Goal: Information Seeking & Learning: Learn about a topic

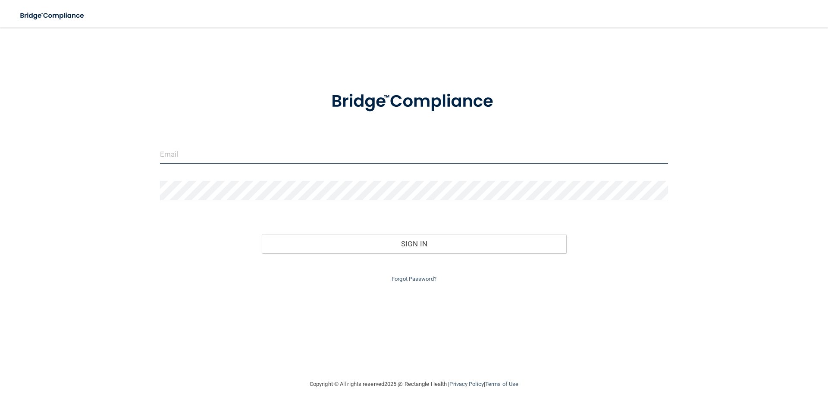
click at [210, 156] on input "email" at bounding box center [414, 154] width 508 height 19
type input "[EMAIL_ADDRESS][DOMAIN_NAME]"
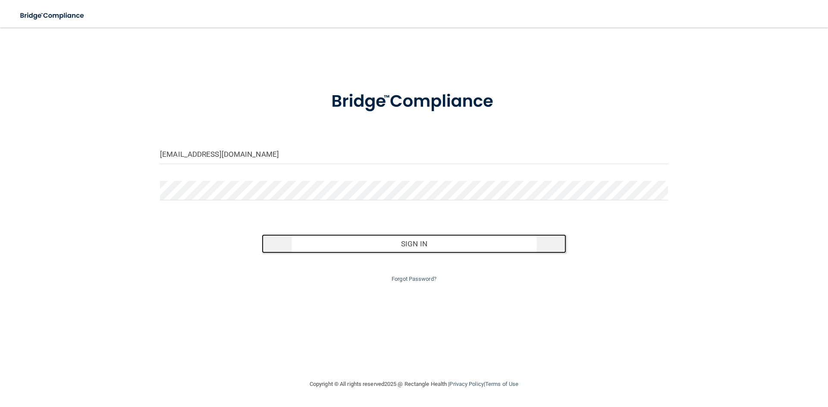
click at [414, 250] on button "Sign In" at bounding box center [414, 243] width 305 height 19
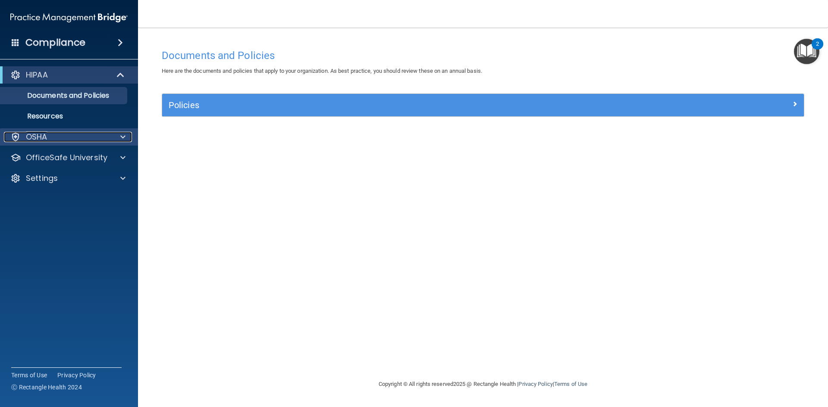
click at [120, 142] on span at bounding box center [122, 137] width 5 height 10
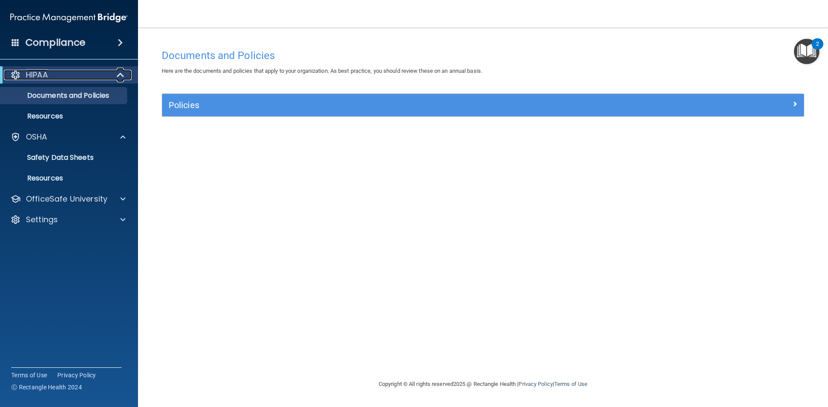
click at [69, 78] on div "HIPAA" at bounding box center [57, 75] width 106 height 10
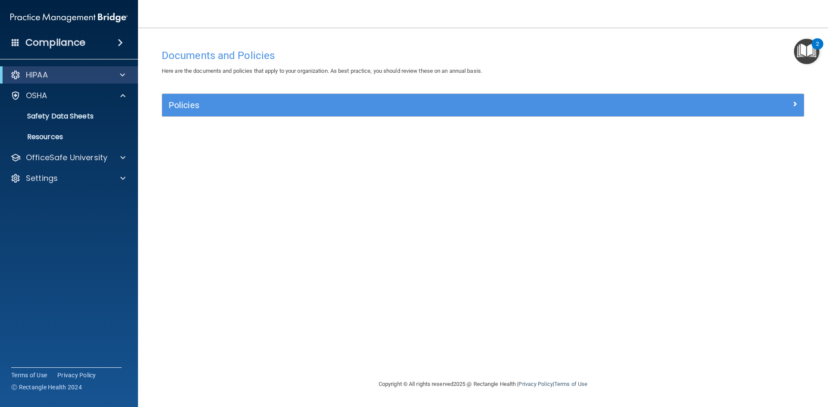
click at [119, 42] on span at bounding box center [120, 42] width 5 height 10
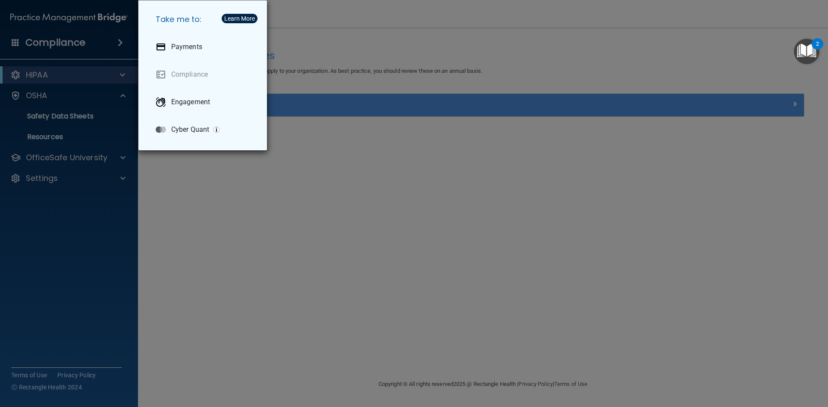
click at [110, 80] on div "Take me to: Payments Compliance Engagement Cyber Quant" at bounding box center [414, 203] width 828 height 407
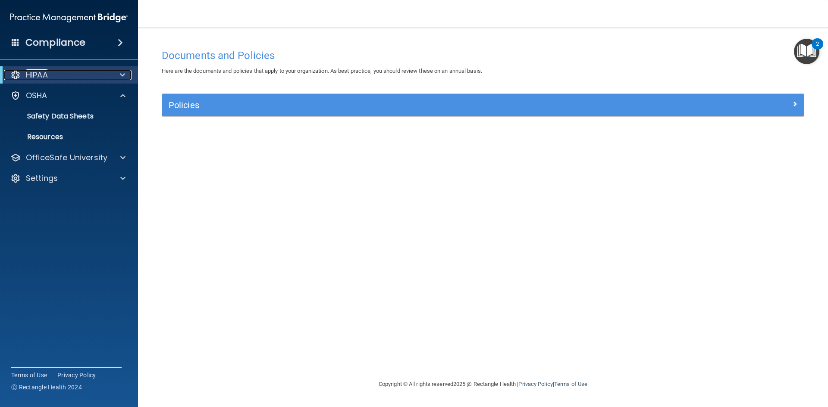
click at [122, 76] on span at bounding box center [122, 75] width 5 height 10
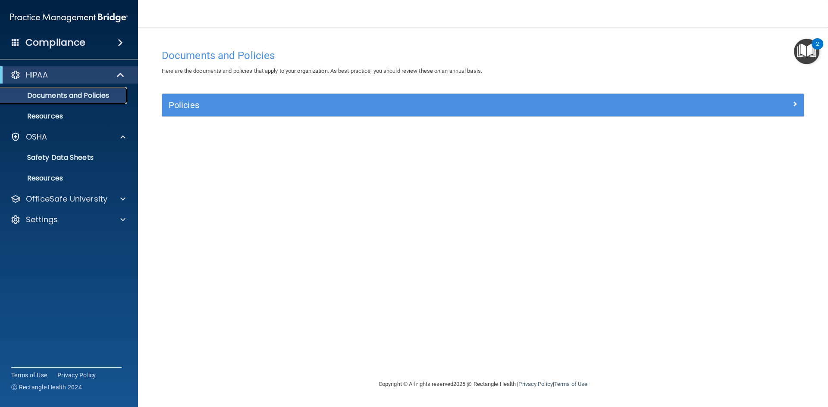
click at [113, 95] on p "Documents and Policies" at bounding box center [65, 95] width 118 height 9
click at [111, 102] on link "Documents and Policies" at bounding box center [59, 95] width 136 height 17
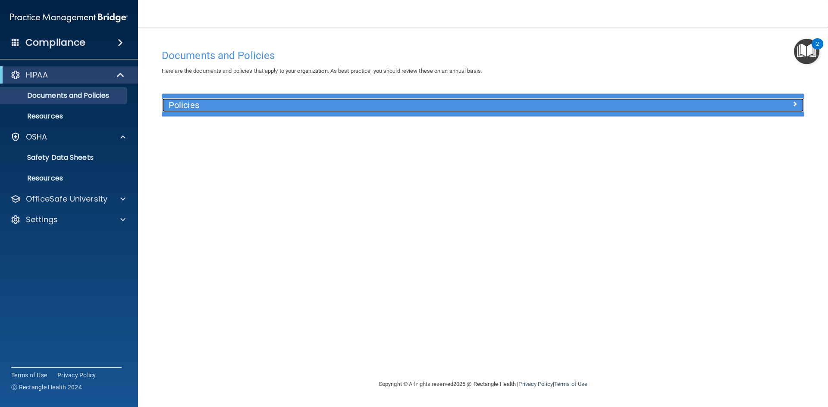
click at [788, 105] on div at bounding box center [723, 103] width 160 height 10
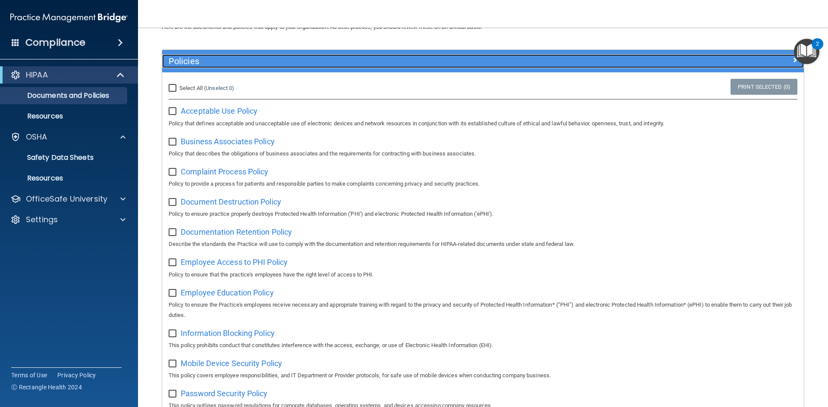
scroll to position [43, 0]
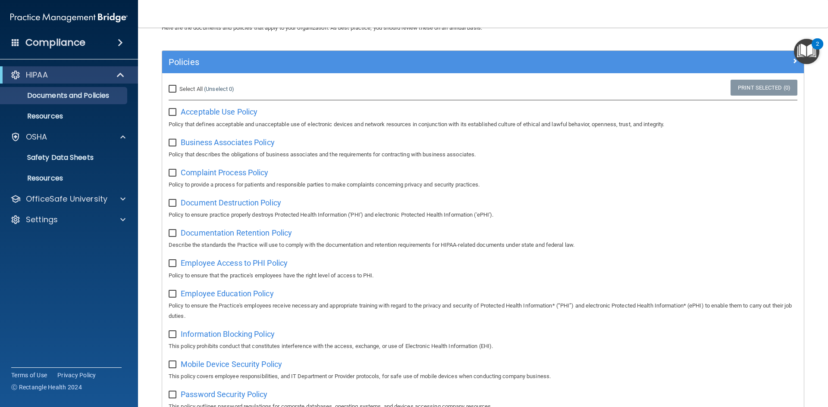
click at [175, 113] on input "checkbox" at bounding box center [174, 112] width 10 height 7
click at [173, 110] on input "checkbox" at bounding box center [174, 112] width 10 height 7
checkbox input "false"
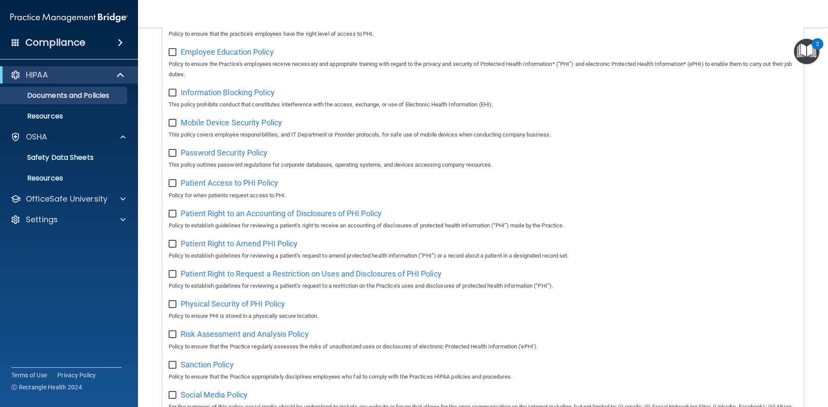
scroll to position [26, 0]
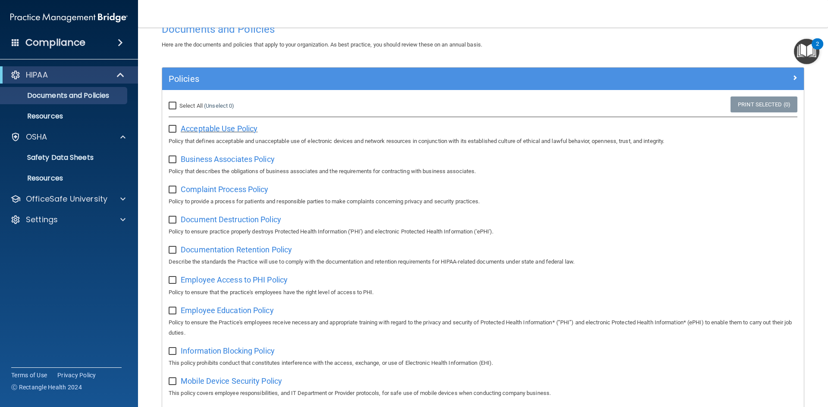
click at [237, 129] on span "Acceptable Use Policy" at bounding box center [219, 128] width 77 height 9
click at [84, 116] on p "Resources" at bounding box center [65, 116] width 118 height 9
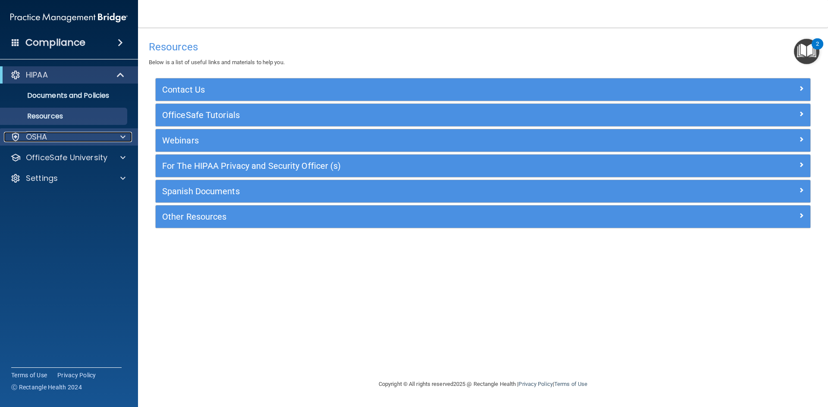
click at [123, 137] on span at bounding box center [122, 137] width 5 height 10
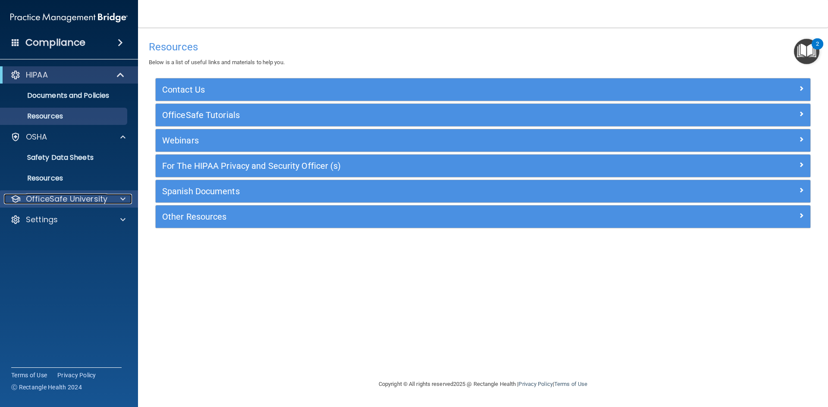
click at [121, 199] on span at bounding box center [122, 199] width 5 height 10
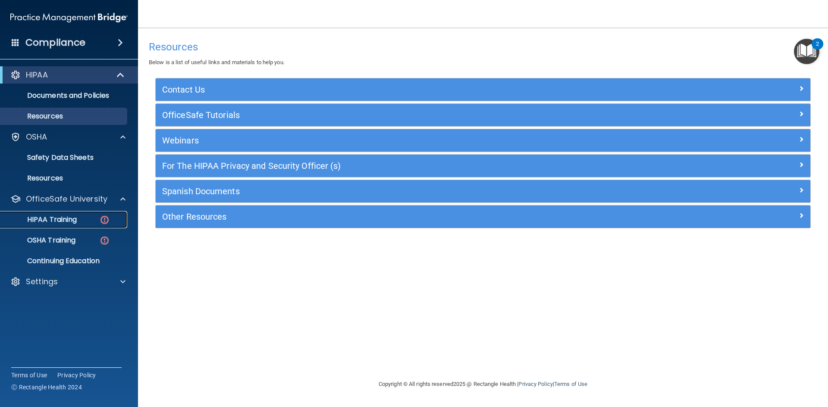
click at [75, 222] on p "HIPAA Training" at bounding box center [41, 219] width 71 height 9
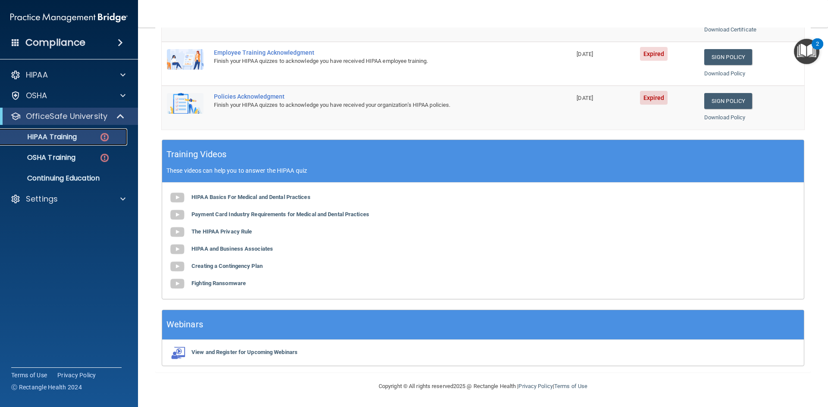
scroll to position [69, 0]
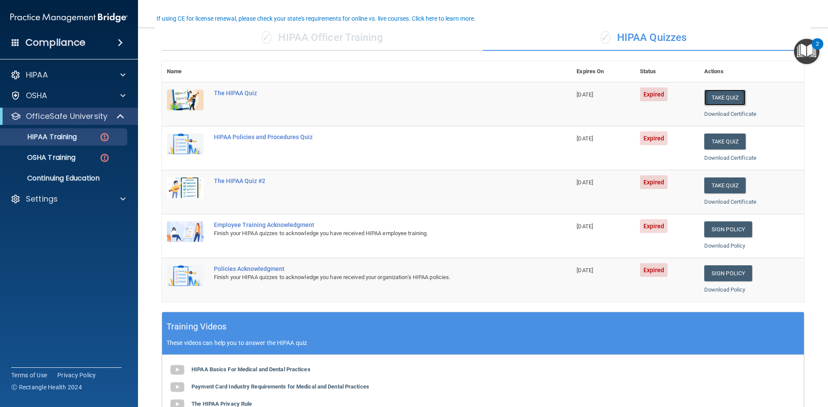
click at [705, 93] on button "Take Quiz" at bounding box center [724, 98] width 41 height 16
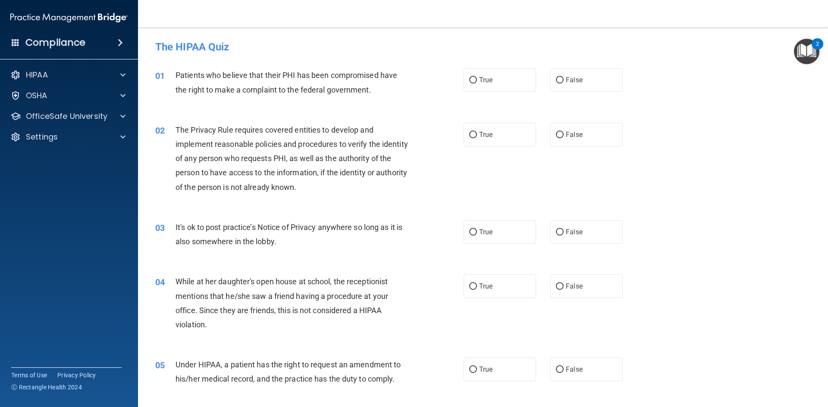
click at [806, 56] on img "Open Resource Center, 2 new notifications" at bounding box center [805, 51] width 25 height 25
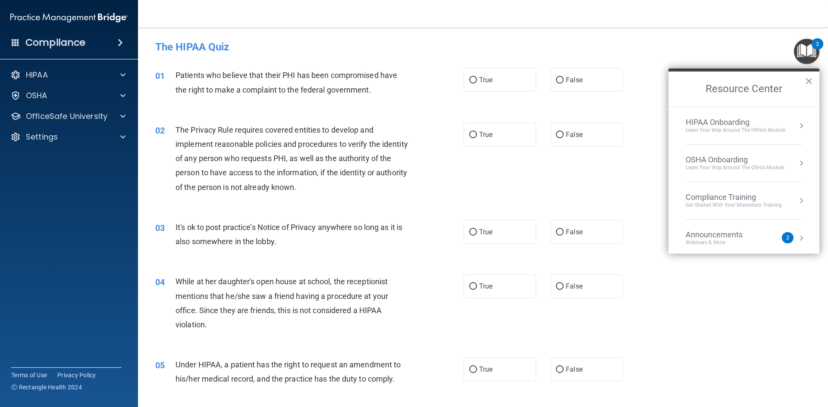
click at [726, 46] on h4 "The HIPAA Quiz" at bounding box center [482, 46] width 655 height 11
click at [120, 76] on span at bounding box center [122, 75] width 5 height 10
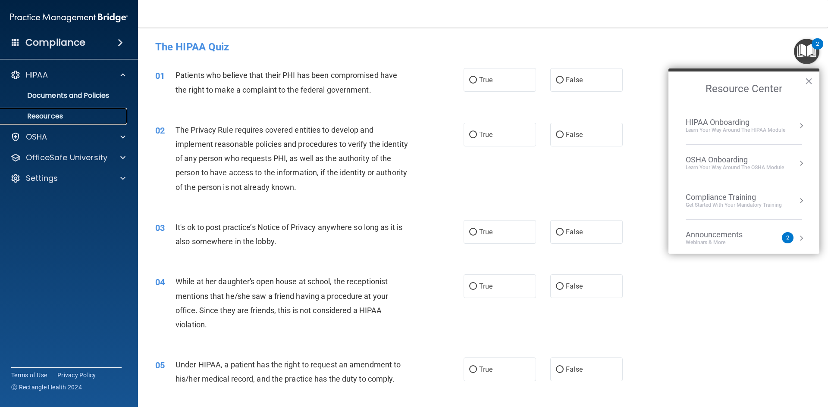
click at [109, 115] on p "Resources" at bounding box center [65, 116] width 118 height 9
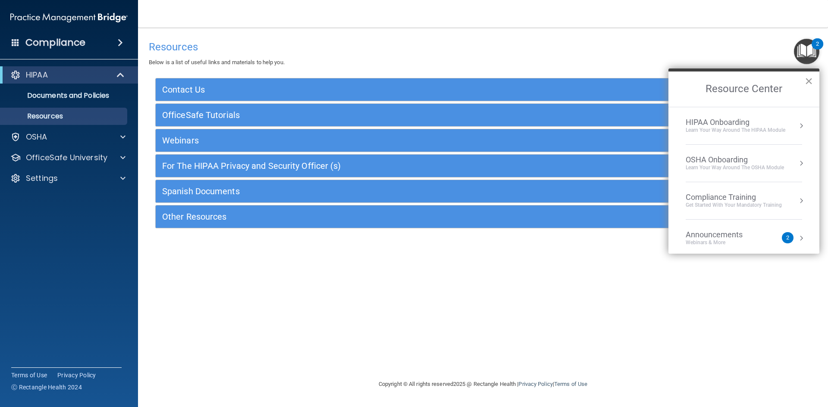
click at [811, 80] on button "×" at bounding box center [808, 81] width 8 height 14
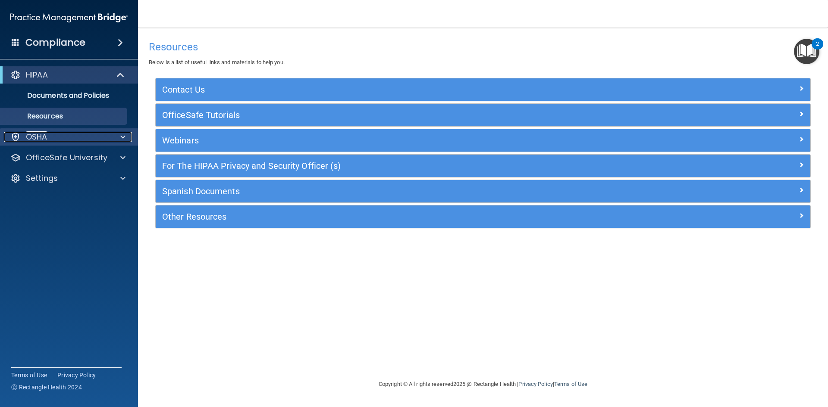
click at [120, 138] on div at bounding box center [122, 137] width 22 height 10
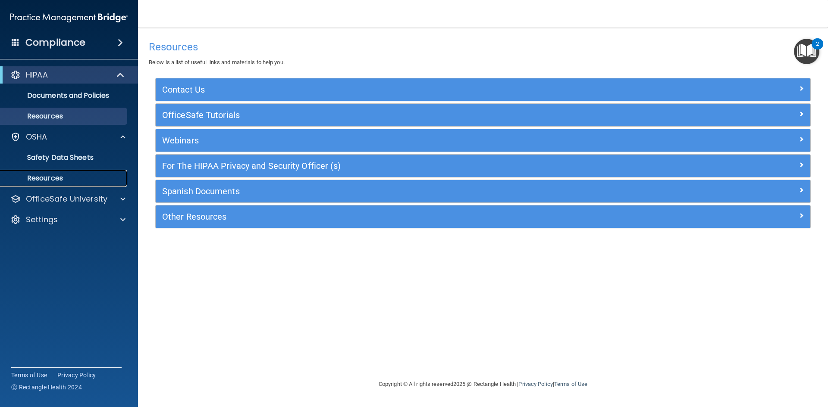
click at [103, 184] on link "Resources" at bounding box center [59, 178] width 136 height 17
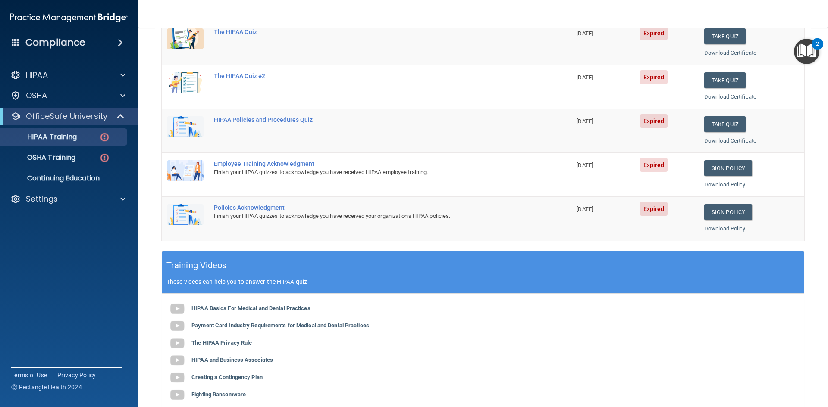
scroll to position [242, 0]
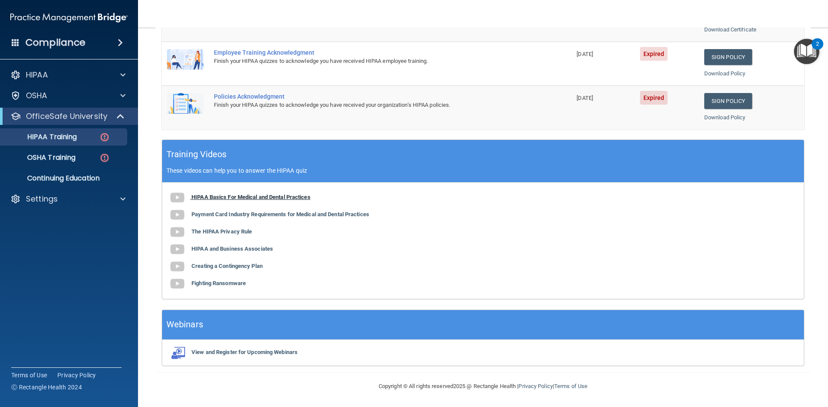
click at [225, 199] on b "HIPAA Basics For Medical and Dental Practices" at bounding box center [250, 197] width 119 height 6
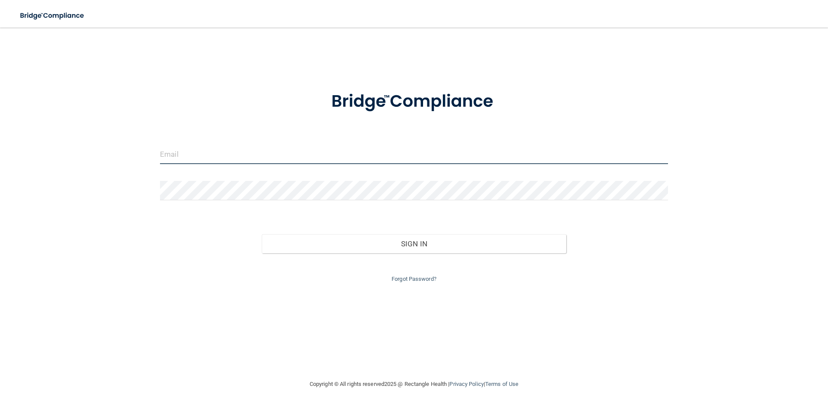
click at [215, 153] on input "email" at bounding box center [414, 154] width 508 height 19
type input "[EMAIL_ADDRESS][DOMAIN_NAME]"
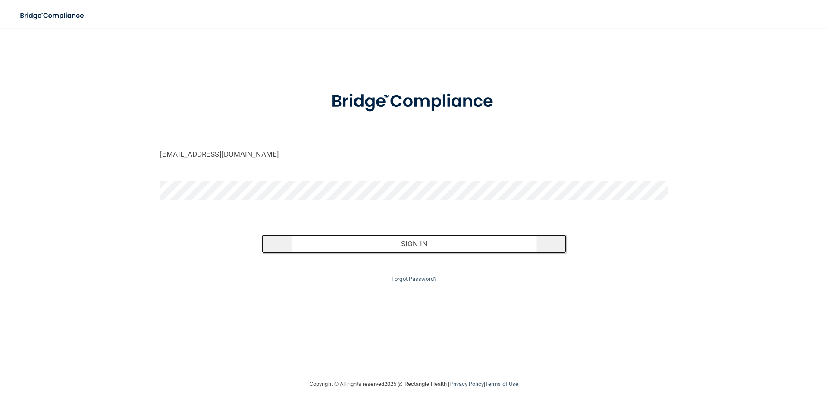
click at [400, 246] on button "Sign In" at bounding box center [414, 243] width 305 height 19
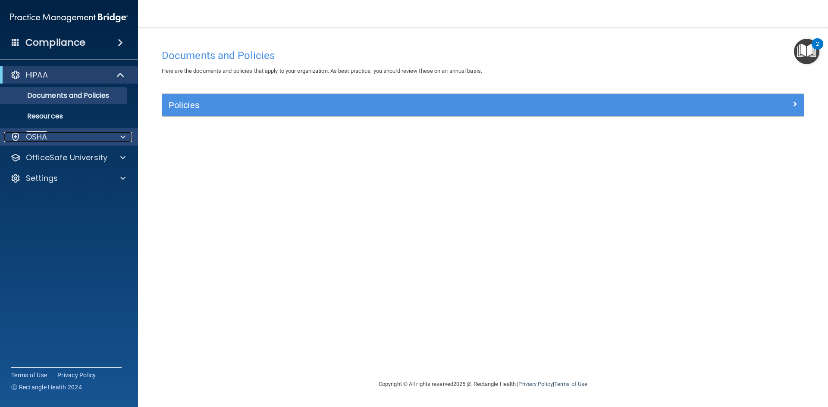
click at [121, 137] on span at bounding box center [122, 137] width 5 height 10
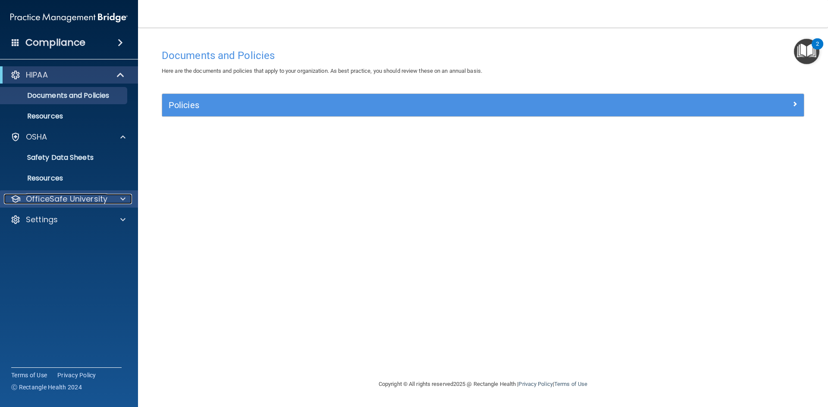
click at [119, 201] on div at bounding box center [122, 199] width 22 height 10
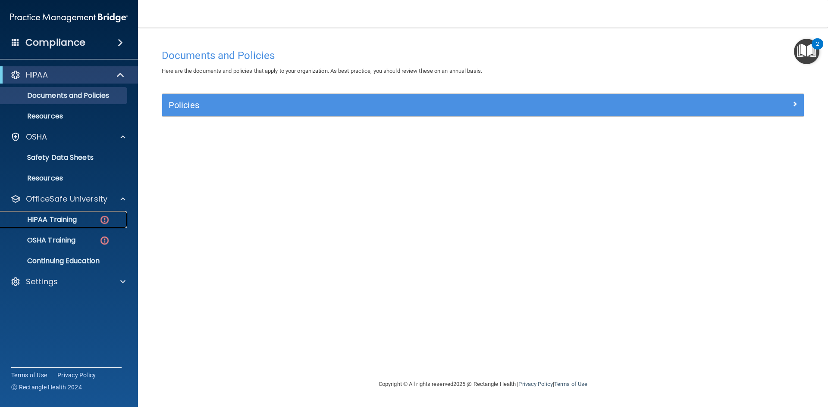
click at [109, 222] on img at bounding box center [104, 220] width 11 height 11
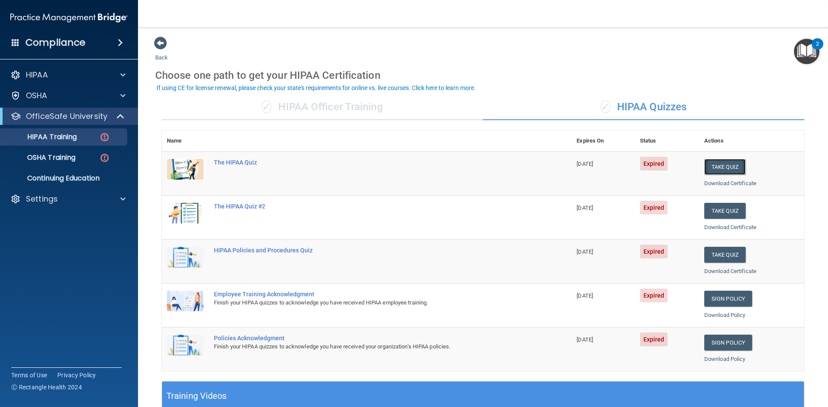
click at [716, 165] on button "Take Quiz" at bounding box center [724, 167] width 41 height 16
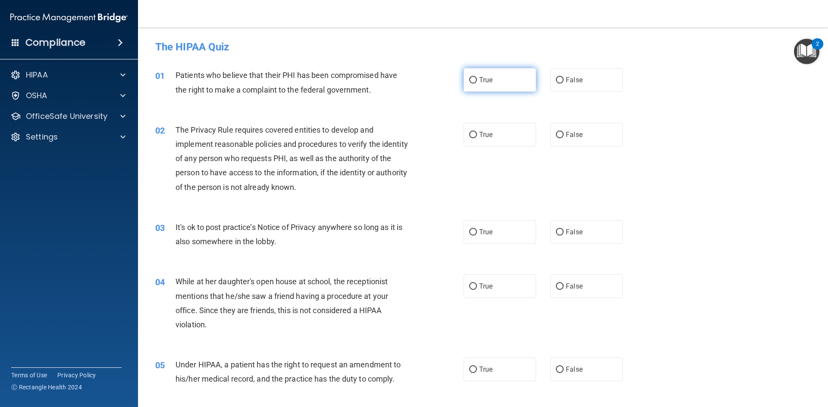
click at [469, 83] on input "True" at bounding box center [473, 80] width 8 height 6
radio input "true"
click at [467, 85] on label "True" at bounding box center [499, 80] width 72 height 24
click at [469, 84] on input "True" at bounding box center [473, 80] width 8 height 6
click at [473, 135] on input "True" at bounding box center [473, 135] width 8 height 6
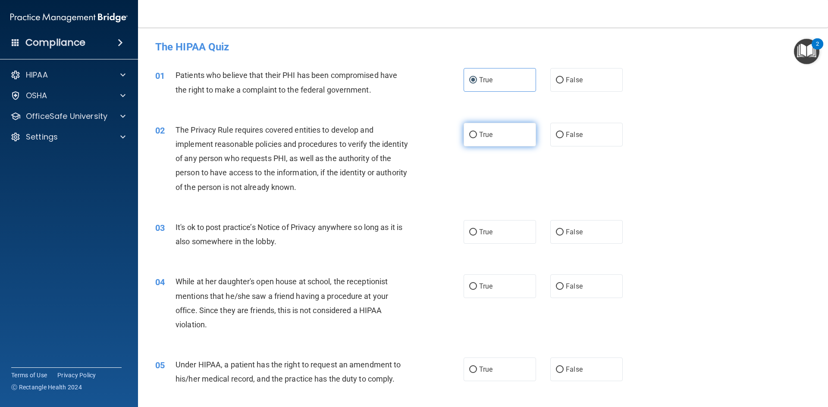
radio input "true"
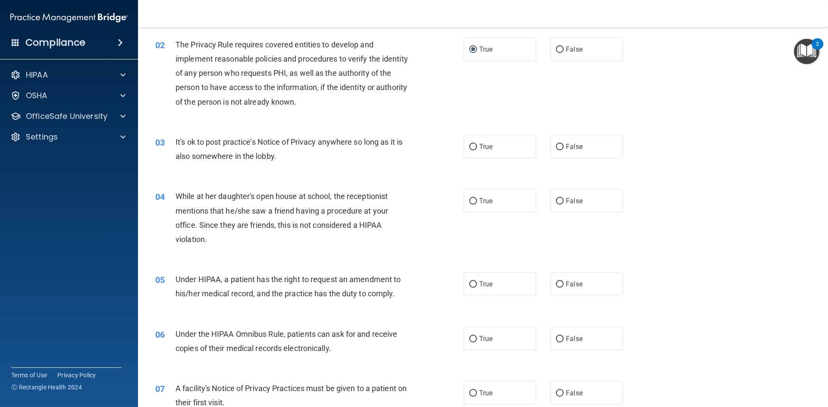
scroll to position [86, 0]
click at [469, 149] on input "True" at bounding box center [473, 146] width 8 height 6
radio input "true"
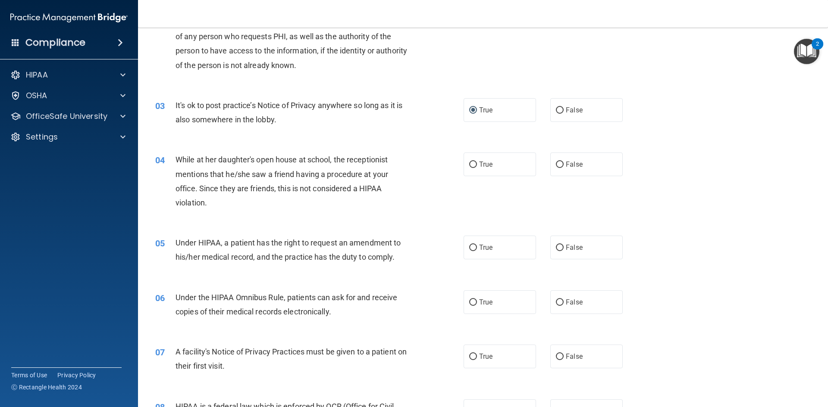
scroll to position [172, 0]
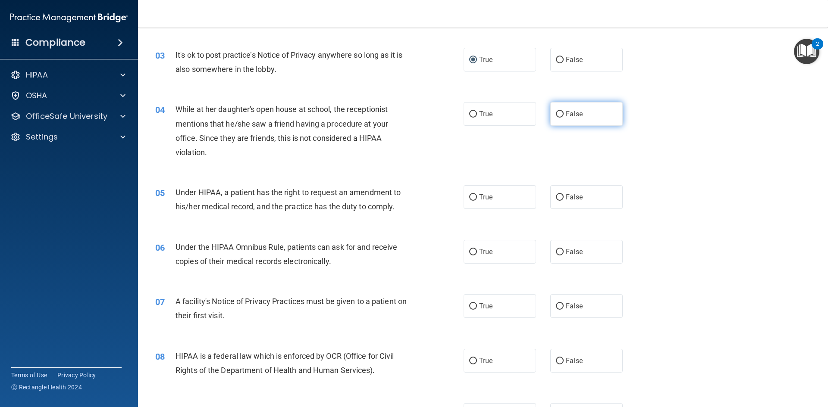
click at [556, 117] on input "False" at bounding box center [560, 114] width 8 height 6
radio input "true"
click at [472, 251] on input "True" at bounding box center [473, 252] width 8 height 6
radio input "true"
click at [469, 306] on input "True" at bounding box center [473, 306] width 8 height 6
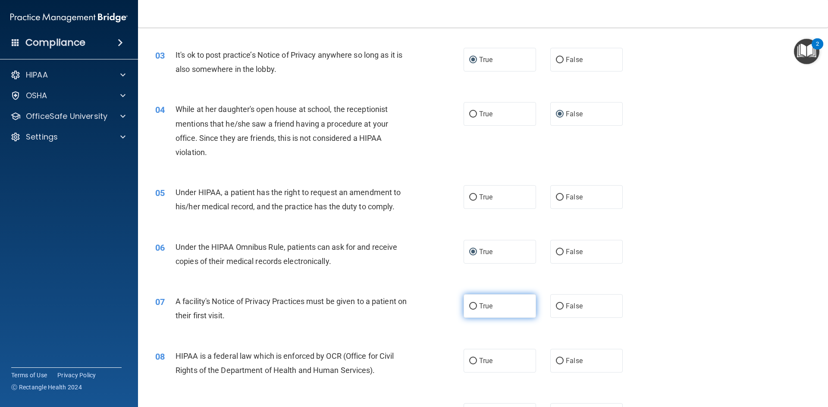
radio input "true"
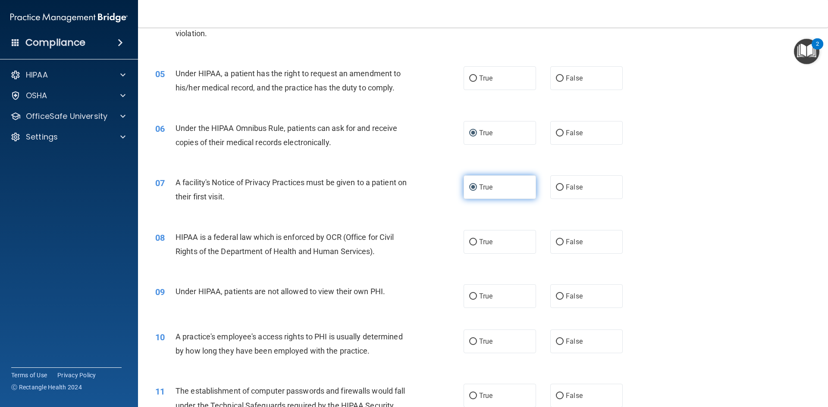
scroll to position [302, 0]
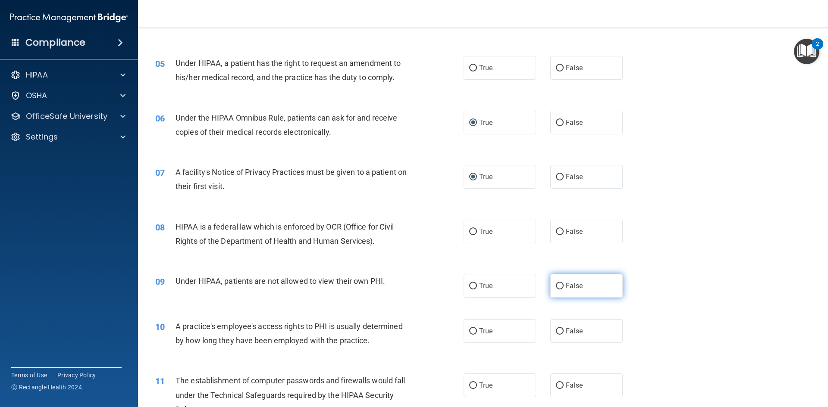
click at [557, 286] on input "False" at bounding box center [560, 286] width 8 height 6
radio input "true"
click at [556, 328] on input "False" at bounding box center [560, 331] width 8 height 6
radio input "true"
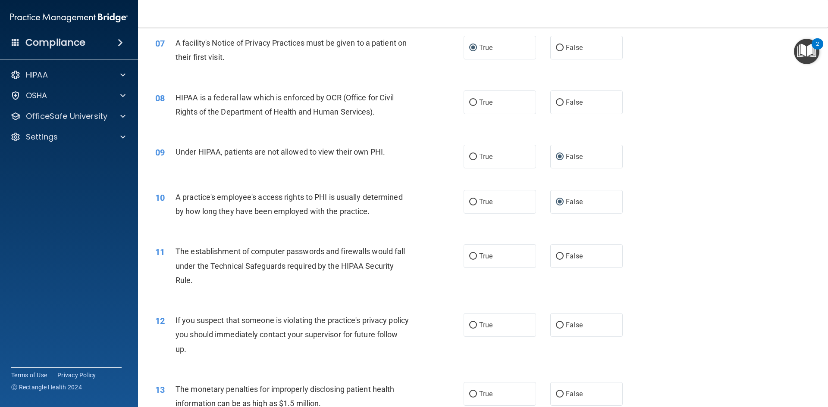
scroll to position [474, 0]
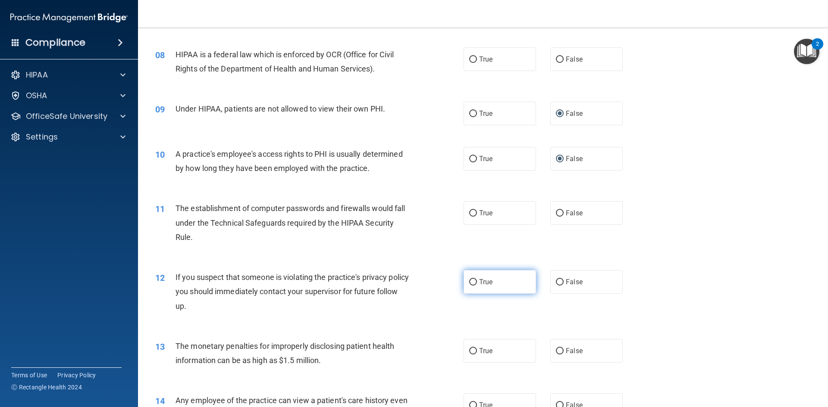
click at [469, 281] on input "True" at bounding box center [473, 282] width 8 height 6
radio input "true"
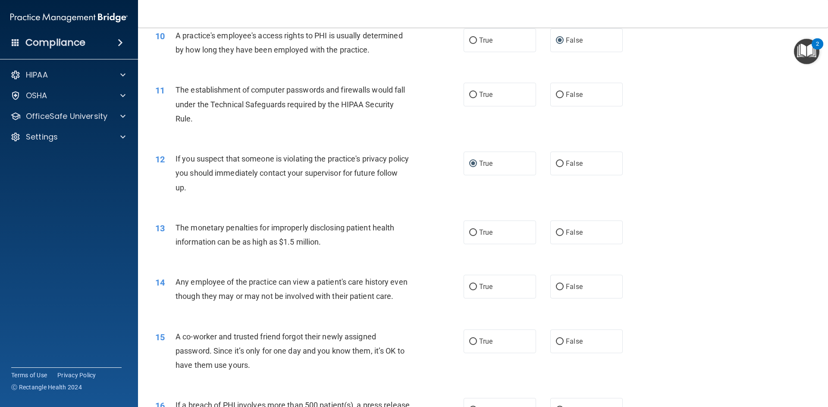
scroll to position [603, 0]
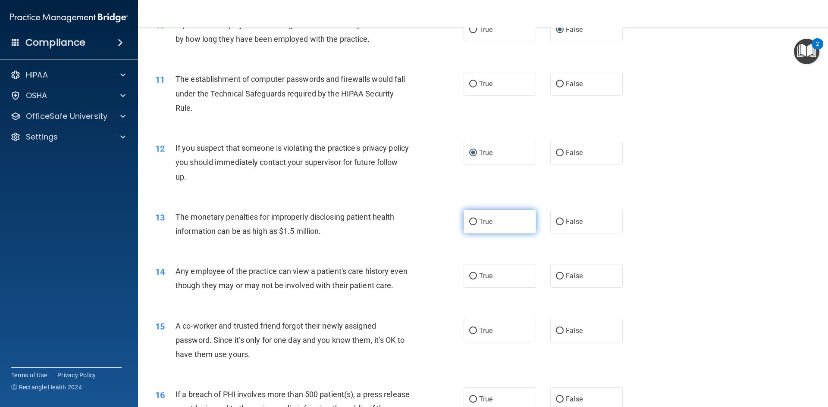
click at [473, 221] on input "True" at bounding box center [473, 222] width 8 height 6
radio input "true"
click at [470, 278] on input "True" at bounding box center [473, 276] width 8 height 6
radio input "true"
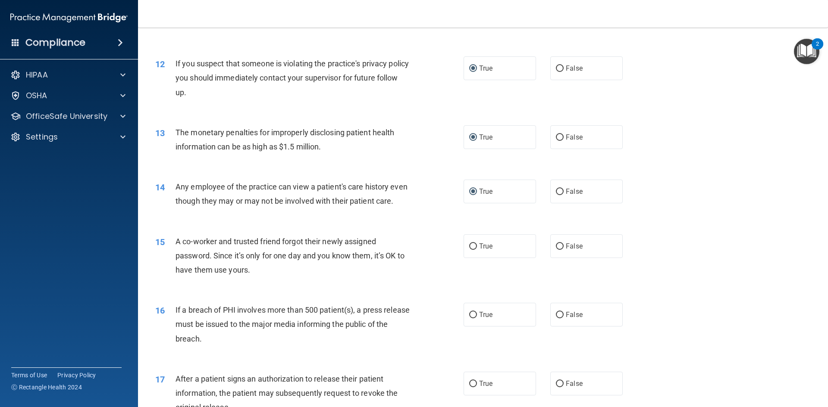
scroll to position [690, 0]
click at [559, 248] on input "False" at bounding box center [560, 245] width 8 height 6
radio input "true"
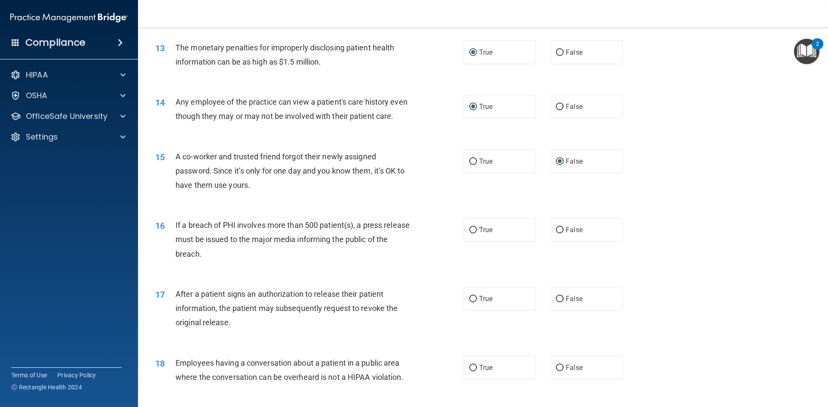
scroll to position [776, 0]
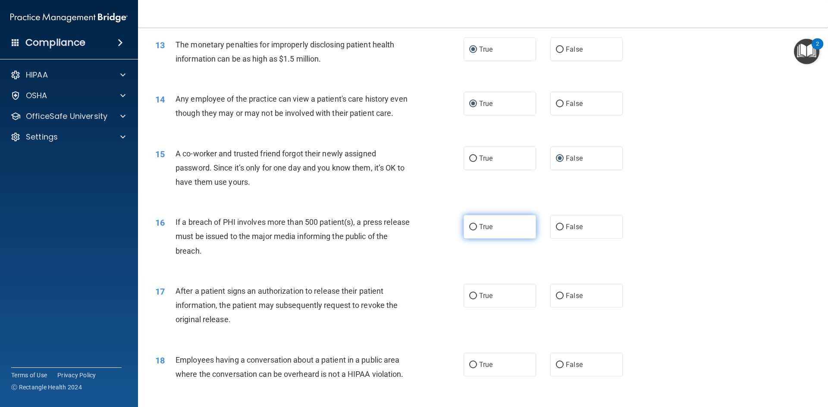
click at [471, 231] on input "True" at bounding box center [473, 227] width 8 height 6
radio input "true"
click at [473, 300] on input "True" at bounding box center [473, 296] width 8 height 6
radio input "true"
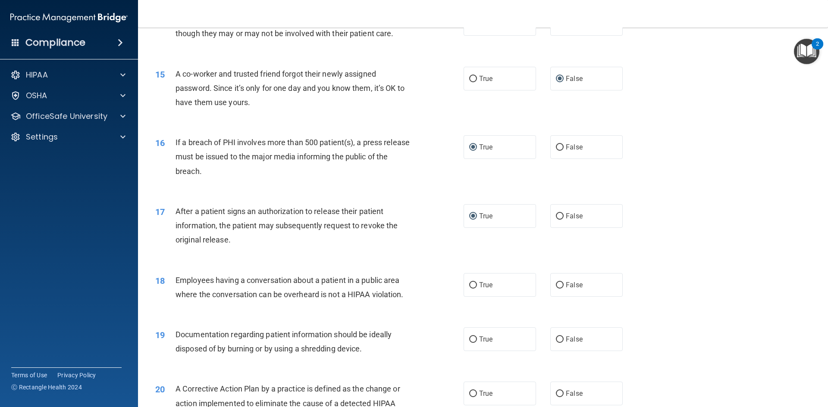
scroll to position [862, 0]
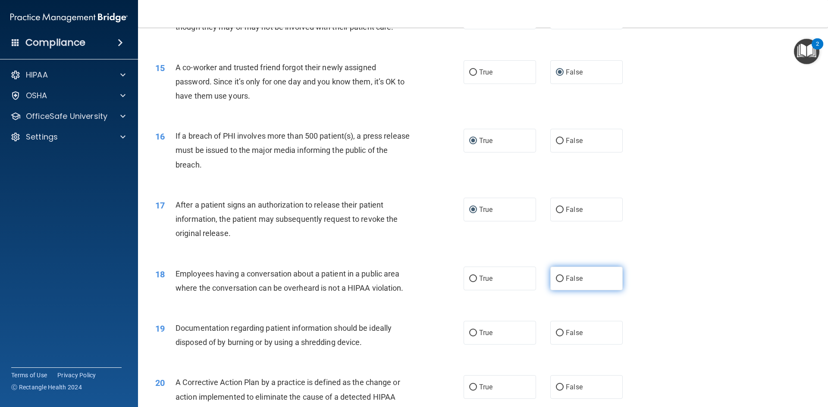
click at [558, 282] on input "False" at bounding box center [560, 279] width 8 height 6
radio input "true"
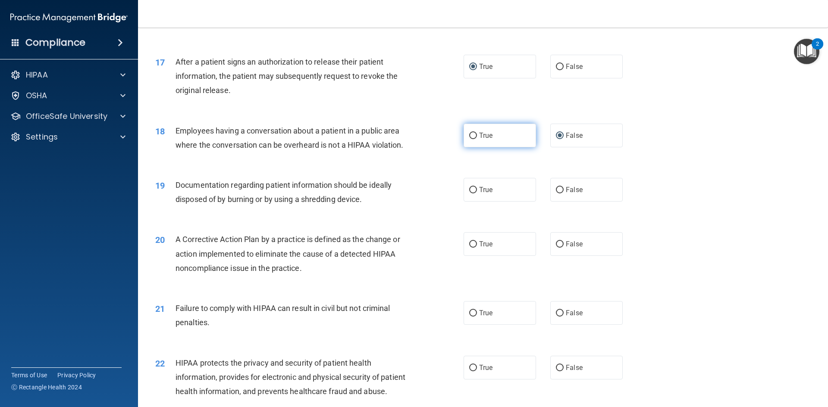
scroll to position [1034, 0]
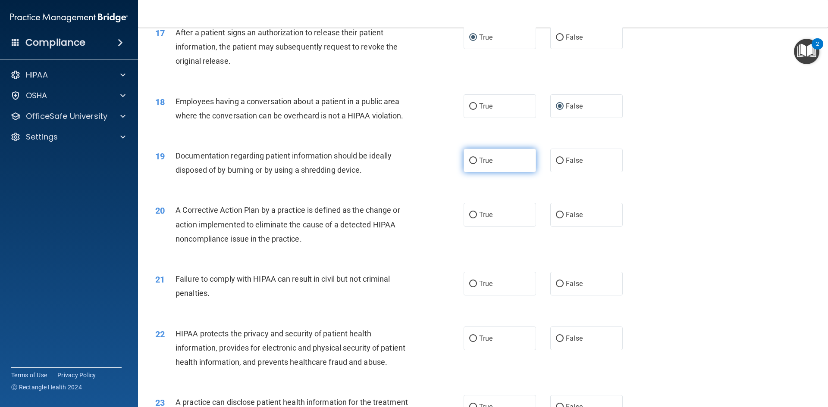
click at [472, 164] on input "True" at bounding box center [473, 161] width 8 height 6
radio input "true"
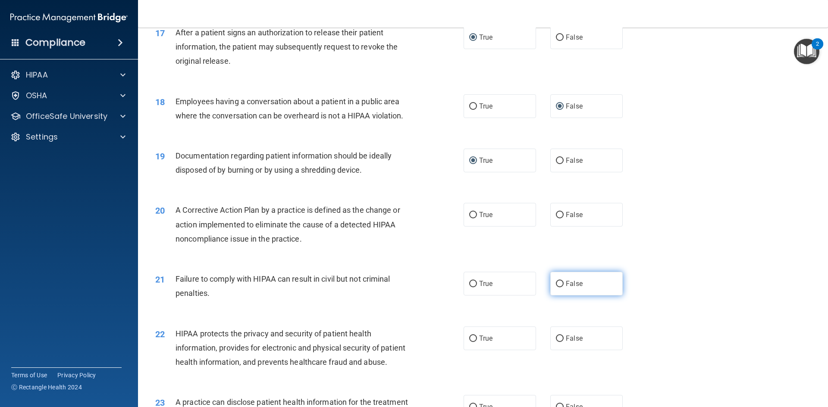
click at [557, 287] on input "False" at bounding box center [560, 284] width 8 height 6
radio input "true"
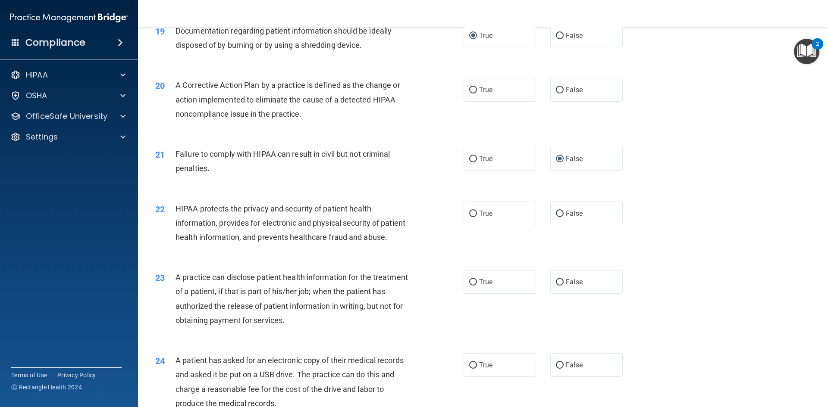
scroll to position [1164, 0]
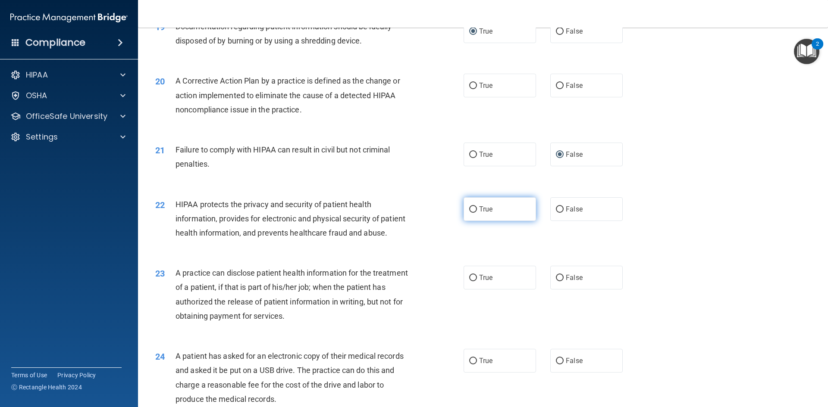
click at [471, 213] on input "True" at bounding box center [473, 209] width 8 height 6
radio input "true"
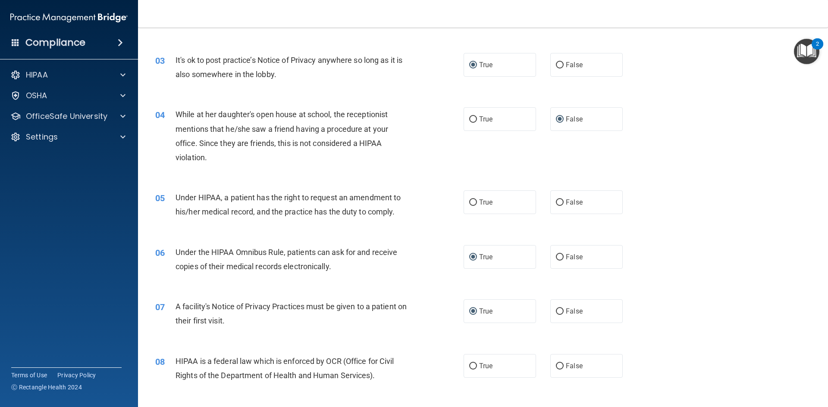
scroll to position [0, 0]
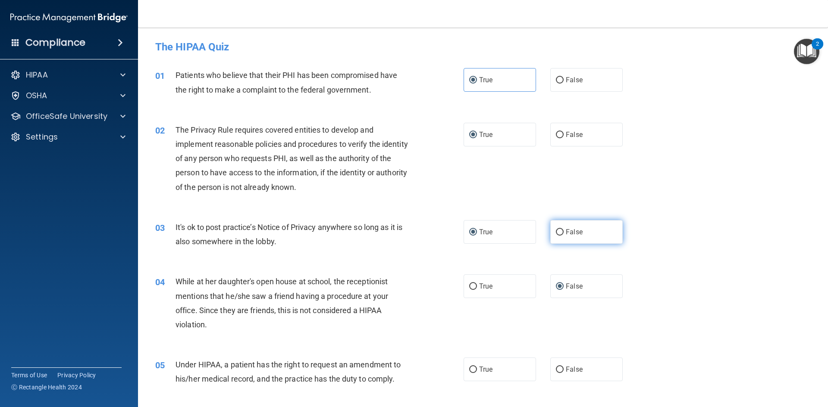
click at [556, 232] on input "False" at bounding box center [560, 232] width 8 height 6
radio input "true"
radio input "false"
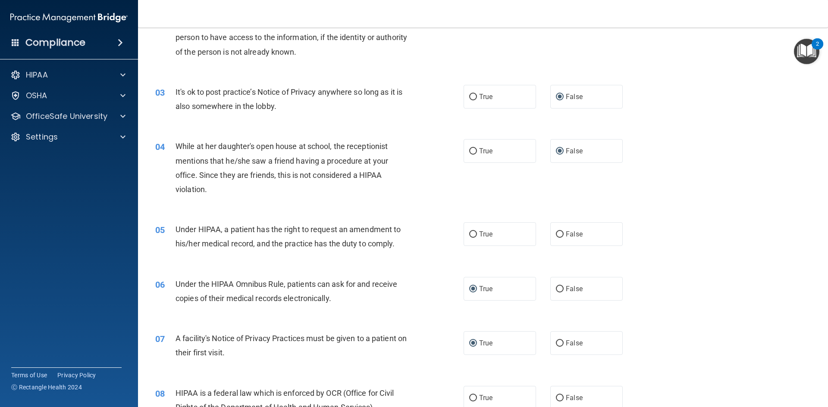
scroll to position [172, 0]
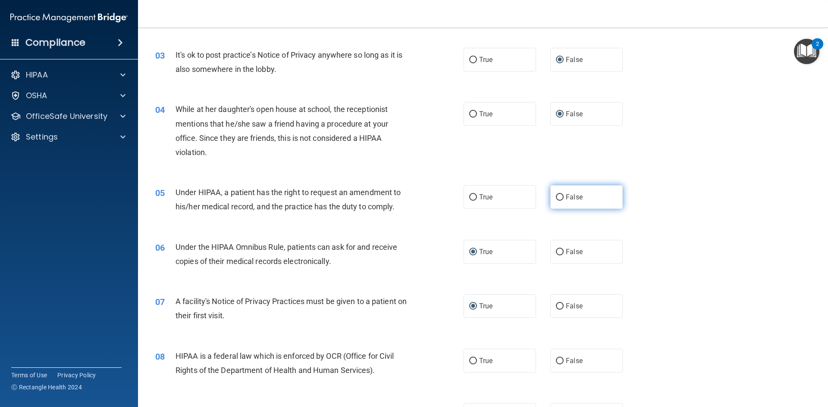
click at [556, 199] on input "False" at bounding box center [560, 197] width 8 height 6
radio input "true"
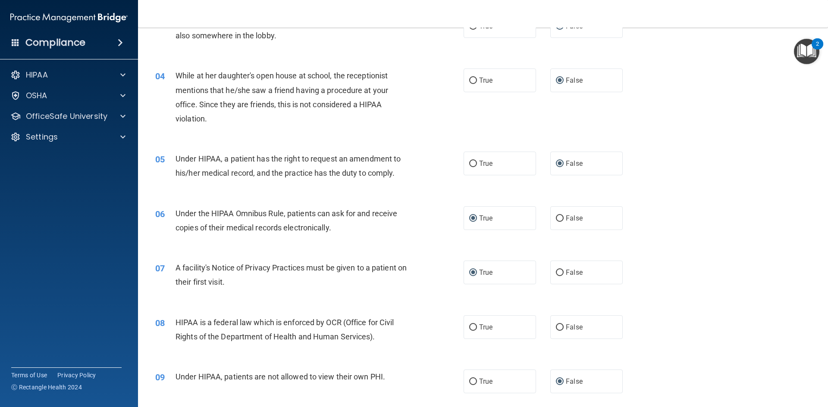
scroll to position [302, 0]
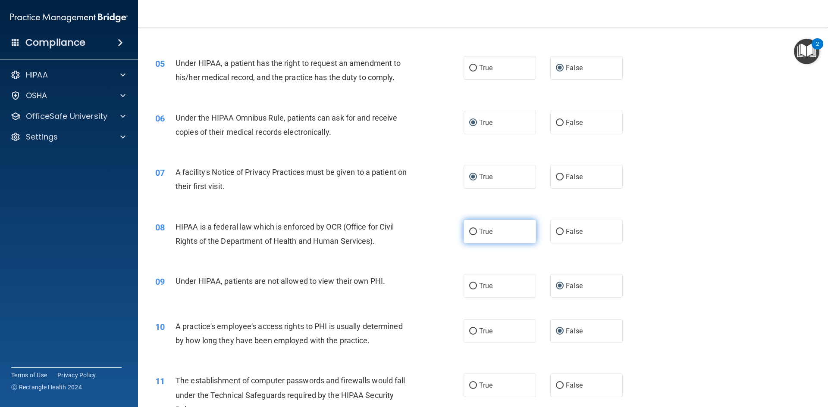
click at [481, 231] on span "True" at bounding box center [485, 232] width 13 height 8
click at [477, 231] on input "True" at bounding box center [473, 232] width 8 height 6
radio input "true"
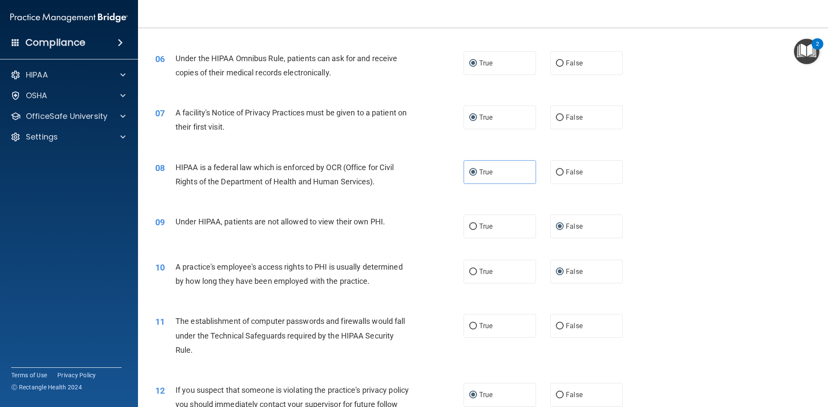
scroll to position [474, 0]
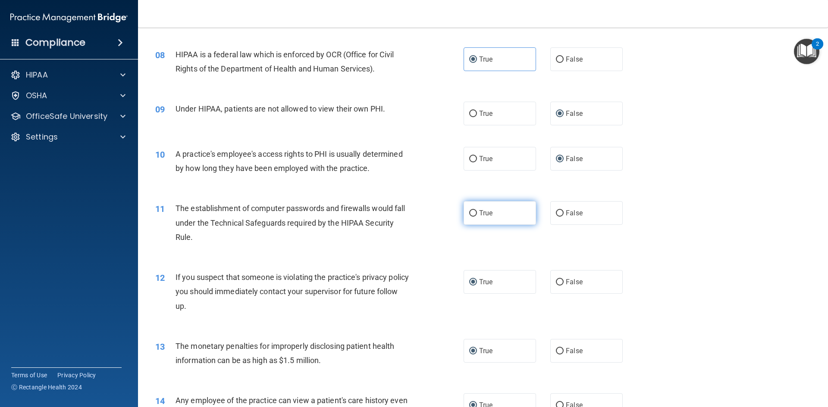
click at [509, 210] on label "True" at bounding box center [499, 213] width 72 height 24
click at [477, 210] on input "True" at bounding box center [473, 213] width 8 height 6
radio input "true"
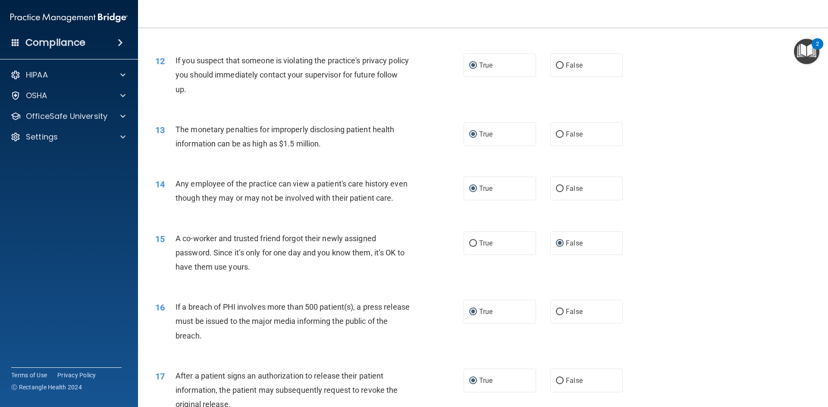
scroll to position [776, 0]
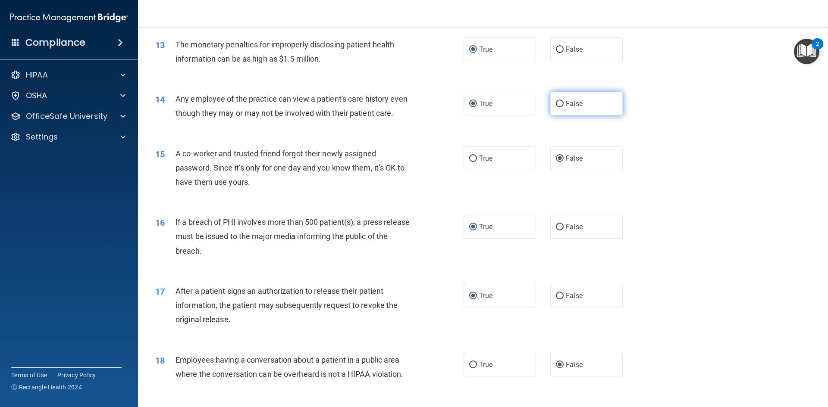
click at [558, 107] on input "False" at bounding box center [560, 104] width 8 height 6
radio input "true"
radio input "false"
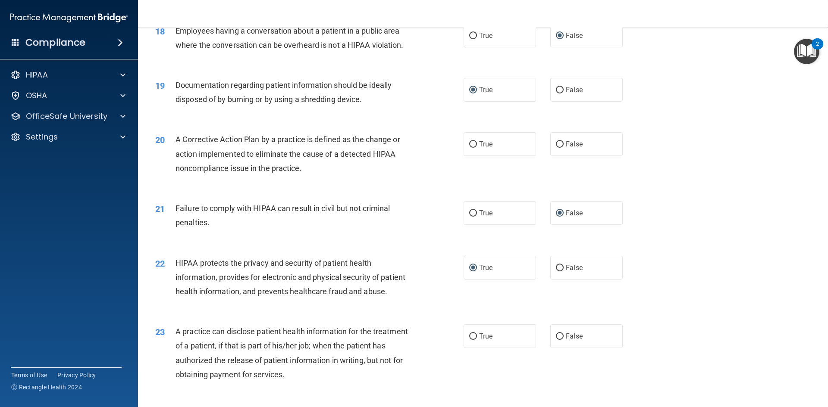
scroll to position [1164, 0]
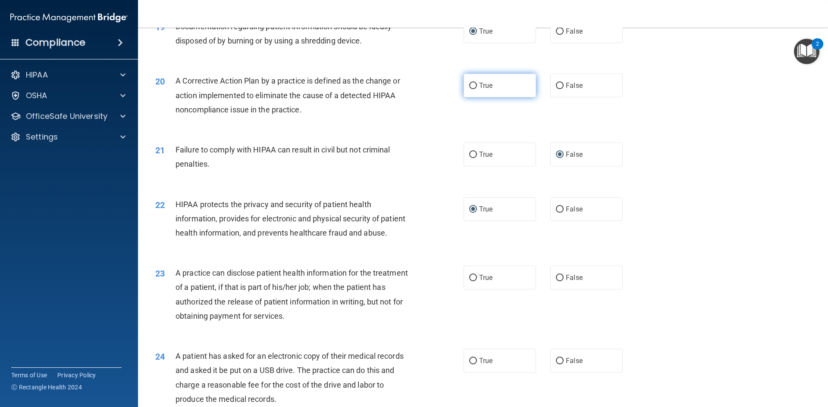
click at [474, 97] on label "True" at bounding box center [499, 86] width 72 height 24
click at [474, 89] on input "True" at bounding box center [473, 86] width 8 height 6
radio input "true"
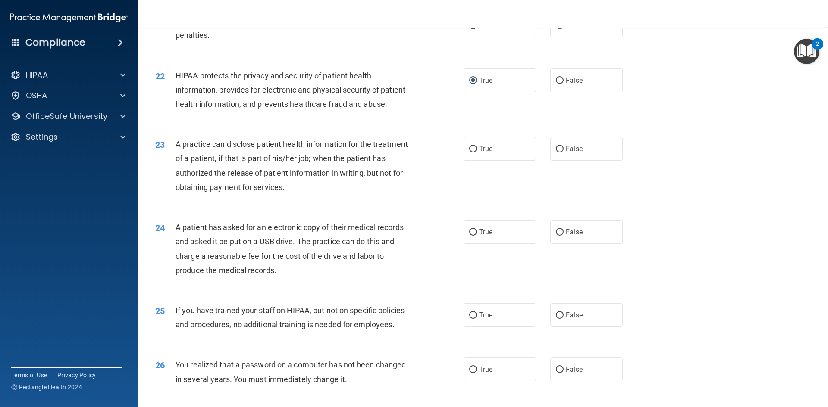
scroll to position [1293, 0]
click at [469, 152] on input "True" at bounding box center [473, 149] width 8 height 6
radio input "true"
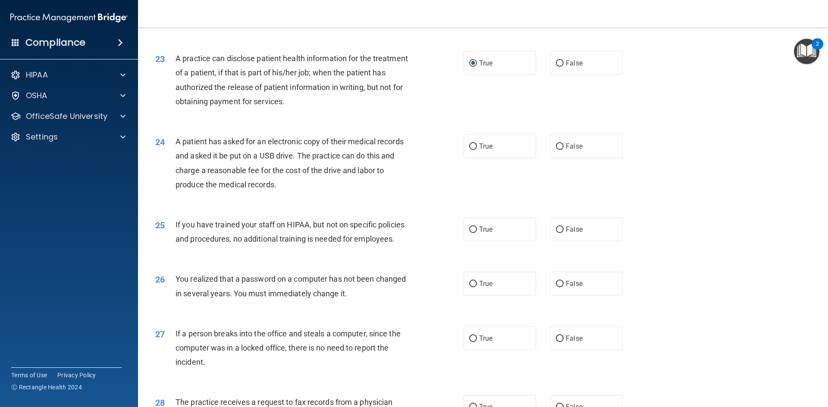
scroll to position [1379, 0]
click at [469, 149] on input "True" at bounding box center [473, 146] width 8 height 6
radio input "true"
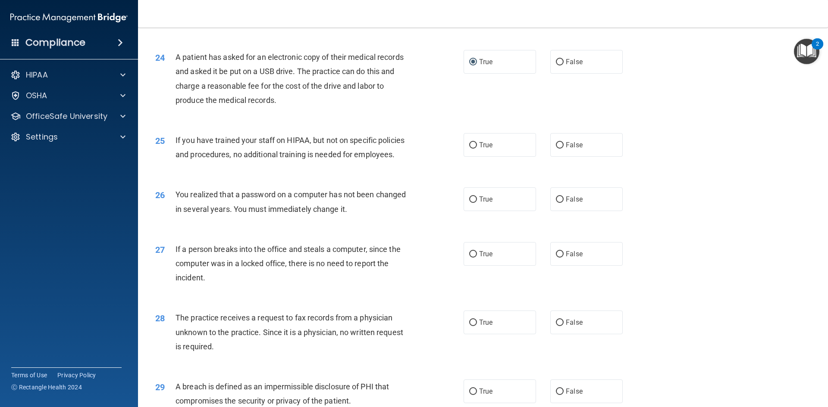
scroll to position [1465, 0]
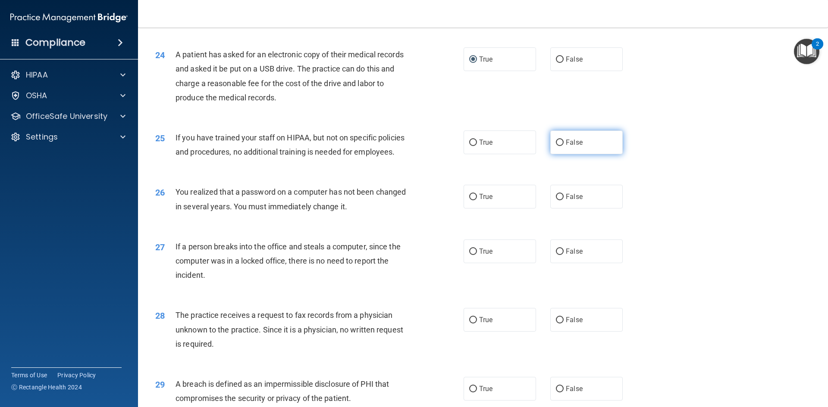
click at [556, 146] on input "False" at bounding box center [560, 143] width 8 height 6
radio input "true"
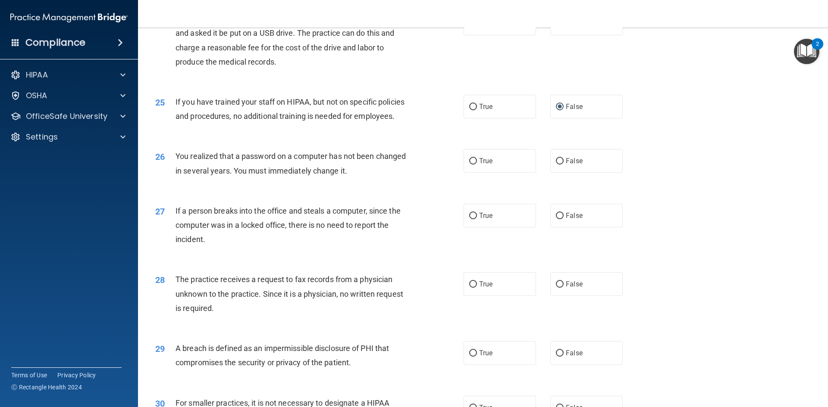
scroll to position [1552, 0]
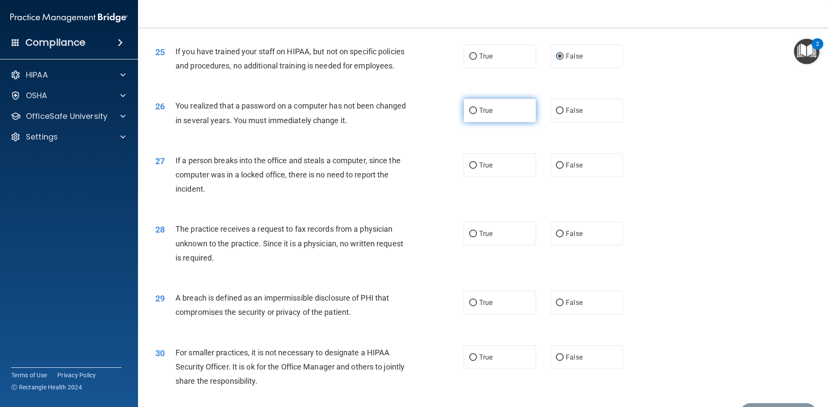
click at [470, 122] on label "True" at bounding box center [499, 111] width 72 height 24
click at [470, 114] on input "True" at bounding box center [473, 111] width 8 height 6
radio input "true"
click at [560, 177] on label "False" at bounding box center [586, 165] width 72 height 24
click at [560, 169] on input "False" at bounding box center [560, 165] width 8 height 6
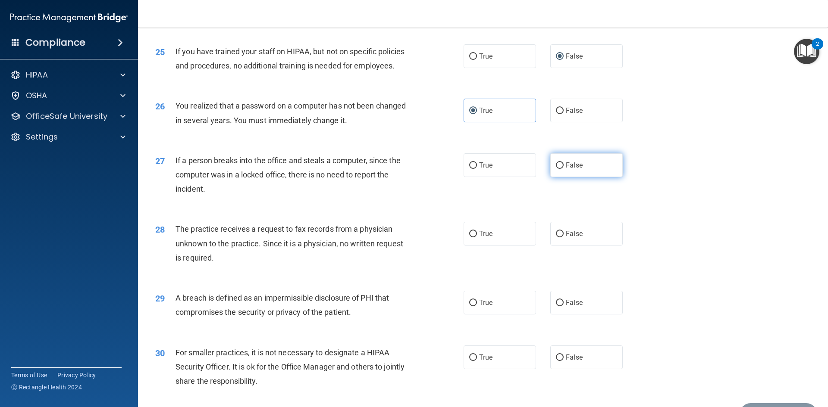
radio input "true"
click at [556, 237] on input "False" at bounding box center [560, 234] width 8 height 6
radio input "true"
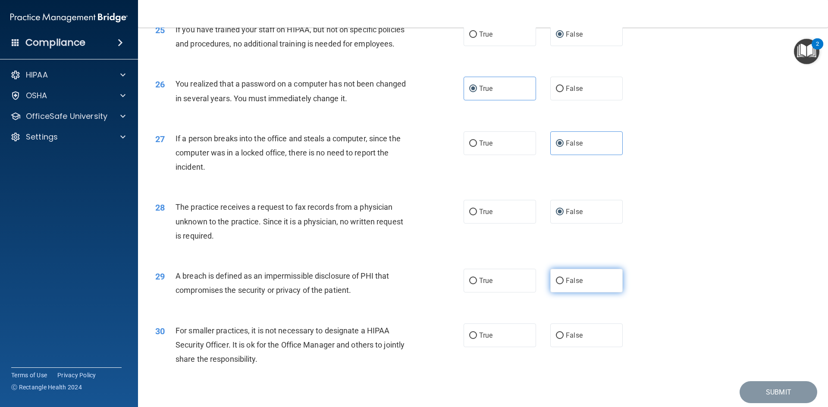
scroll to position [1595, 0]
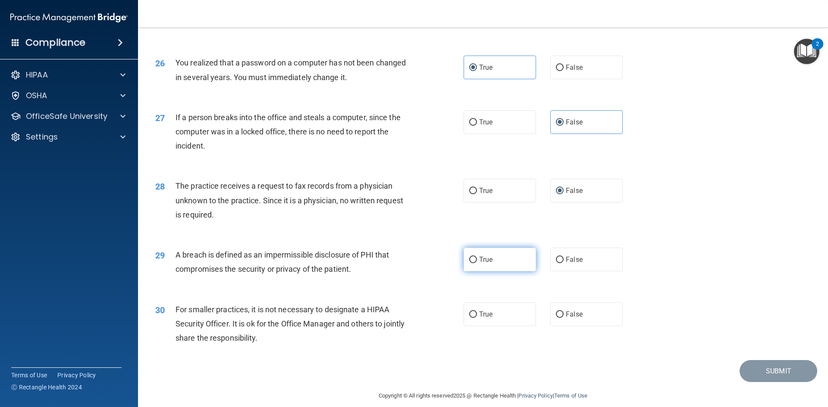
click at [470, 263] on input "True" at bounding box center [473, 260] width 8 height 6
radio input "true"
click at [557, 318] on input "False" at bounding box center [560, 315] width 8 height 6
radio input "true"
click at [774, 382] on button "Submit" at bounding box center [778, 371] width 78 height 22
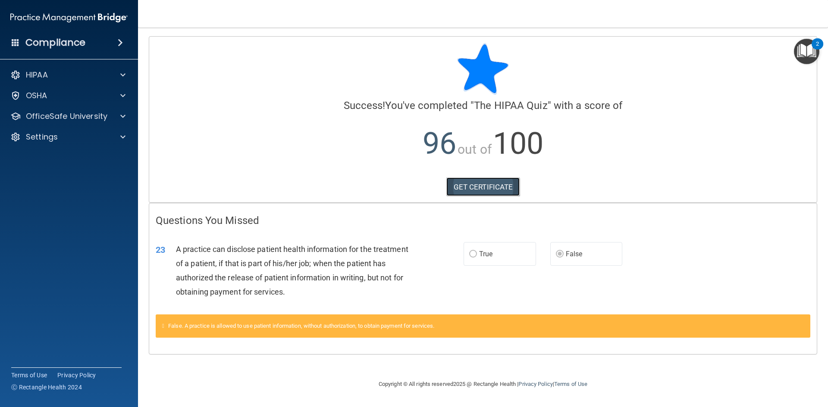
click at [497, 184] on link "GET CERTIFICATE" at bounding box center [483, 187] width 74 height 19
click at [121, 96] on span at bounding box center [122, 96] width 5 height 10
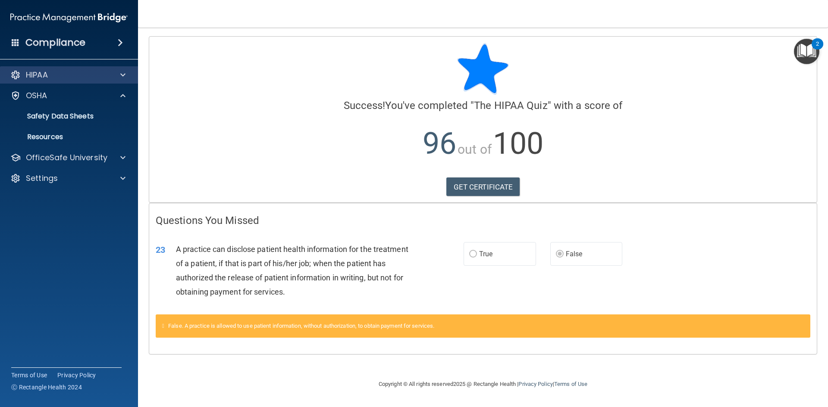
click at [126, 68] on div "HIPAA" at bounding box center [69, 74] width 138 height 17
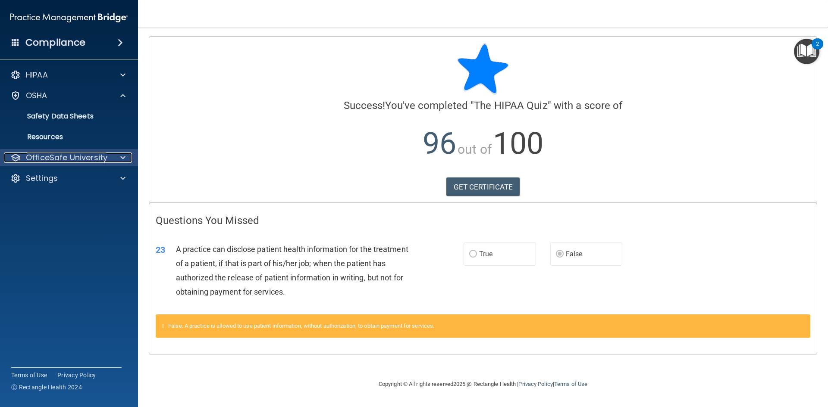
click at [126, 156] on div at bounding box center [122, 158] width 22 height 10
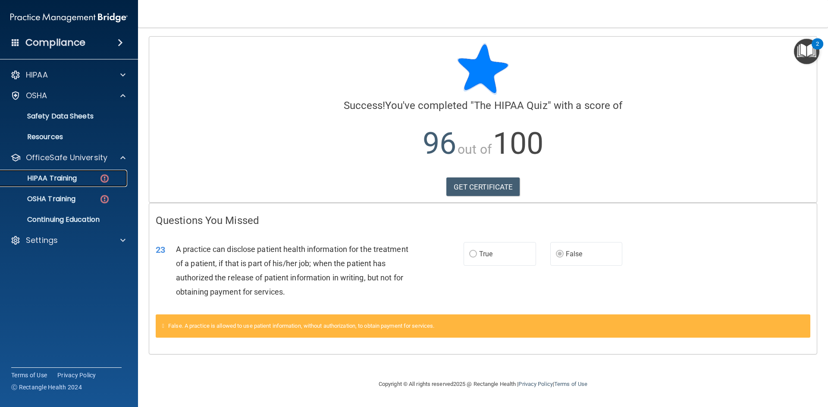
click at [96, 181] on div "HIPAA Training" at bounding box center [65, 178] width 118 height 9
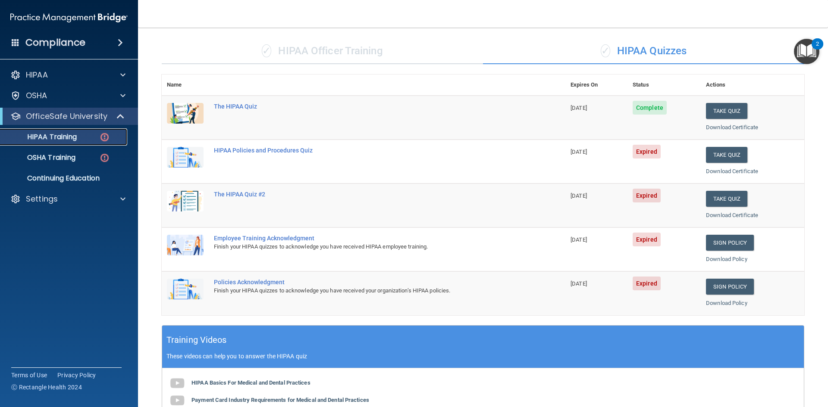
scroll to position [43, 0]
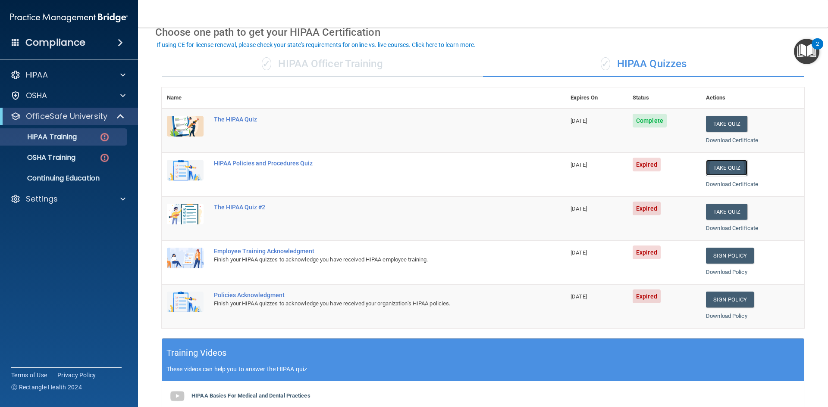
click at [734, 170] on button "Take Quiz" at bounding box center [726, 168] width 41 height 16
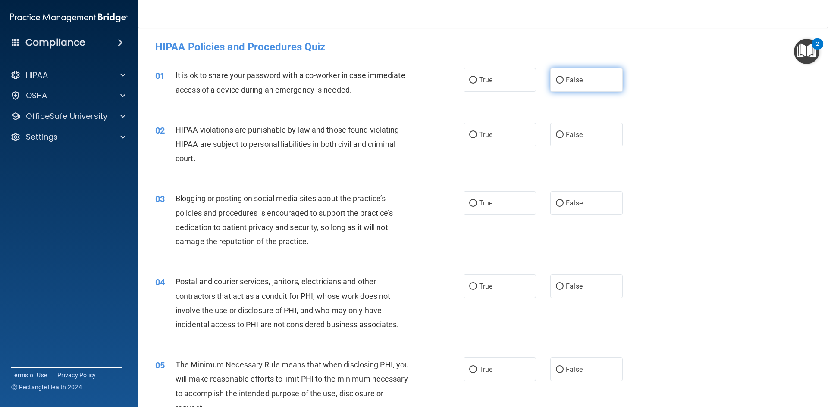
click at [556, 82] on input "False" at bounding box center [560, 80] width 8 height 6
radio input "true"
click at [469, 135] on input "True" at bounding box center [473, 135] width 8 height 6
radio input "true"
click at [558, 203] on input "False" at bounding box center [560, 203] width 8 height 6
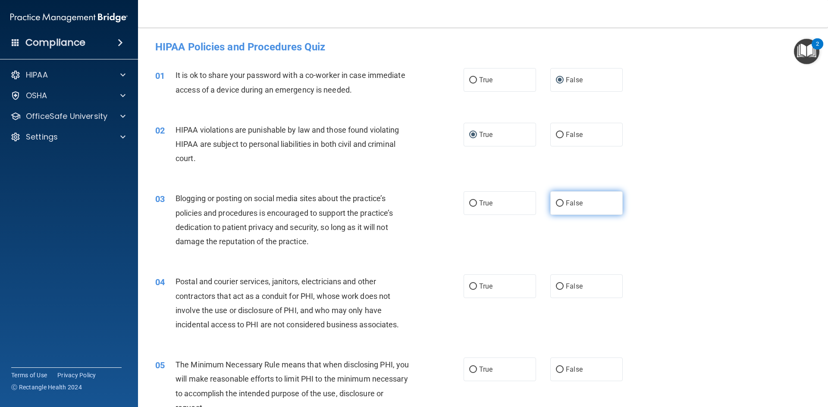
radio input "true"
click at [475, 285] on label "True" at bounding box center [499, 287] width 72 height 24
click at [475, 285] on input "True" at bounding box center [473, 287] width 8 height 6
radio input "true"
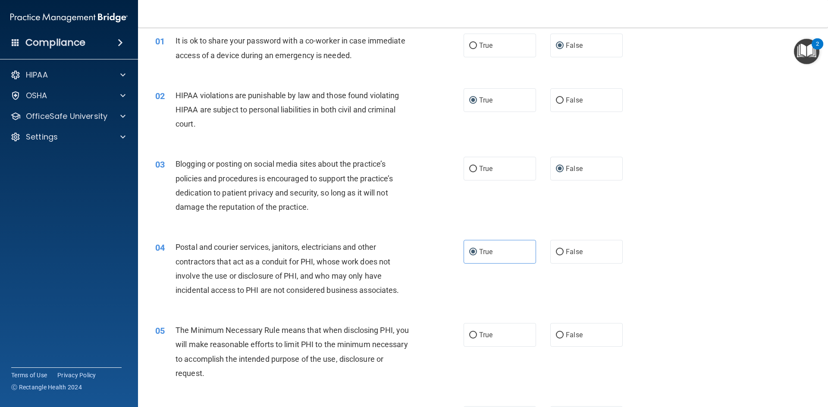
scroll to position [86, 0]
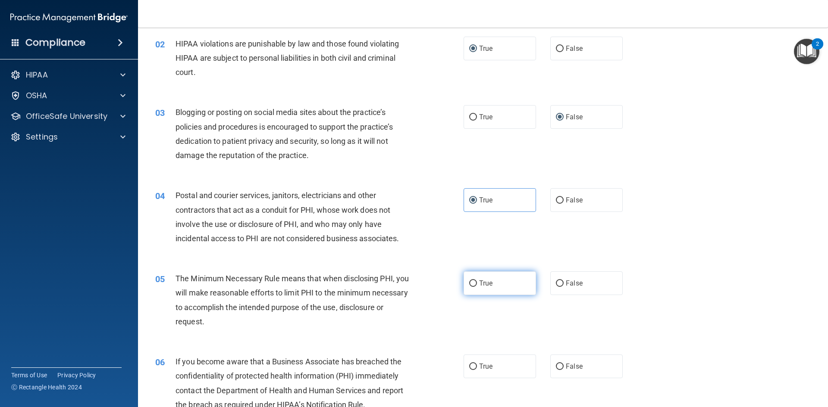
drag, startPoint x: 470, startPoint y: 287, endPoint x: 482, endPoint y: 291, distance: 12.8
click at [470, 286] on input "True" at bounding box center [473, 284] width 8 height 6
radio input "true"
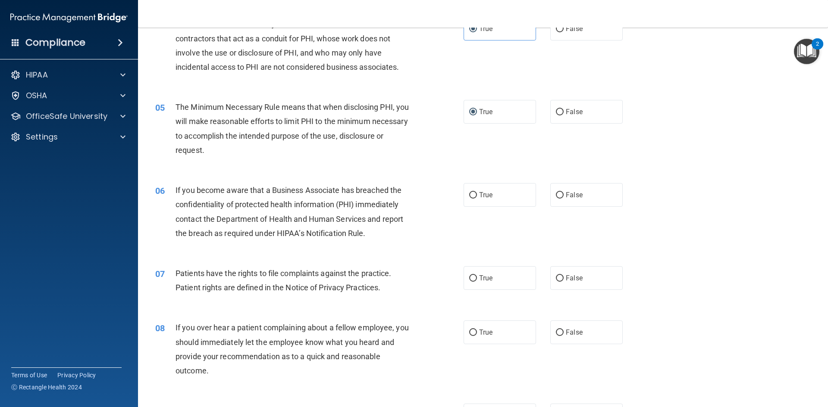
scroll to position [259, 0]
click at [472, 197] on input "True" at bounding box center [473, 194] width 8 height 6
radio input "true"
click at [469, 278] on input "True" at bounding box center [473, 278] width 8 height 6
radio input "true"
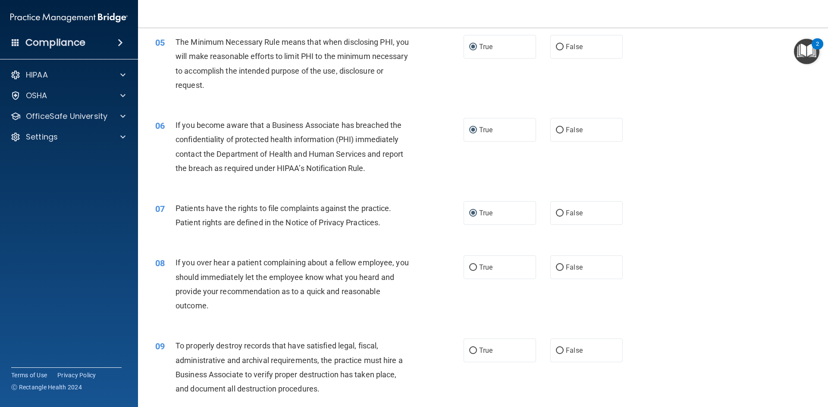
scroll to position [388, 0]
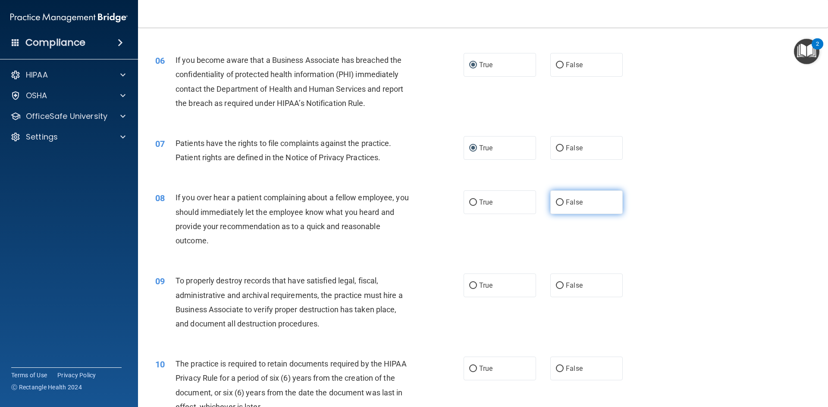
click at [556, 203] on input "False" at bounding box center [560, 203] width 8 height 6
radio input "true"
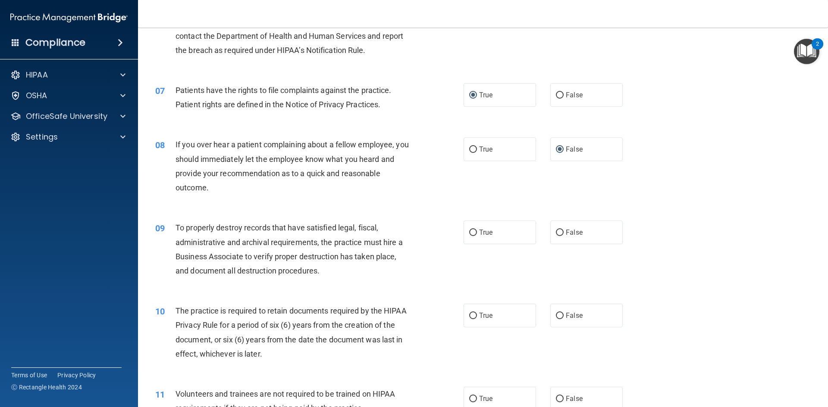
scroll to position [517, 0]
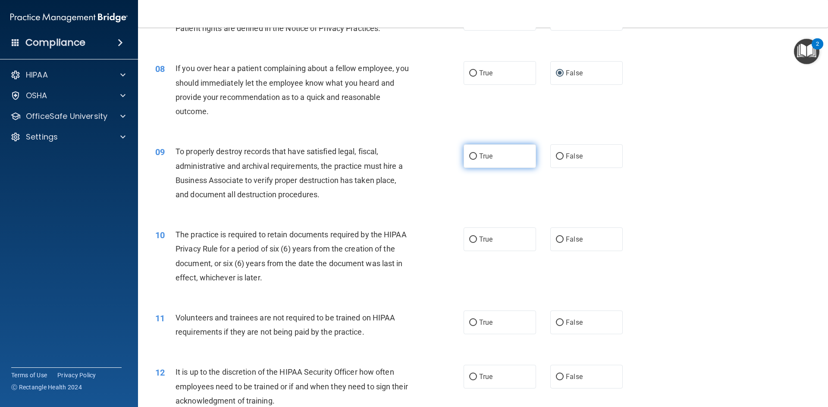
click at [472, 156] on input "True" at bounding box center [473, 156] width 8 height 6
radio input "true"
click at [469, 239] on input "True" at bounding box center [473, 240] width 8 height 6
radio input "true"
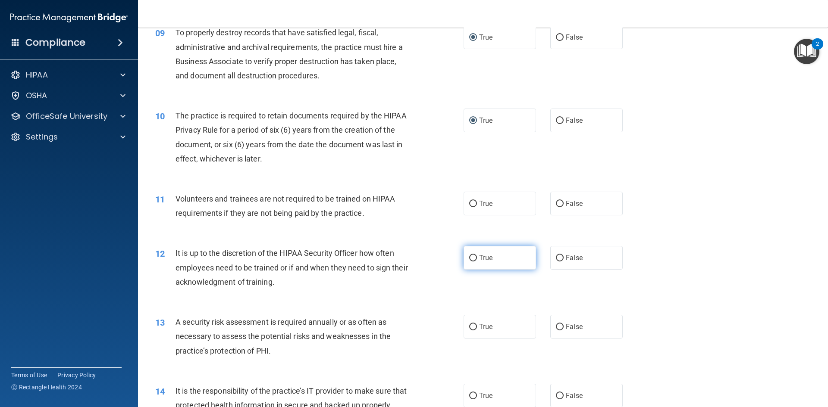
scroll to position [646, 0]
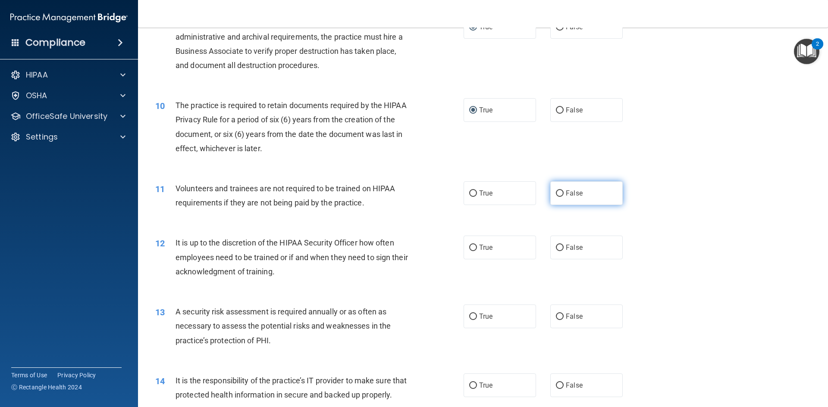
click at [557, 197] on input "False" at bounding box center [560, 193] width 8 height 6
radio input "true"
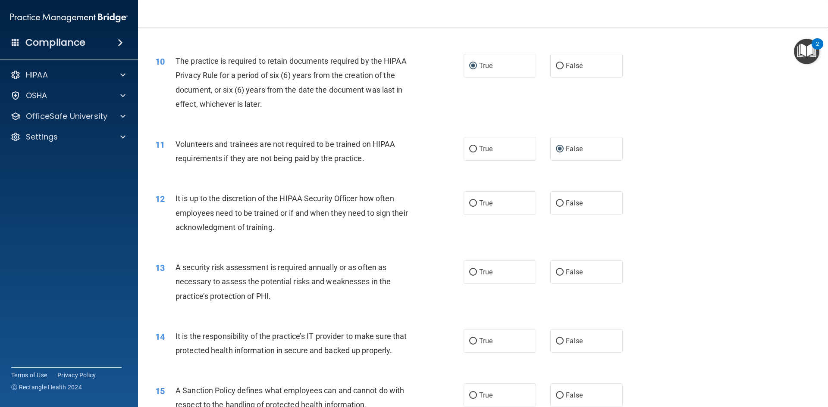
scroll to position [733, 0]
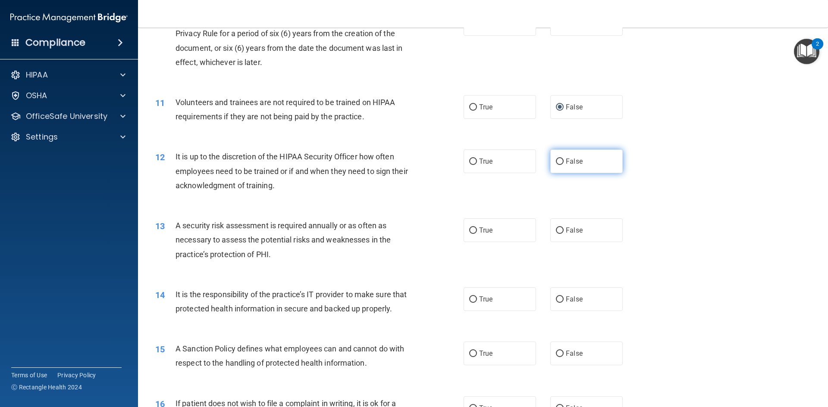
click at [556, 163] on input "False" at bounding box center [560, 162] width 8 height 6
radio input "true"
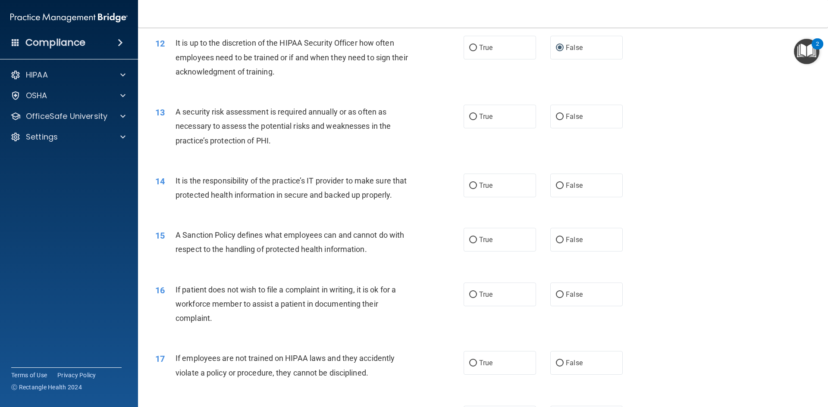
scroll to position [862, 0]
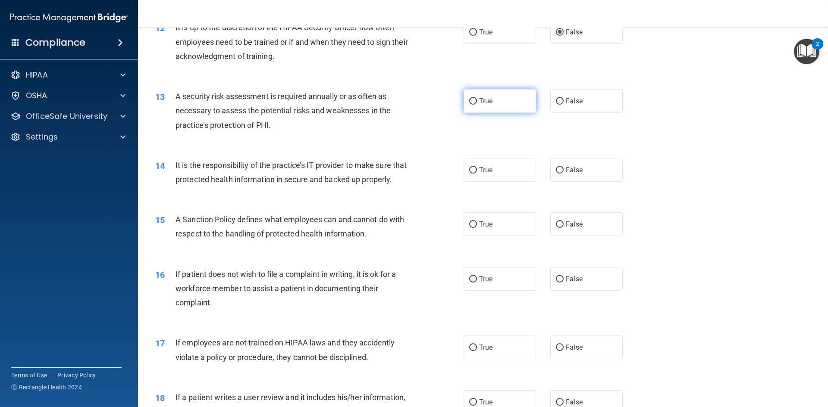
click at [469, 100] on input "True" at bounding box center [473, 101] width 8 height 6
radio input "true"
click at [472, 170] on input "True" at bounding box center [473, 170] width 8 height 6
radio input "true"
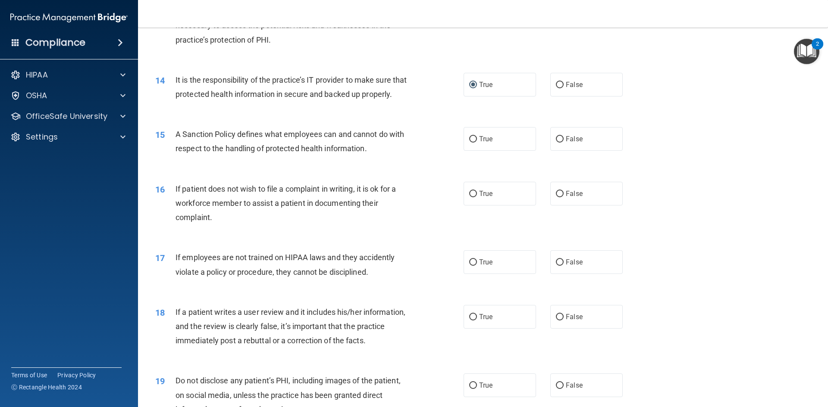
scroll to position [948, 0]
drag, startPoint x: 468, startPoint y: 147, endPoint x: 472, endPoint y: 150, distance: 4.9
click at [468, 147] on label "True" at bounding box center [499, 138] width 72 height 24
click at [469, 142] on input "True" at bounding box center [473, 138] width 8 height 6
radio input "true"
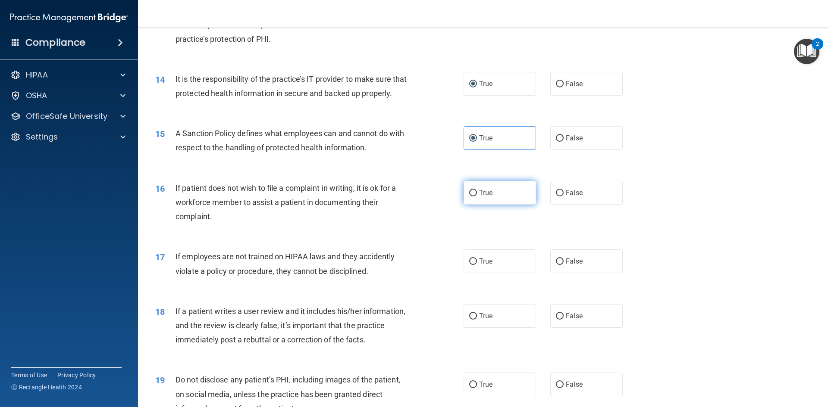
click at [469, 197] on input "True" at bounding box center [473, 193] width 8 height 6
radio input "true"
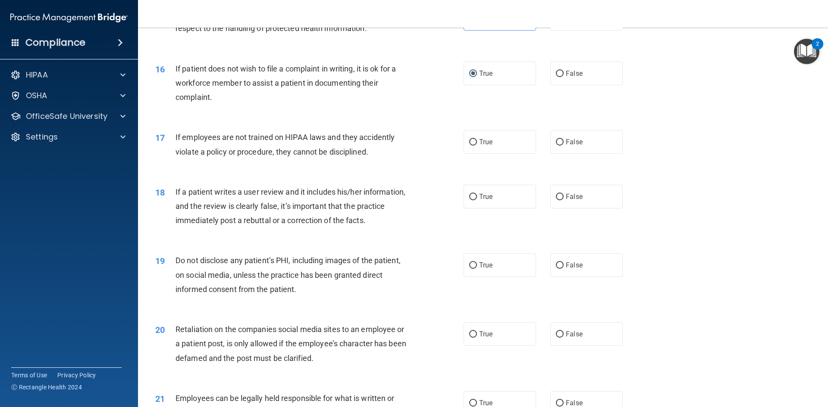
scroll to position [1121, 0]
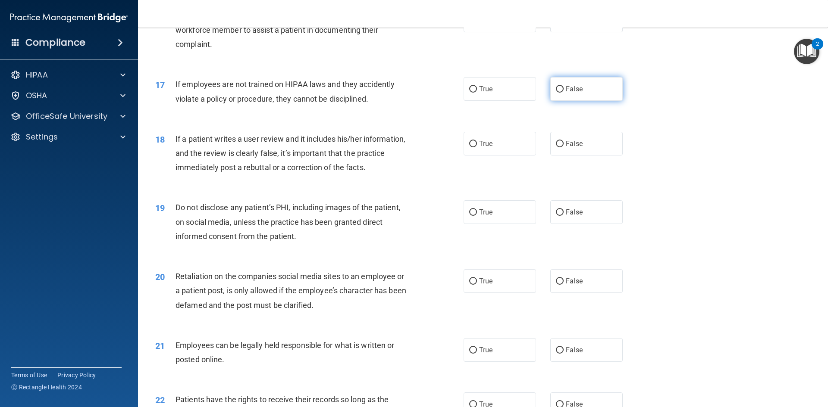
click at [557, 93] on input "False" at bounding box center [560, 89] width 8 height 6
radio input "true"
click at [556, 147] on input "False" at bounding box center [560, 144] width 8 height 6
radio input "true"
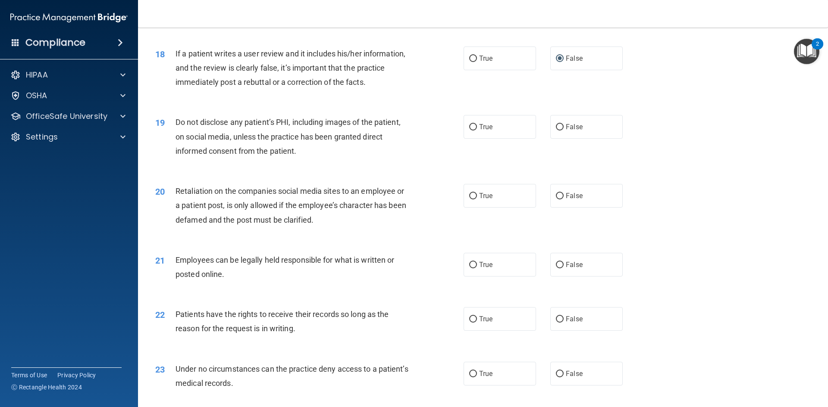
scroll to position [1207, 0]
drag, startPoint x: 475, startPoint y: 137, endPoint x: 528, endPoint y: 166, distance: 60.0
click at [477, 138] on label "True" at bounding box center [499, 126] width 72 height 24
click at [477, 130] on input "True" at bounding box center [473, 126] width 8 height 6
radio input "true"
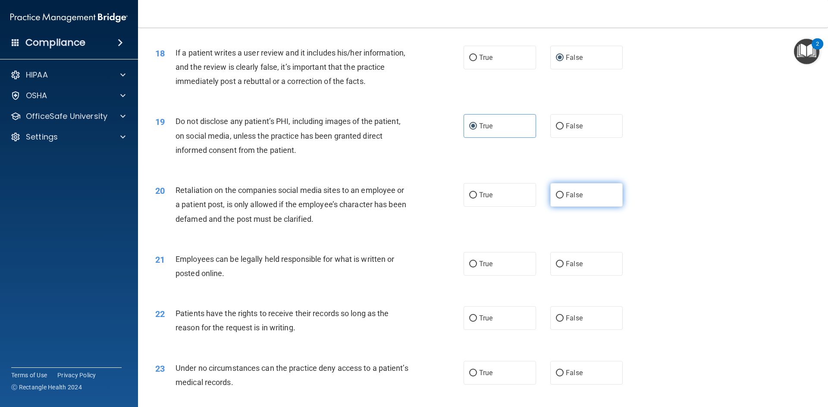
click at [556, 199] on input "False" at bounding box center [560, 195] width 8 height 6
radio input "true"
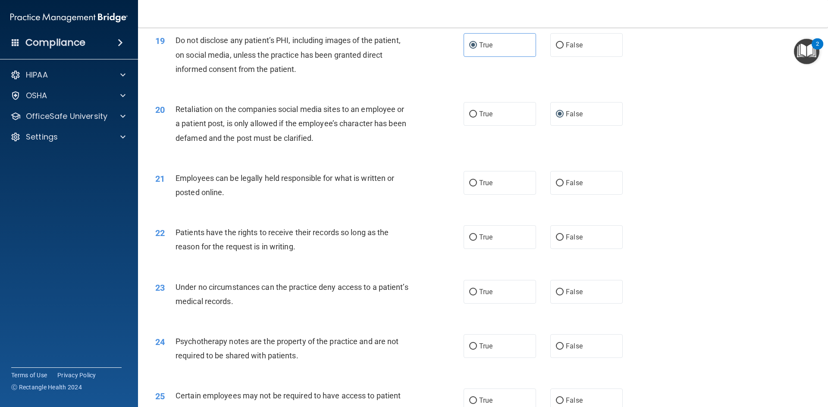
scroll to position [1293, 0]
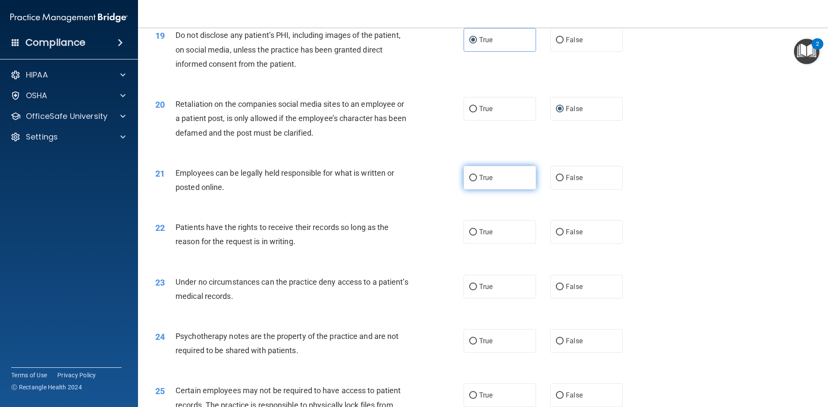
click at [470, 181] on input "True" at bounding box center [473, 178] width 8 height 6
radio input "true"
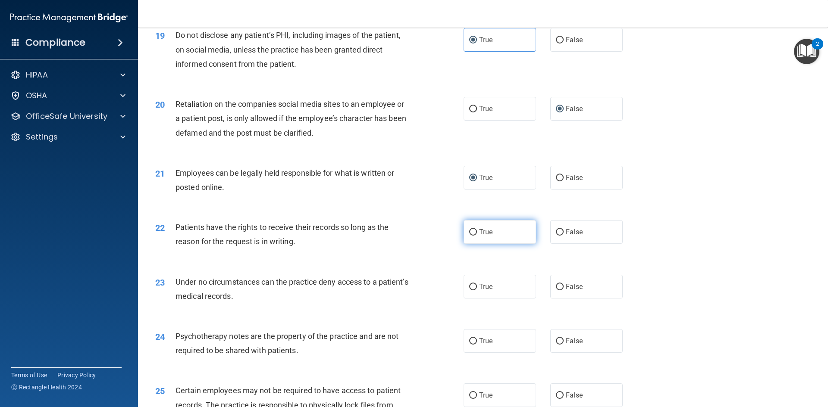
click at [472, 236] on input "True" at bounding box center [473, 232] width 8 height 6
radio input "true"
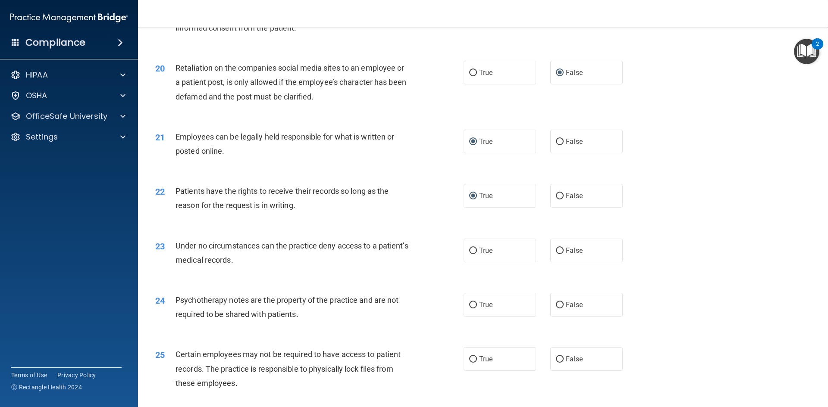
scroll to position [1422, 0]
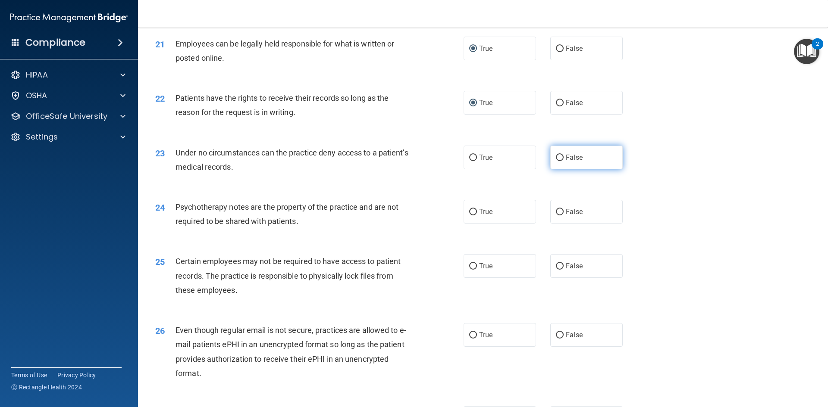
click at [556, 161] on input "False" at bounding box center [560, 158] width 8 height 6
radio input "true"
click at [469, 215] on input "True" at bounding box center [473, 212] width 8 height 6
radio input "true"
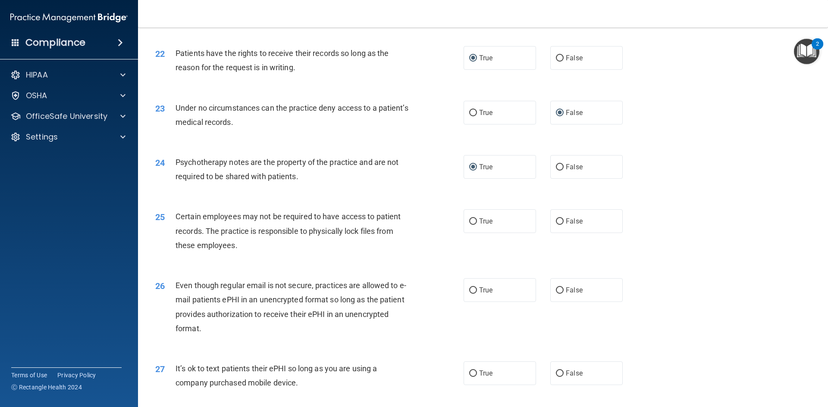
scroll to position [1508, 0]
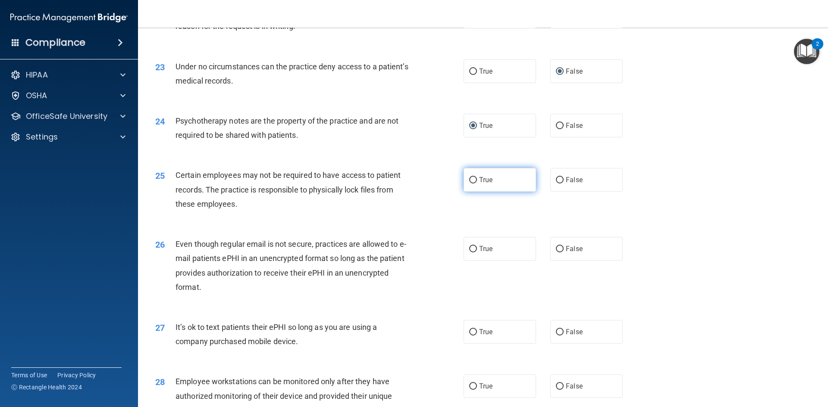
click at [471, 184] on input "True" at bounding box center [473, 180] width 8 height 6
radio input "true"
click at [470, 253] on input "True" at bounding box center [473, 249] width 8 height 6
radio input "true"
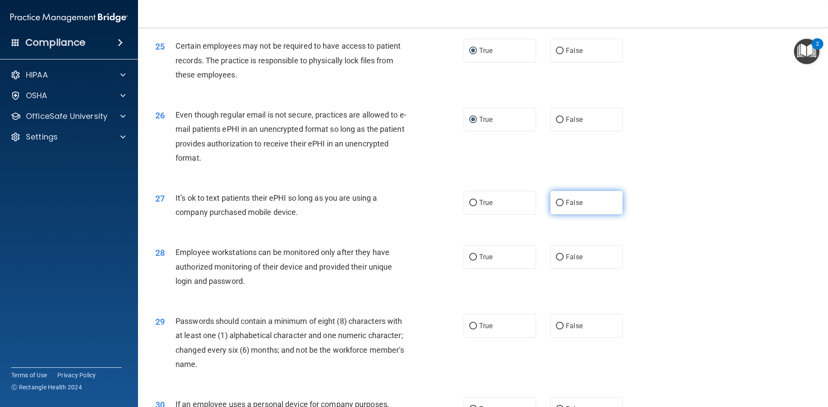
click at [556, 206] on input "False" at bounding box center [560, 203] width 8 height 6
radio input "true"
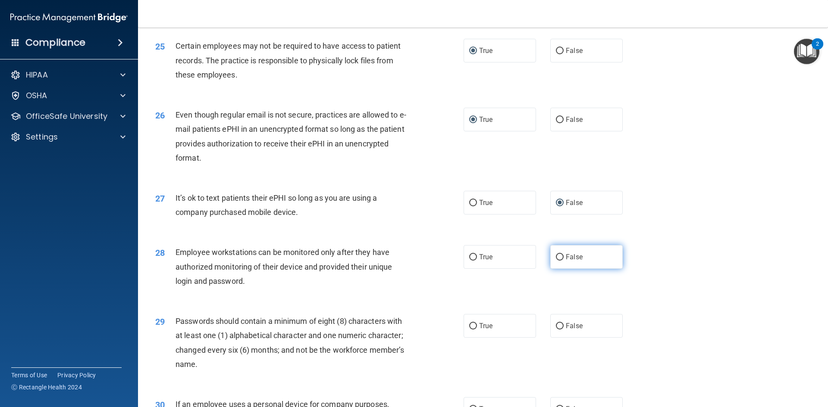
click at [556, 261] on input "False" at bounding box center [560, 257] width 8 height 6
radio input "true"
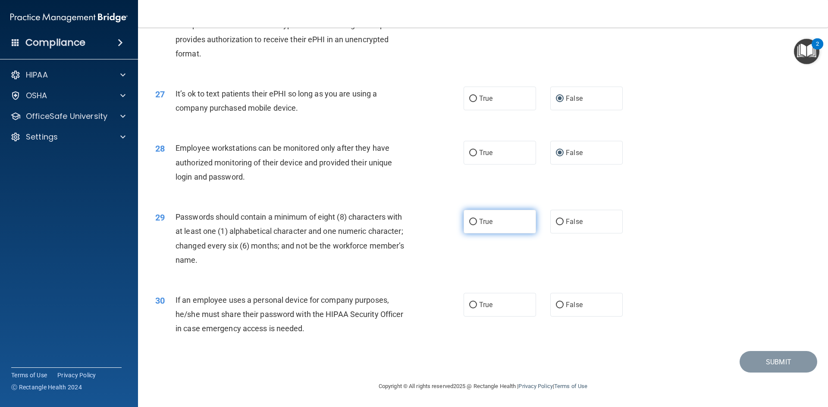
click at [471, 220] on input "True" at bounding box center [473, 222] width 8 height 6
radio input "true"
click at [556, 306] on input "False" at bounding box center [560, 305] width 8 height 6
radio input "true"
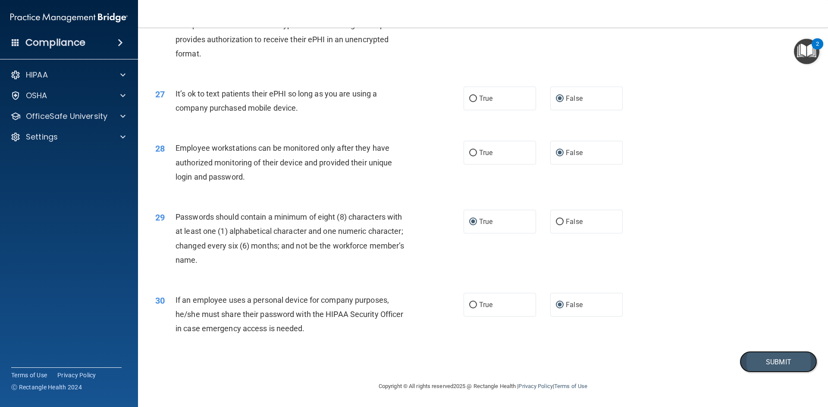
click at [755, 362] on button "Submit" at bounding box center [778, 362] width 78 height 22
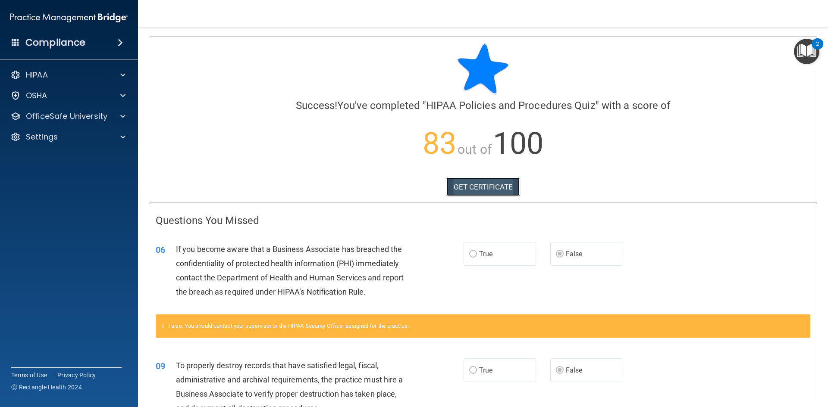
click at [466, 190] on link "GET CERTIFICATE" at bounding box center [483, 187] width 74 height 19
click at [123, 97] on span at bounding box center [122, 96] width 5 height 10
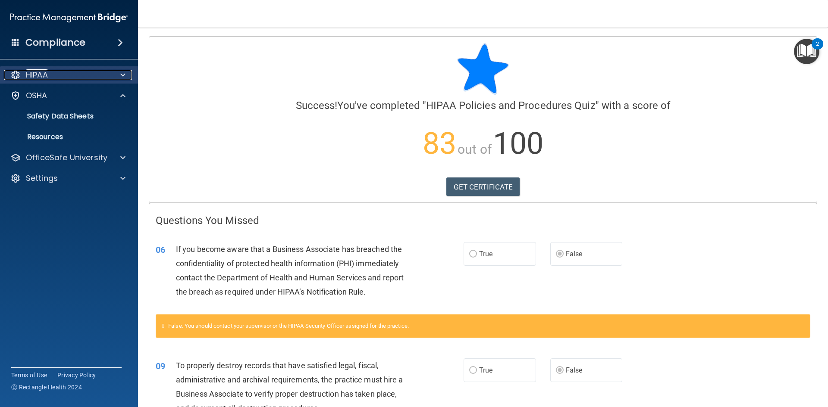
click at [122, 77] on span at bounding box center [122, 75] width 5 height 10
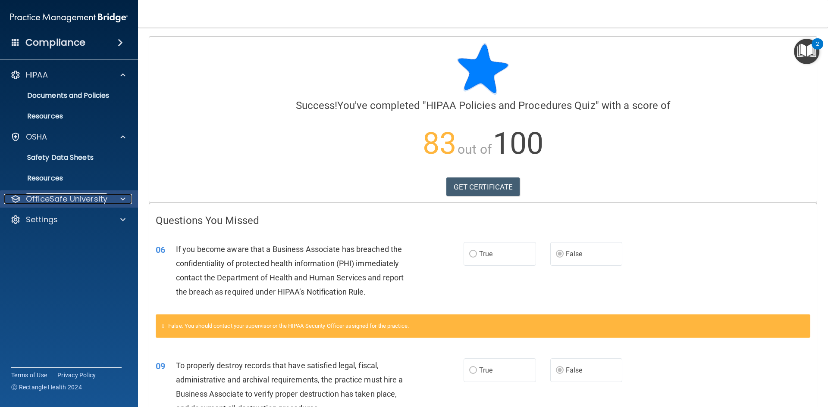
click at [117, 198] on div at bounding box center [122, 199] width 22 height 10
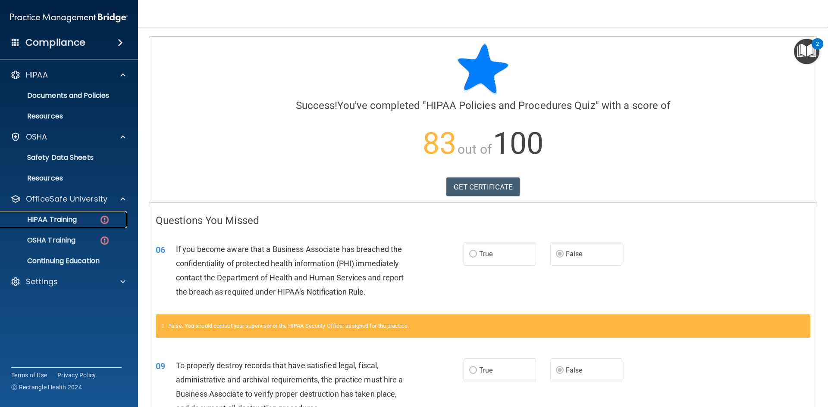
click at [110, 220] on div "HIPAA Training" at bounding box center [65, 219] width 118 height 9
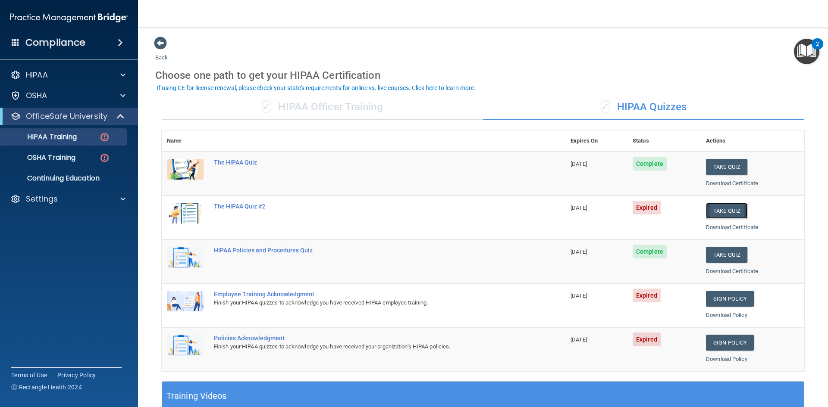
click at [723, 212] on button "Take Quiz" at bounding box center [726, 211] width 41 height 16
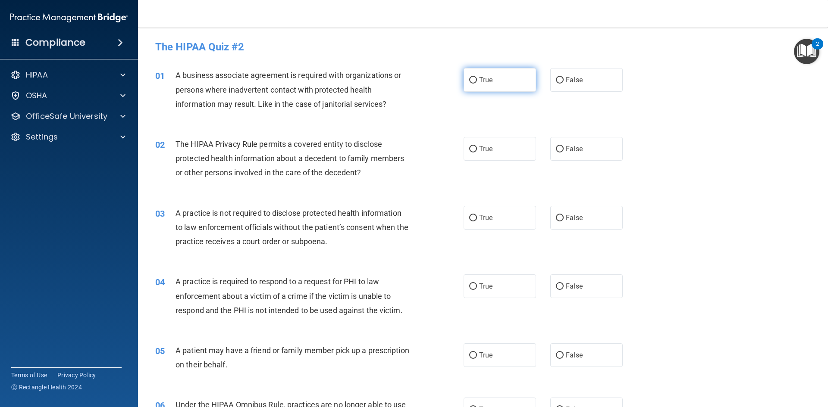
click at [519, 90] on label "True" at bounding box center [499, 80] width 72 height 24
click at [477, 84] on input "True" at bounding box center [473, 80] width 8 height 6
radio input "true"
click at [510, 140] on label "True" at bounding box center [499, 149] width 72 height 24
click at [477, 146] on input "True" at bounding box center [473, 149] width 8 height 6
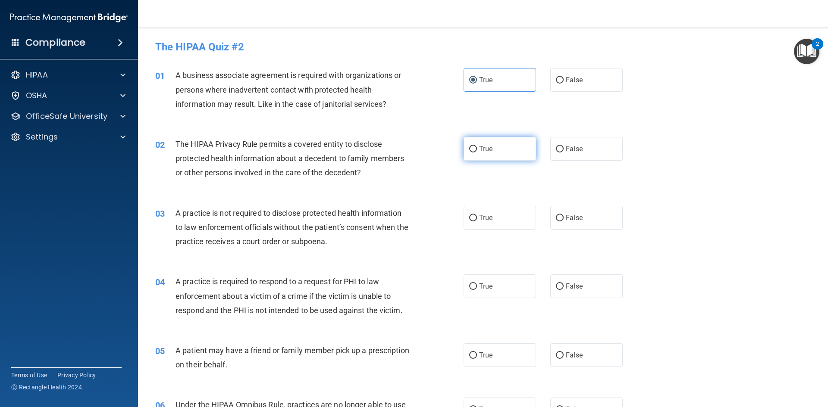
radio input "true"
drag, startPoint x: 580, startPoint y: 210, endPoint x: 630, endPoint y: 208, distance: 50.5
click at [580, 211] on label "False" at bounding box center [586, 218] width 72 height 24
click at [563, 215] on input "False" at bounding box center [560, 218] width 8 height 6
radio input "true"
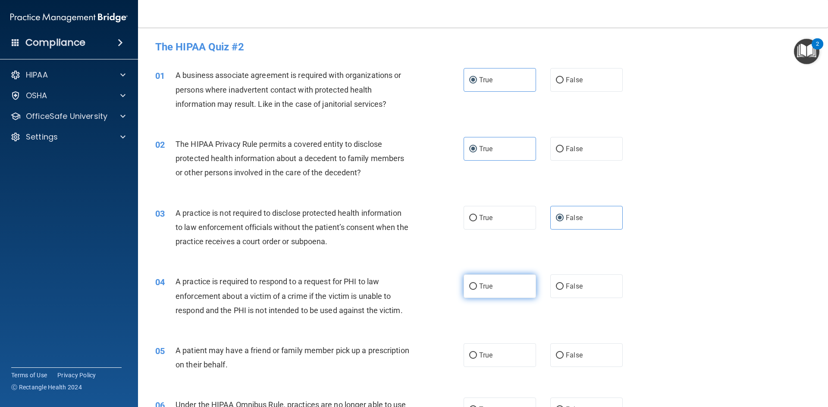
click at [521, 278] on label "True" at bounding box center [499, 287] width 72 height 24
click at [477, 284] on input "True" at bounding box center [473, 287] width 8 height 6
radio input "true"
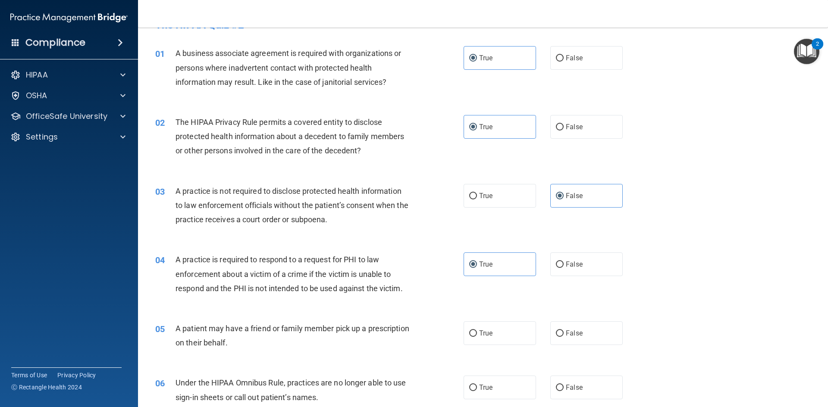
scroll to position [43, 0]
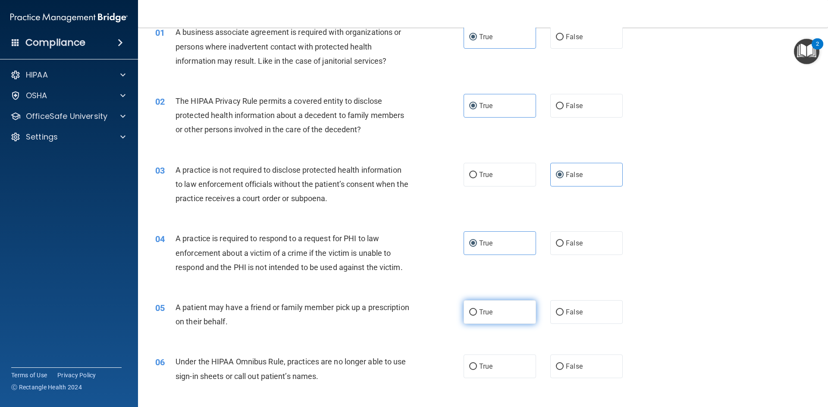
click at [511, 314] on label "True" at bounding box center [499, 312] width 72 height 24
click at [477, 314] on input "True" at bounding box center [473, 312] width 8 height 6
radio input "true"
click at [565, 362] on label "False" at bounding box center [586, 367] width 72 height 24
click at [563, 364] on input "False" at bounding box center [560, 367] width 8 height 6
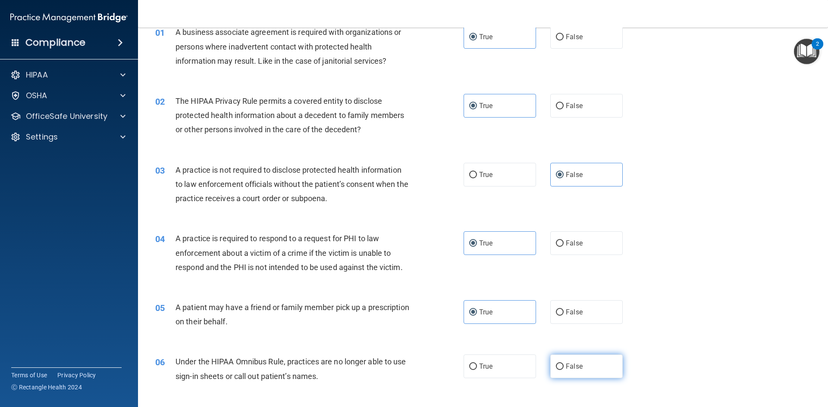
radio input "true"
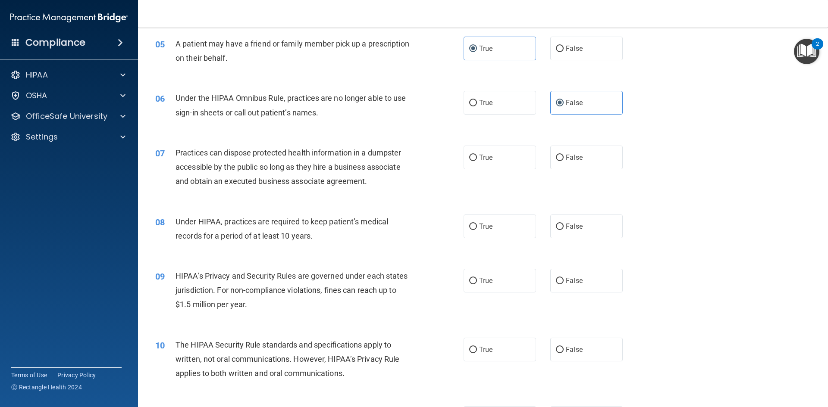
scroll to position [302, 0]
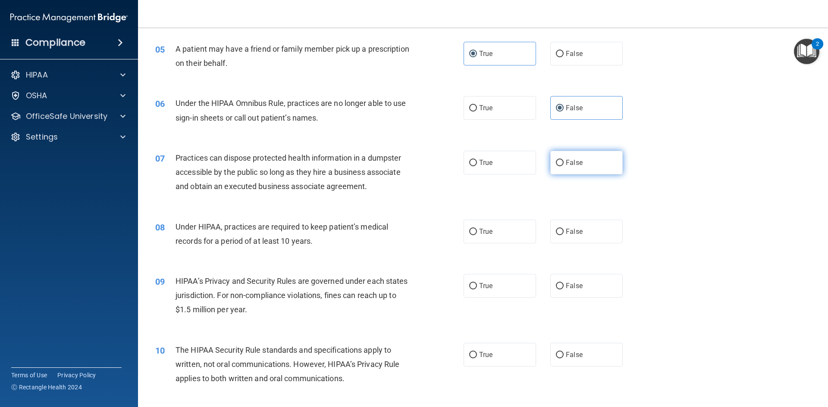
click at [594, 166] on label "False" at bounding box center [586, 163] width 72 height 24
click at [563, 166] on input "False" at bounding box center [560, 163] width 8 height 6
radio input "true"
click at [585, 235] on label "False" at bounding box center [586, 232] width 72 height 24
click at [563, 235] on input "False" at bounding box center [560, 232] width 8 height 6
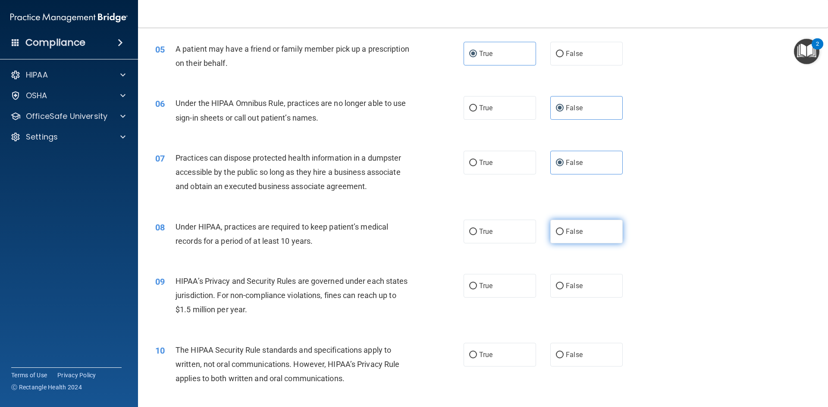
radio input "true"
click at [580, 287] on label "False" at bounding box center [586, 286] width 72 height 24
click at [563, 287] on input "False" at bounding box center [560, 286] width 8 height 6
radio input "true"
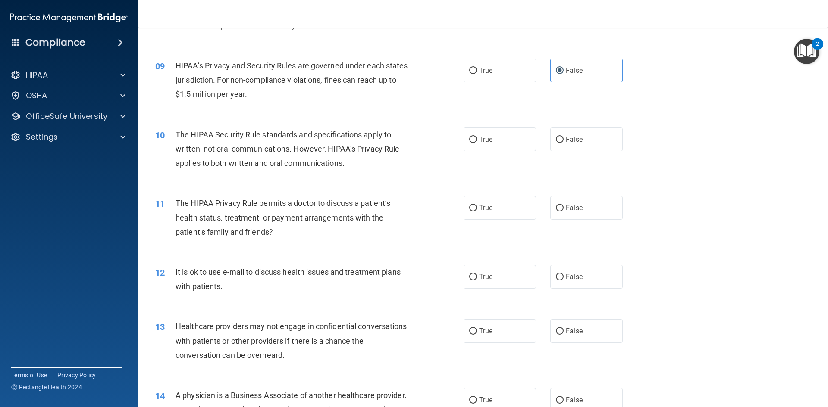
scroll to position [560, 0]
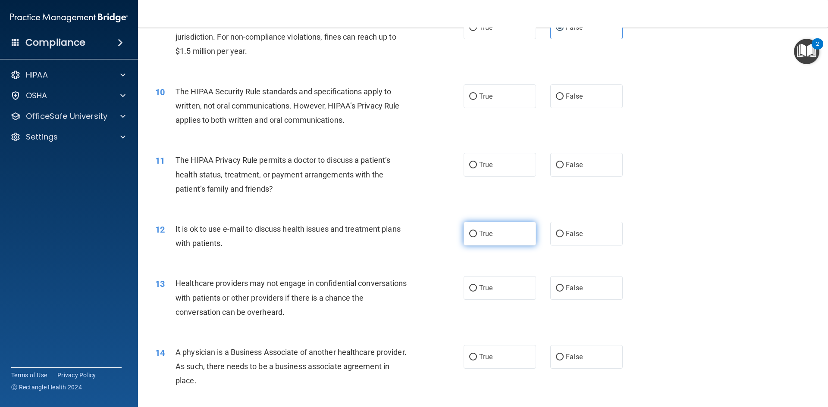
click at [475, 240] on label "True" at bounding box center [499, 234] width 72 height 24
click at [475, 237] on input "True" at bounding box center [473, 234] width 8 height 6
radio input "true"
click at [502, 99] on label "True" at bounding box center [499, 96] width 72 height 24
click at [477, 99] on input "True" at bounding box center [473, 97] width 8 height 6
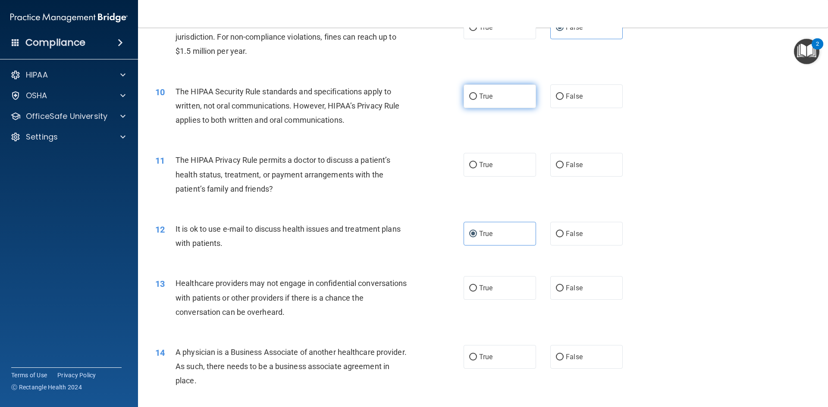
radio input "true"
click at [508, 175] on label "True" at bounding box center [499, 165] width 72 height 24
click at [477, 169] on input "True" at bounding box center [473, 165] width 8 height 6
radio input "true"
click at [588, 241] on label "False" at bounding box center [586, 234] width 72 height 24
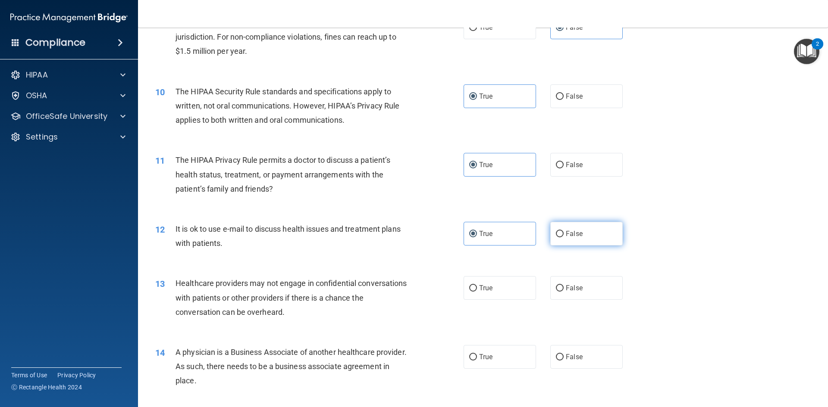
click at [563, 237] on input "False" at bounding box center [560, 234] width 8 height 6
radio input "true"
radio input "false"
click at [496, 290] on label "True" at bounding box center [499, 288] width 72 height 24
click at [477, 290] on input "True" at bounding box center [473, 288] width 8 height 6
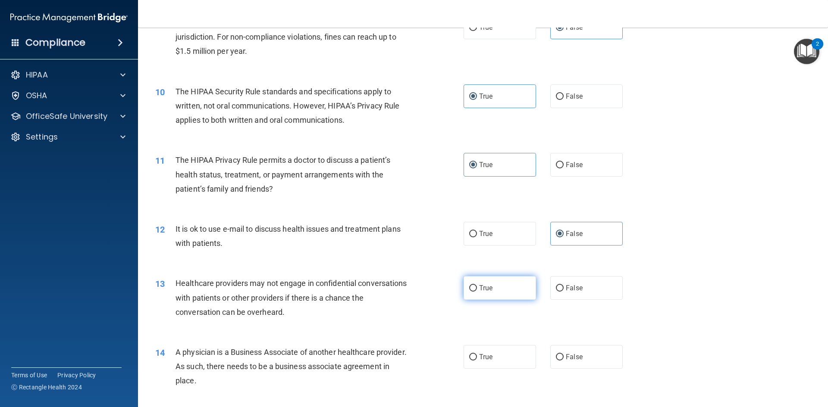
radio input "true"
drag, startPoint x: 503, startPoint y: 351, endPoint x: 546, endPoint y: 347, distance: 43.4
click at [503, 353] on label "True" at bounding box center [499, 357] width 72 height 24
click at [477, 354] on input "True" at bounding box center [473, 357] width 8 height 6
radio input "true"
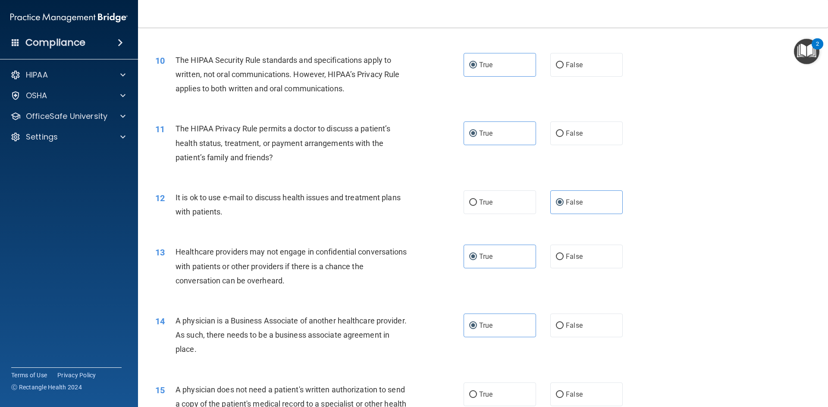
scroll to position [733, 0]
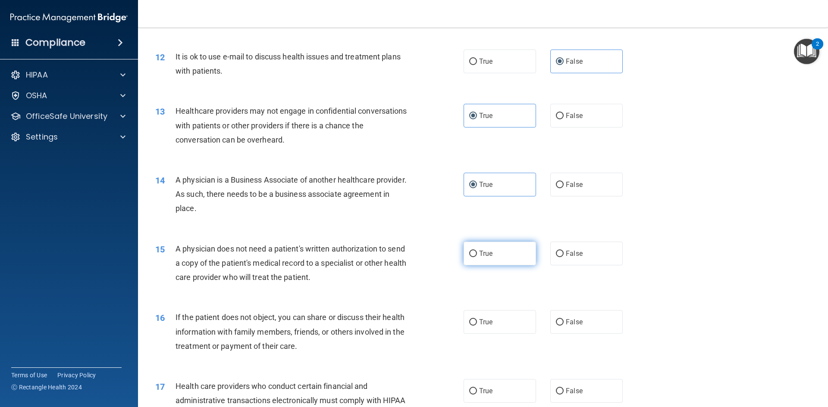
click at [493, 259] on label "True" at bounding box center [499, 254] width 72 height 24
click at [477, 257] on input "True" at bounding box center [473, 254] width 8 height 6
radio input "true"
click at [494, 316] on label "True" at bounding box center [499, 322] width 72 height 24
click at [477, 319] on input "True" at bounding box center [473, 322] width 8 height 6
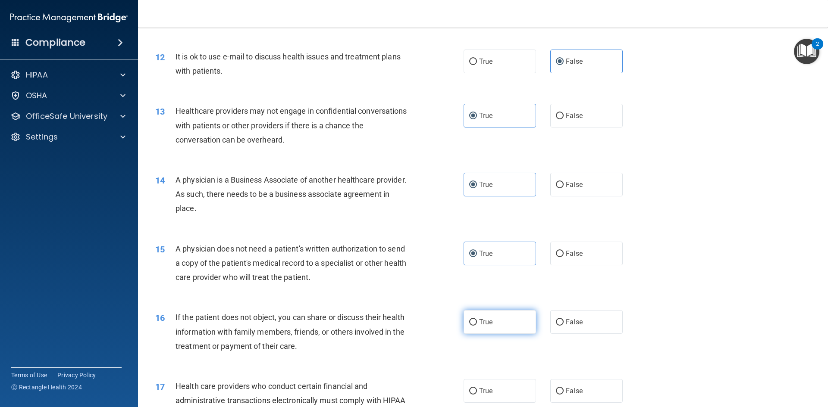
radio input "true"
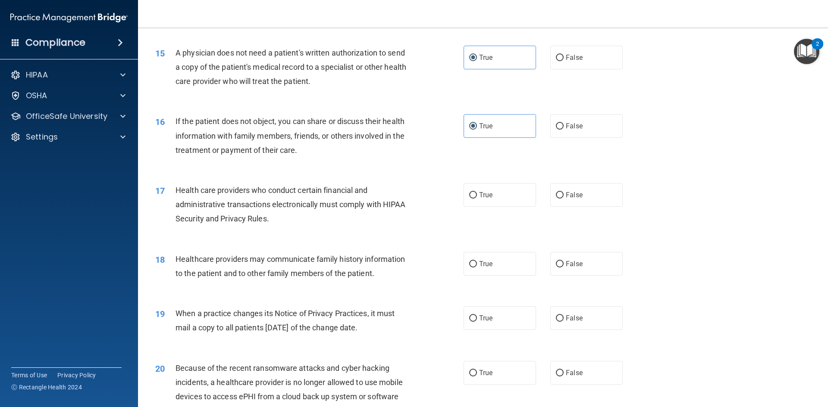
scroll to position [948, 0]
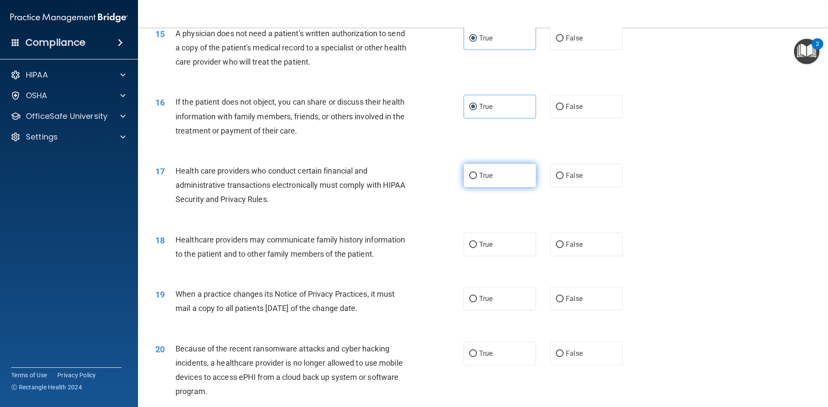
click at [522, 180] on label "True" at bounding box center [499, 176] width 72 height 24
click at [477, 179] on input "True" at bounding box center [473, 176] width 8 height 6
radio input "true"
click at [512, 241] on label "True" at bounding box center [499, 245] width 72 height 24
click at [477, 242] on input "True" at bounding box center [473, 245] width 8 height 6
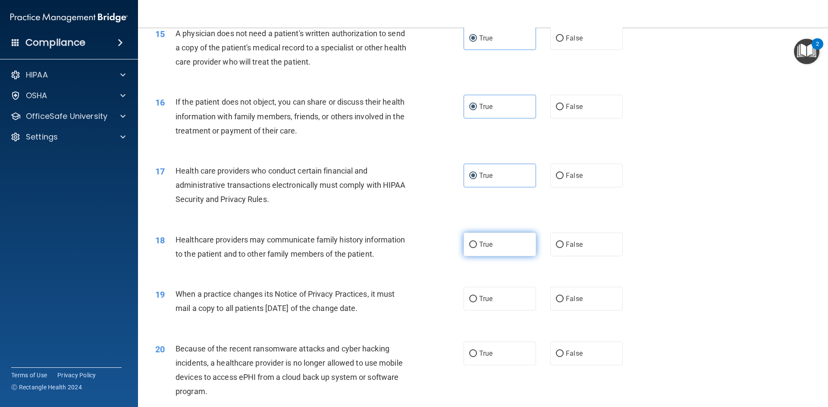
radio input "true"
click at [500, 307] on label "True" at bounding box center [499, 299] width 72 height 24
click at [477, 303] on input "True" at bounding box center [473, 299] width 8 height 6
radio input "true"
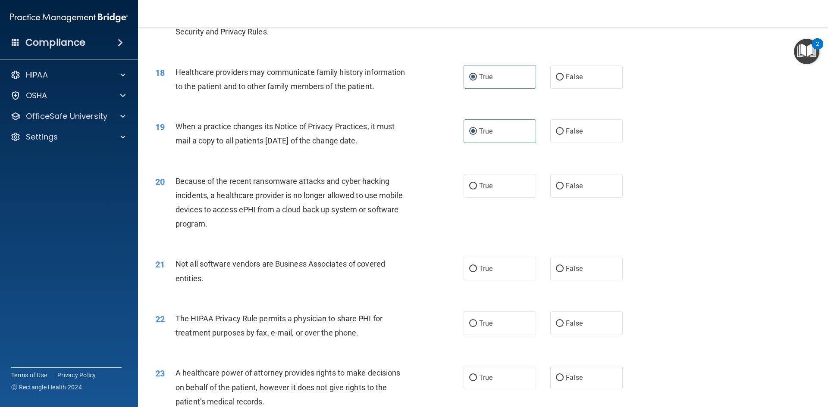
scroll to position [1121, 0]
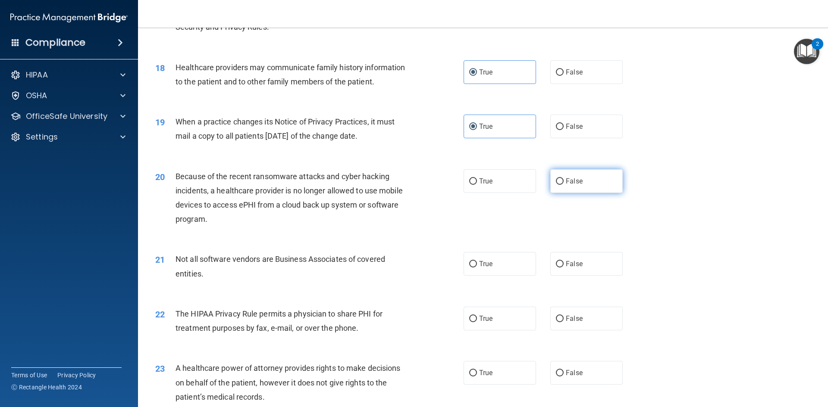
click at [592, 188] on label "False" at bounding box center [586, 181] width 72 height 24
click at [563, 185] on input "False" at bounding box center [560, 181] width 8 height 6
radio input "true"
click at [518, 258] on label "True" at bounding box center [499, 264] width 72 height 24
click at [477, 261] on input "True" at bounding box center [473, 264] width 8 height 6
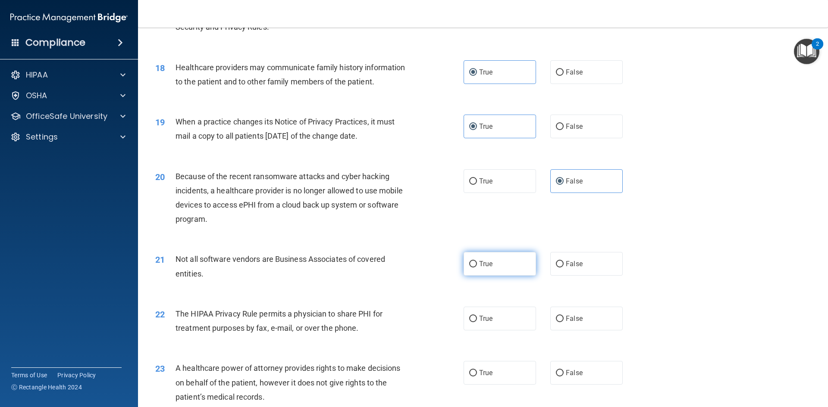
radio input "true"
drag, startPoint x: 495, startPoint y: 327, endPoint x: 626, endPoint y: 246, distance: 153.7
click at [494, 327] on label "True" at bounding box center [499, 319] width 72 height 24
click at [477, 322] on input "True" at bounding box center [473, 319] width 8 height 6
radio input "true"
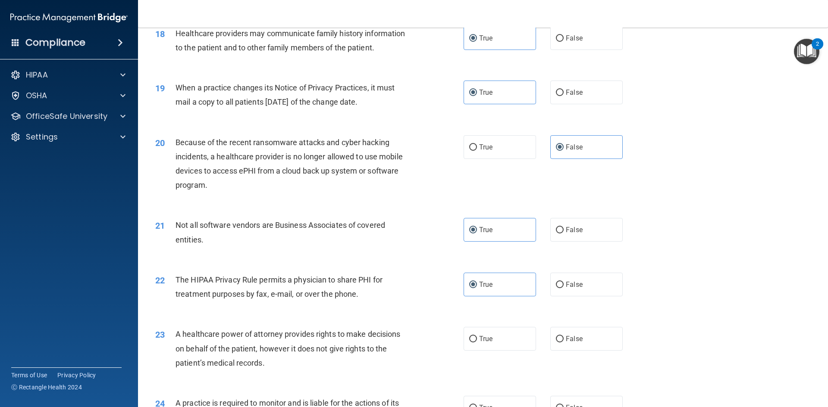
scroll to position [1293, 0]
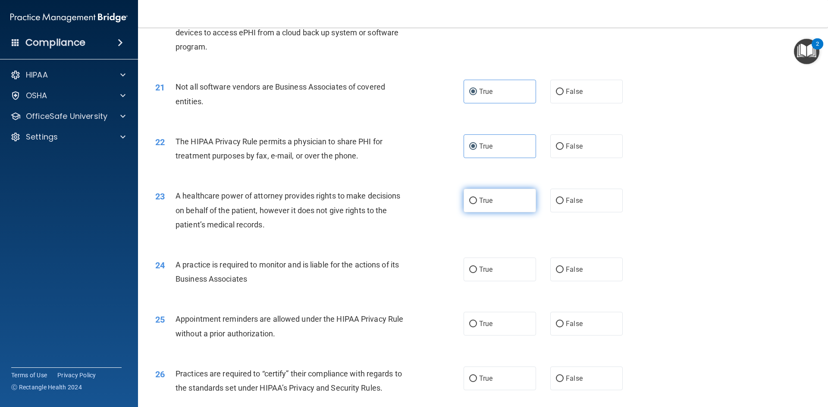
drag, startPoint x: 513, startPoint y: 198, endPoint x: 504, endPoint y: 250, distance: 52.1
click at [512, 200] on label "True" at bounding box center [499, 201] width 72 height 24
click at [477, 200] on input "True" at bounding box center [473, 201] width 8 height 6
radio input "true"
drag, startPoint x: 499, startPoint y: 273, endPoint x: 499, endPoint y: 310, distance: 37.1
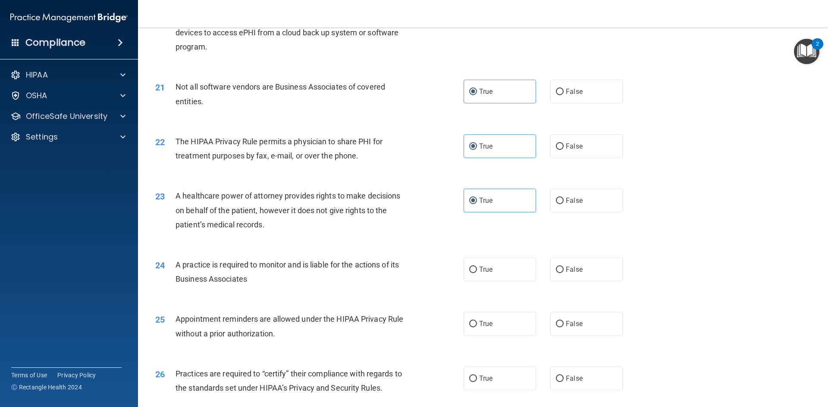
click at [499, 274] on label "True" at bounding box center [499, 270] width 72 height 24
click at [477, 273] on input "True" at bounding box center [473, 270] width 8 height 6
radio input "true"
drag, startPoint x: 497, startPoint y: 321, endPoint x: 589, endPoint y: 301, distance: 94.3
click at [503, 318] on label "True" at bounding box center [499, 324] width 72 height 24
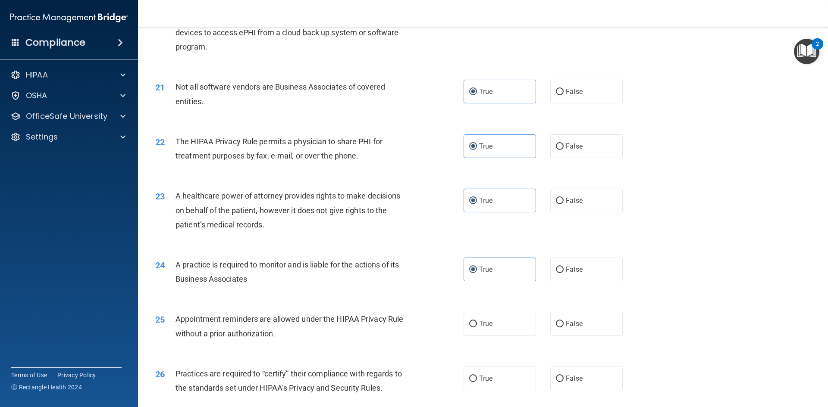
click at [477, 321] on input "True" at bounding box center [473, 324] width 8 height 6
radio input "true"
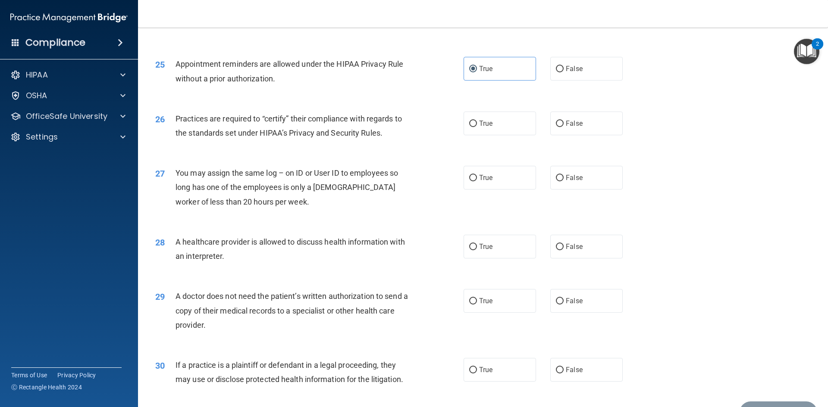
scroll to position [1552, 0]
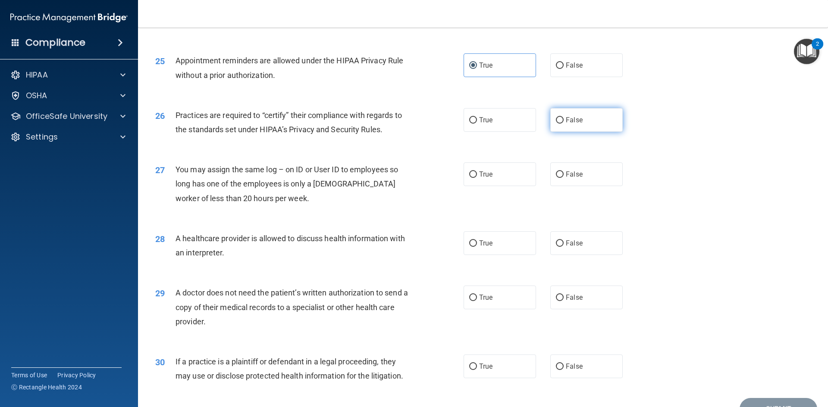
click at [592, 129] on label "False" at bounding box center [586, 120] width 72 height 24
click at [563, 124] on input "False" at bounding box center [560, 120] width 8 height 6
radio input "true"
click at [579, 182] on label "False" at bounding box center [586, 174] width 72 height 24
click at [563, 178] on input "False" at bounding box center [560, 175] width 8 height 6
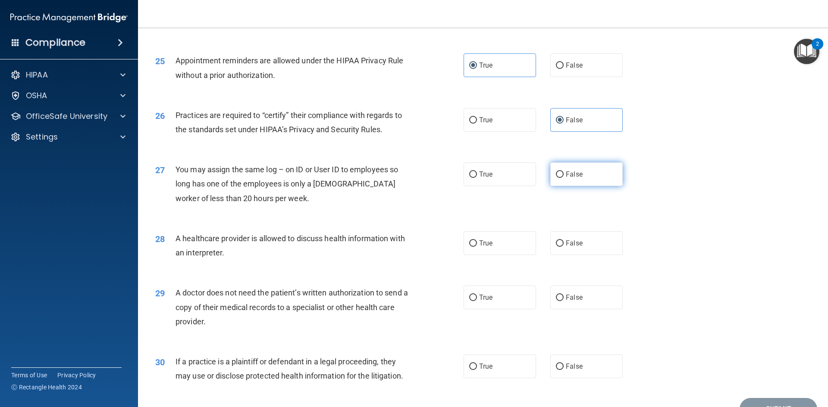
radio input "true"
click at [487, 251] on label "True" at bounding box center [499, 243] width 72 height 24
click at [477, 247] on input "True" at bounding box center [473, 243] width 8 height 6
radio input "true"
drag, startPoint x: 478, startPoint y: 300, endPoint x: 496, endPoint y: 359, distance: 61.9
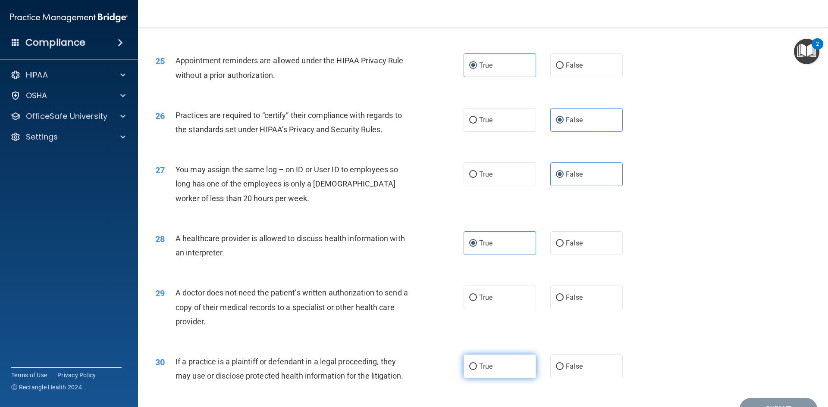
click at [479, 301] on span "True" at bounding box center [485, 298] width 13 height 8
drag, startPoint x: 499, startPoint y: 370, endPoint x: 560, endPoint y: 342, distance: 67.3
click at [501, 368] on label "True" at bounding box center [499, 367] width 72 height 24
click at [477, 368] on input "True" at bounding box center [473, 367] width 8 height 6
radio input "true"
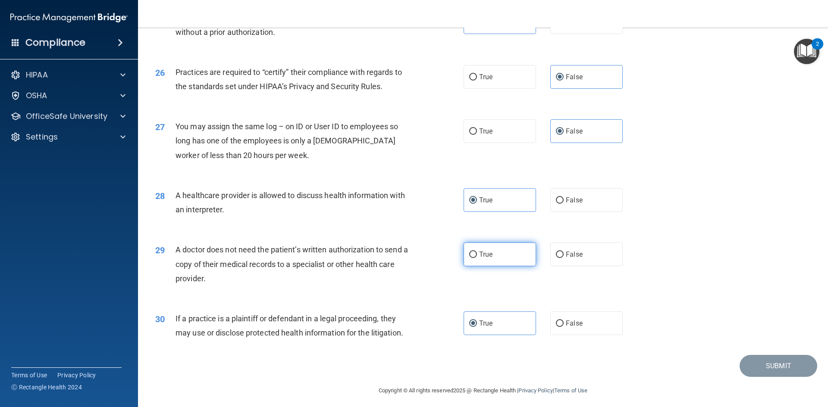
click at [493, 257] on label "True" at bounding box center [499, 255] width 72 height 24
click at [477, 257] on input "True" at bounding box center [473, 255] width 8 height 6
radio input "true"
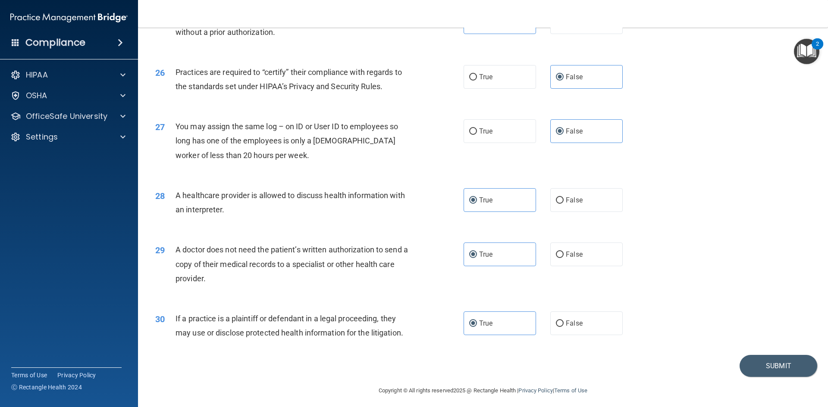
scroll to position [1599, 0]
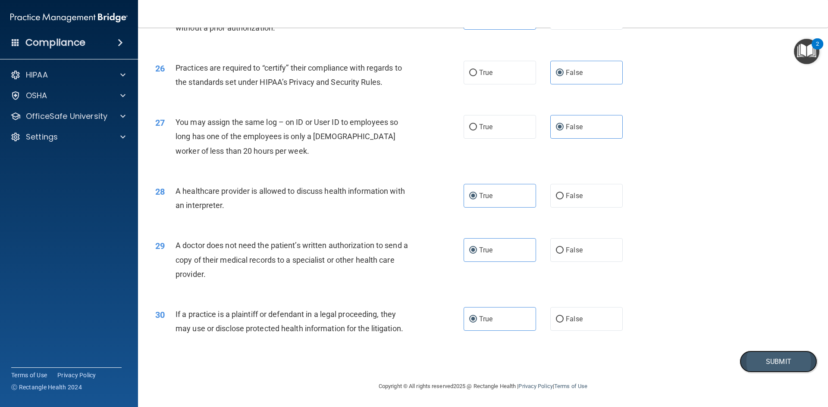
click at [746, 358] on button "Submit" at bounding box center [778, 362] width 78 height 22
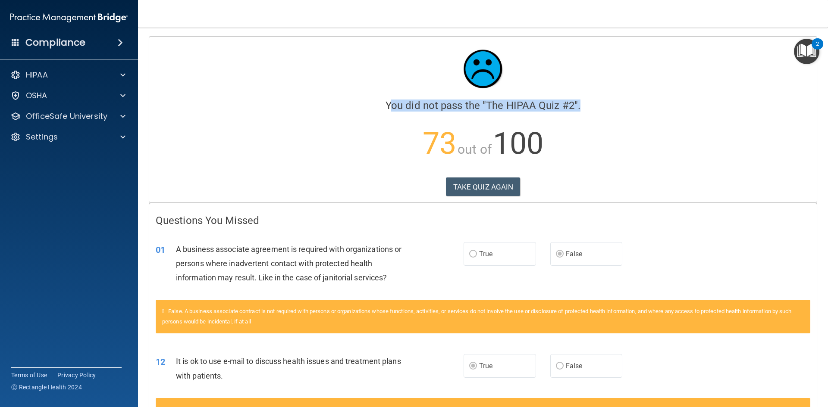
drag, startPoint x: 383, startPoint y: 106, endPoint x: 586, endPoint y: 97, distance: 203.6
click at [586, 97] on div "You did not pass the " The HIPAA Quiz #2 ". 73 out of 100 TAKE QUIZ AGAIN" at bounding box center [483, 107] width 654 height 129
click at [600, 112] on div "You did not pass the " The HIPAA Quiz #2 ". 73 out of 100 TAKE QUIZ AGAIN" at bounding box center [483, 107] width 654 height 129
click at [491, 184] on button "TAKE QUIZ AGAIN" at bounding box center [483, 187] width 75 height 19
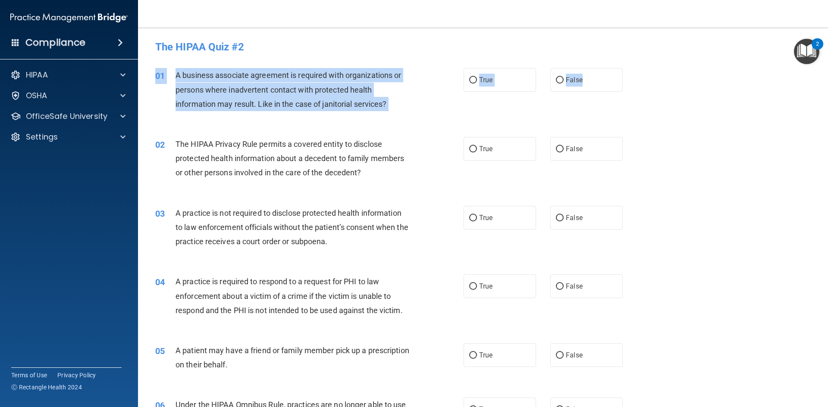
drag, startPoint x: 606, startPoint y: 82, endPoint x: 591, endPoint y: 101, distance: 23.4
click at [593, 101] on div "01 A business associate agreement is required with organizations or persons whe…" at bounding box center [483, 91] width 668 height 69
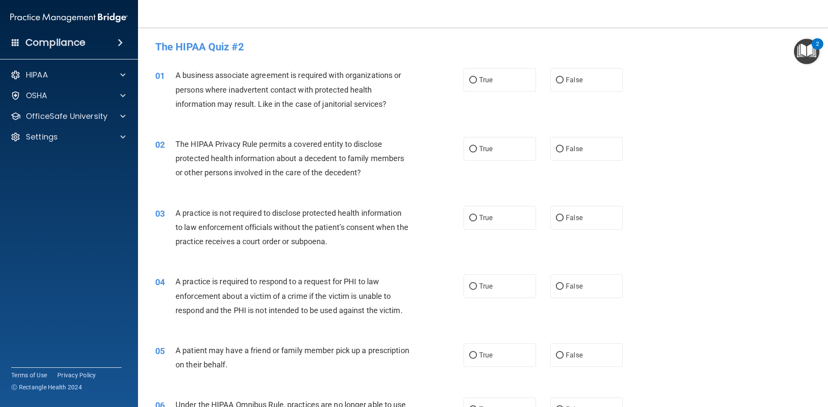
click at [572, 67] on div "01 A business associate agreement is required with organizations or persons whe…" at bounding box center [483, 91] width 668 height 69
click at [565, 84] on span "False" at bounding box center [573, 80] width 17 height 8
click at [563, 84] on input "False" at bounding box center [560, 80] width 8 height 6
radio input "true"
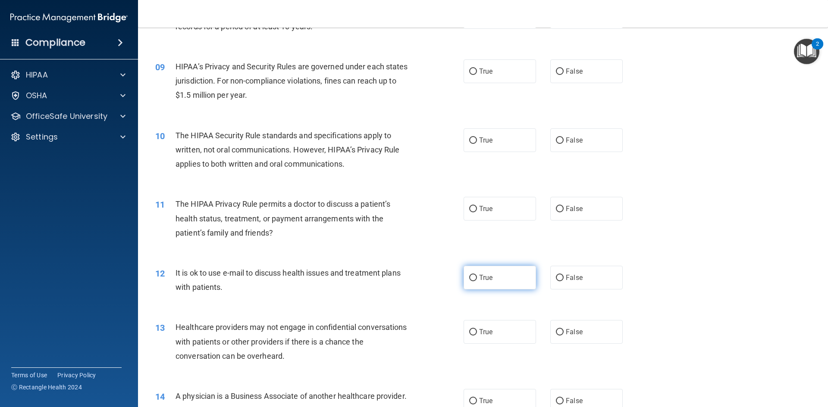
scroll to position [517, 0]
click at [504, 285] on label "True" at bounding box center [499, 277] width 72 height 24
click at [477, 281] on input "True" at bounding box center [473, 277] width 8 height 6
radio input "true"
click at [556, 331] on input "False" at bounding box center [560, 331] width 8 height 6
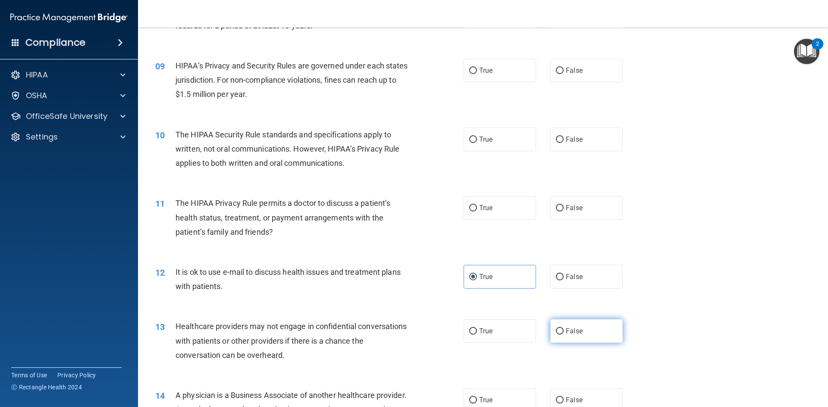
radio input "true"
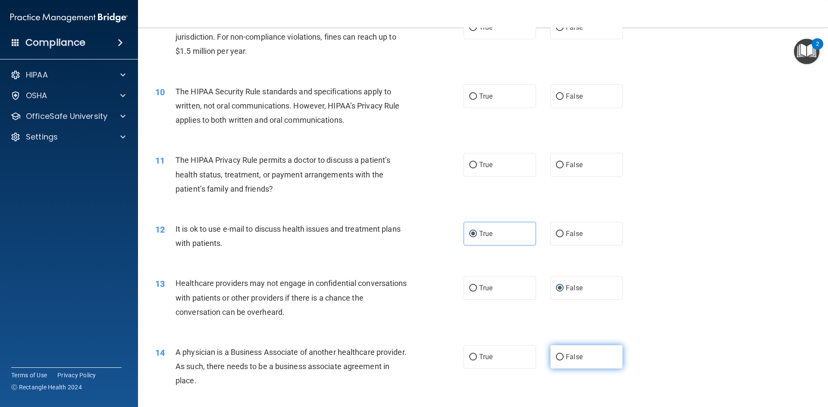
click at [567, 357] on span "False" at bounding box center [573, 357] width 17 height 8
click at [563, 357] on input "False" at bounding box center [560, 357] width 8 height 6
radio input "true"
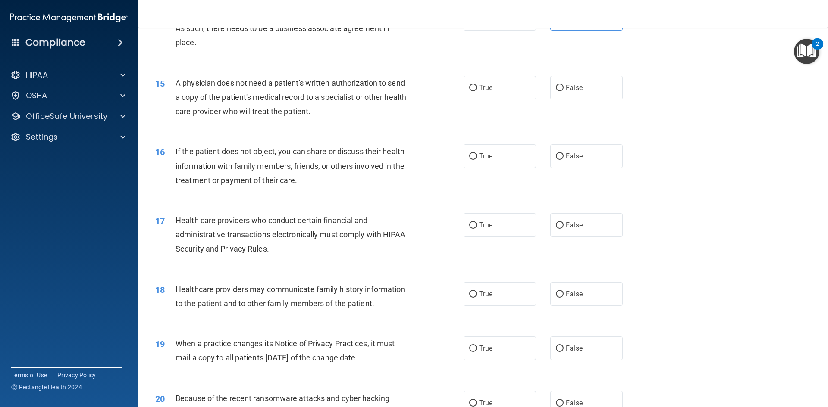
scroll to position [948, 0]
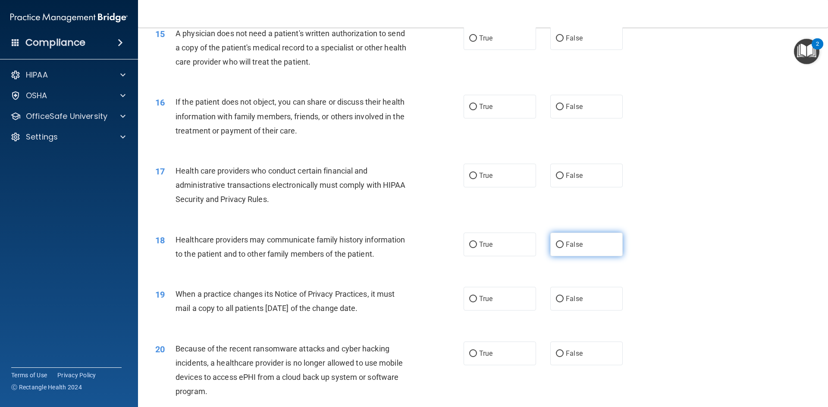
click at [594, 254] on label "False" at bounding box center [586, 245] width 72 height 24
click at [563, 248] on input "False" at bounding box center [560, 245] width 8 height 6
radio input "true"
click at [567, 315] on div "19 When a practice changes its Notice of Privacy Practices, it must mail a copy…" at bounding box center [483, 303] width 668 height 54
click at [613, 303] on label "False" at bounding box center [586, 299] width 72 height 24
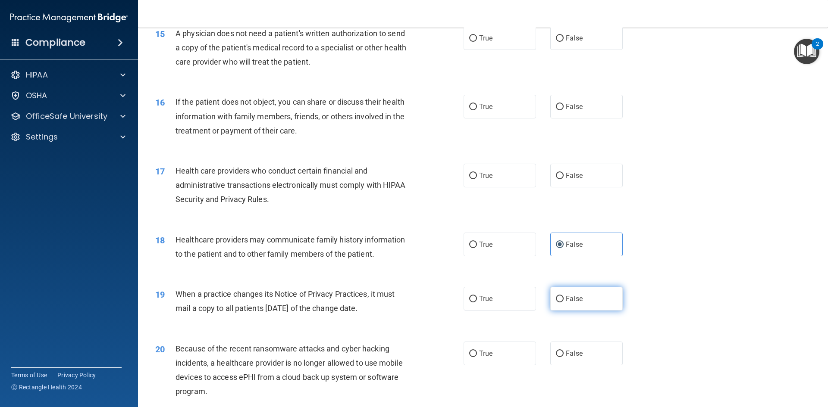
click at [563, 303] on input "False" at bounding box center [560, 299] width 8 height 6
radio input "true"
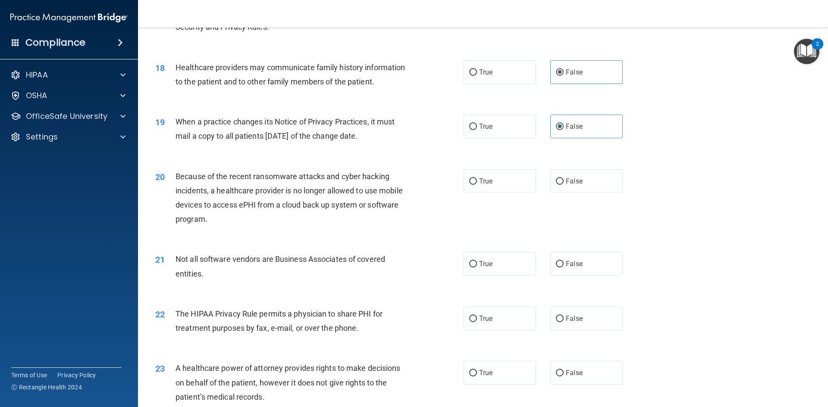
scroll to position [1164, 0]
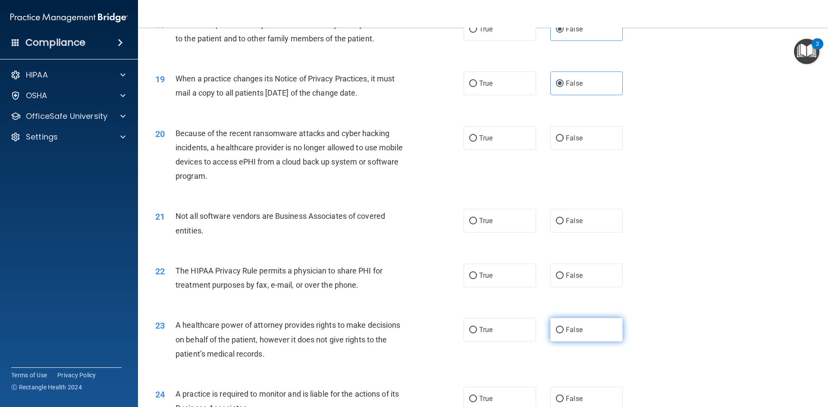
click at [582, 332] on label "False" at bounding box center [586, 330] width 72 height 24
click at [563, 332] on input "False" at bounding box center [560, 330] width 8 height 6
radio input "true"
click at [561, 394] on label "False" at bounding box center [586, 399] width 72 height 24
click at [561, 396] on input "False" at bounding box center [560, 399] width 8 height 6
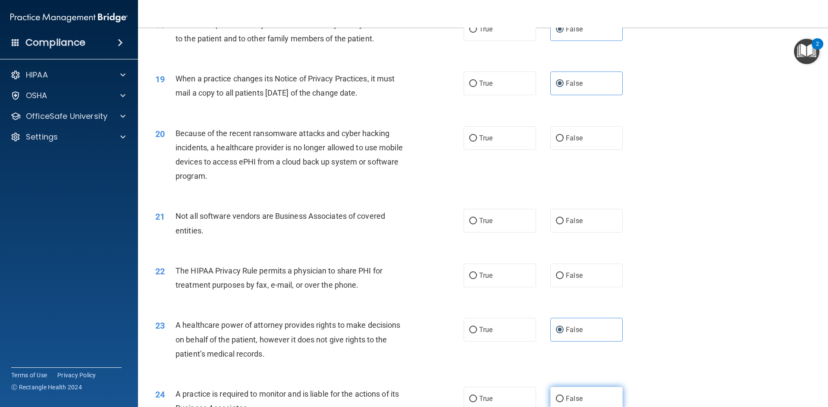
radio input "true"
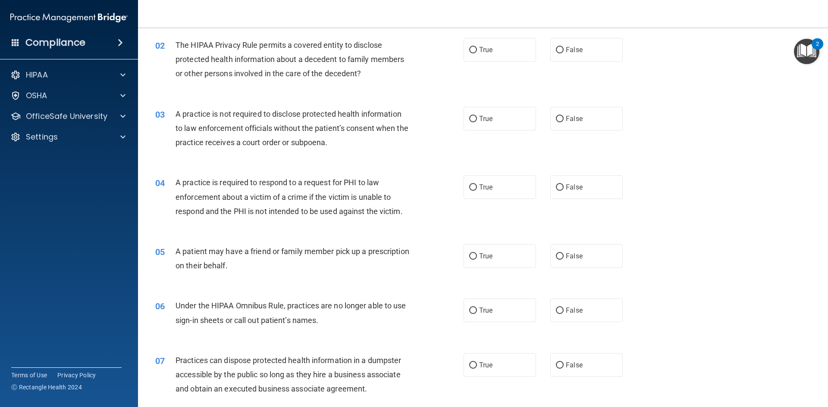
scroll to position [0, 0]
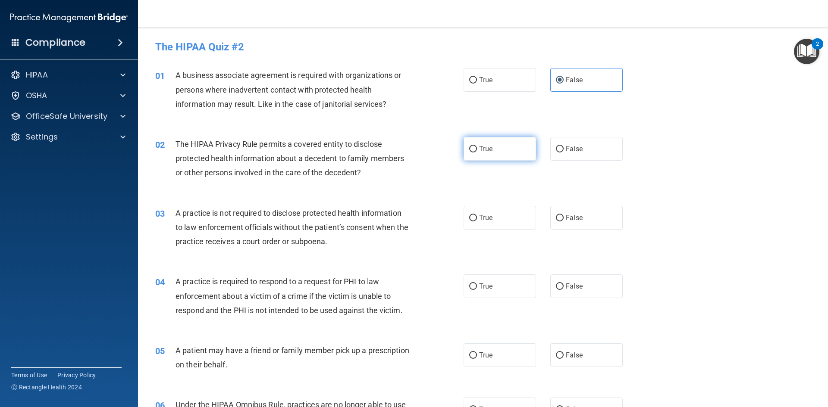
click at [517, 147] on label "True" at bounding box center [499, 149] width 72 height 24
click at [477, 147] on input "True" at bounding box center [473, 149] width 8 height 6
radio input "true"
click at [572, 225] on label "False" at bounding box center [586, 218] width 72 height 24
click at [563, 222] on input "False" at bounding box center [560, 218] width 8 height 6
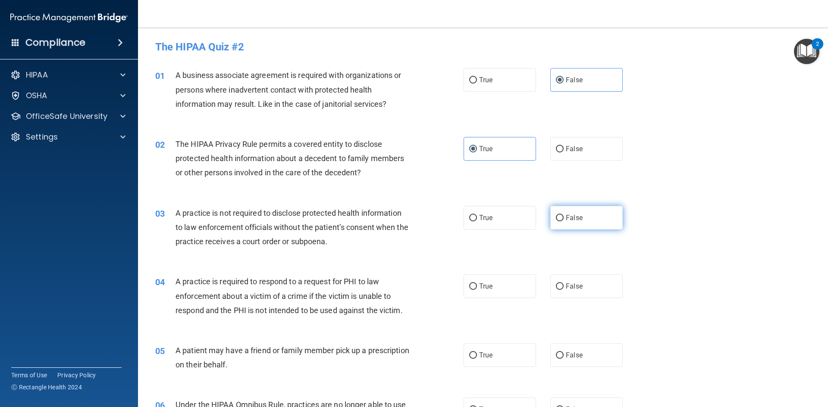
radio input "true"
click at [483, 289] on span "True" at bounding box center [485, 286] width 13 height 8
click at [477, 289] on input "True" at bounding box center [473, 287] width 8 height 6
radio input "true"
click at [479, 355] on span "True" at bounding box center [485, 355] width 13 height 8
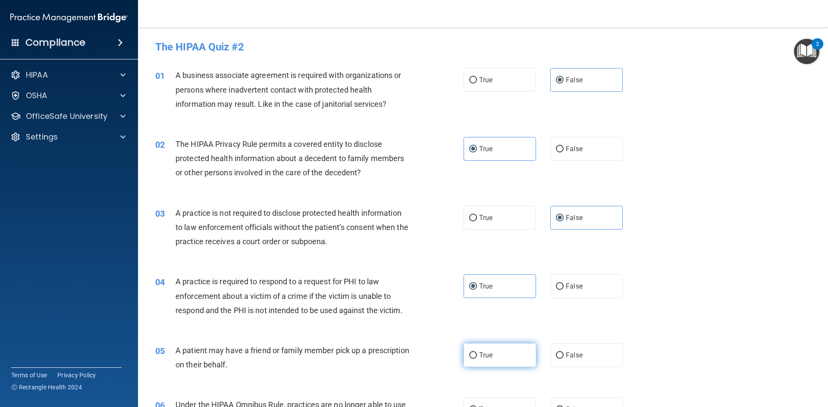
click at [477, 355] on input "True" at bounding box center [473, 356] width 8 height 6
radio input "true"
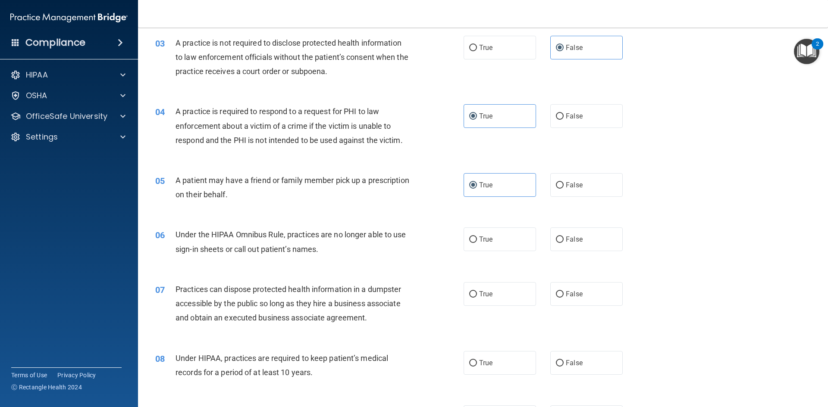
scroll to position [172, 0]
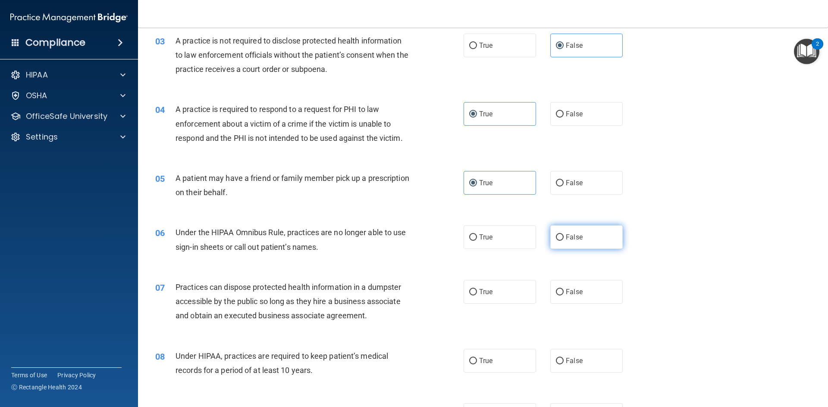
click at [580, 240] on label "False" at bounding box center [586, 237] width 72 height 24
click at [563, 240] on input "False" at bounding box center [560, 237] width 8 height 6
radio input "true"
click at [565, 305] on div "07 Practices can dispose protected health information in a dumpster accessible …" at bounding box center [483, 303] width 668 height 69
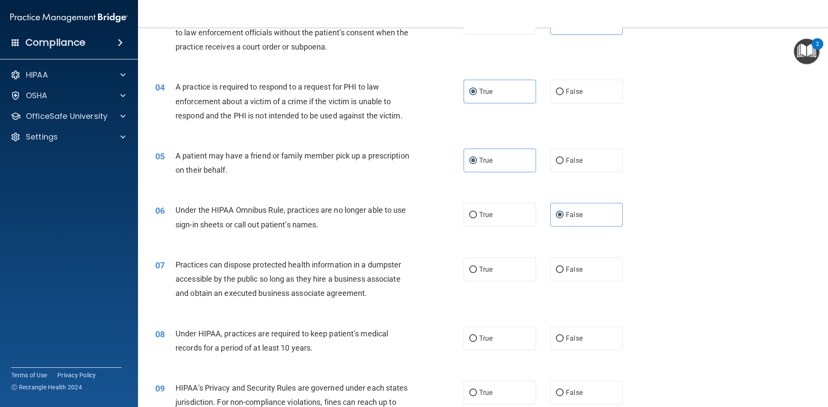
scroll to position [215, 0]
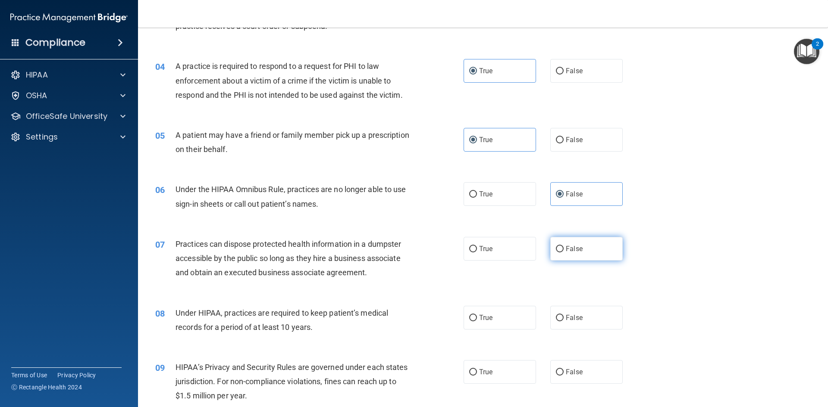
click at [595, 249] on label "False" at bounding box center [586, 249] width 72 height 24
click at [563, 249] on input "False" at bounding box center [560, 249] width 8 height 6
radio input "true"
click at [578, 321] on span "False" at bounding box center [573, 318] width 17 height 8
click at [563, 321] on input "False" at bounding box center [560, 318] width 8 height 6
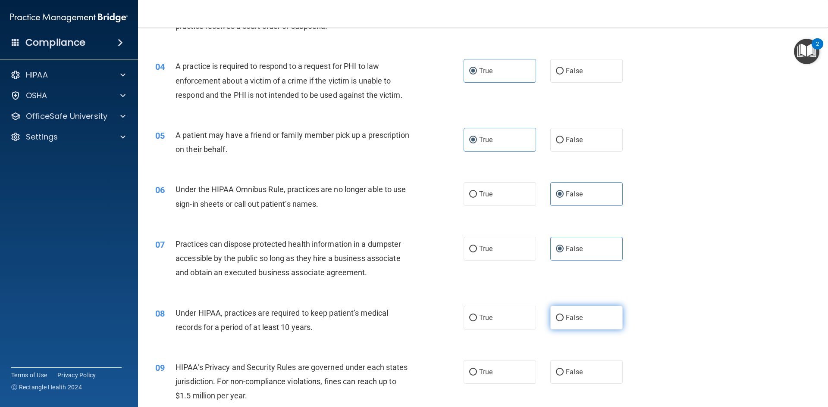
radio input "true"
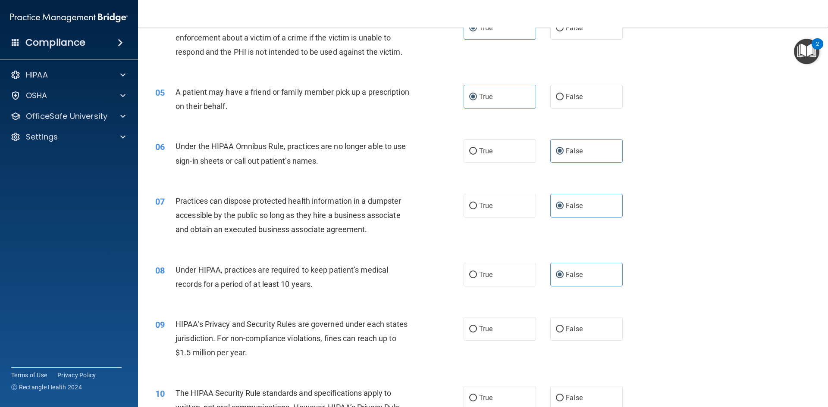
scroll to position [302, 0]
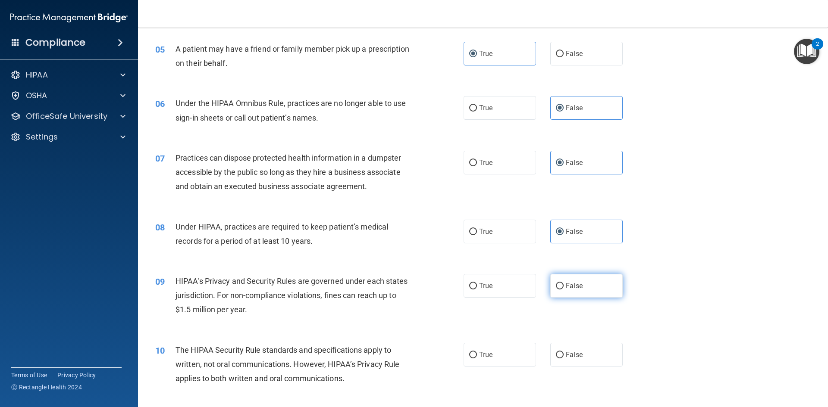
click at [609, 286] on label "False" at bounding box center [586, 286] width 72 height 24
click at [563, 286] on input "False" at bounding box center [560, 286] width 8 height 6
radio input "true"
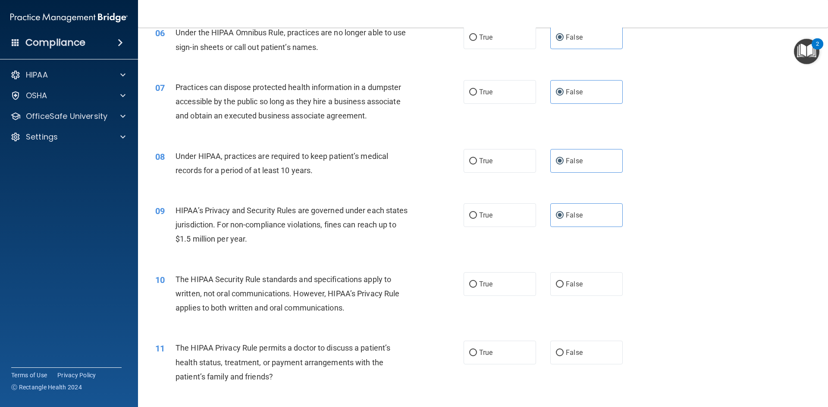
scroll to position [388, 0]
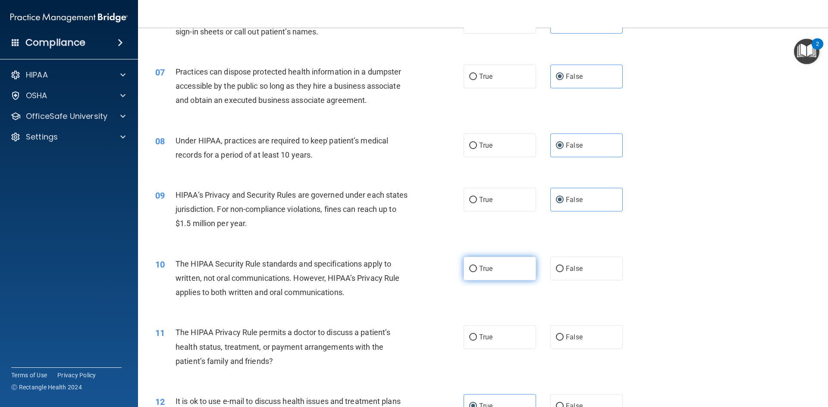
click at [485, 265] on span "True" at bounding box center [485, 269] width 13 height 8
click at [477, 266] on input "True" at bounding box center [473, 269] width 8 height 6
radio input "true"
click at [494, 340] on label "True" at bounding box center [499, 337] width 72 height 24
click at [477, 340] on input "True" at bounding box center [473, 337] width 8 height 6
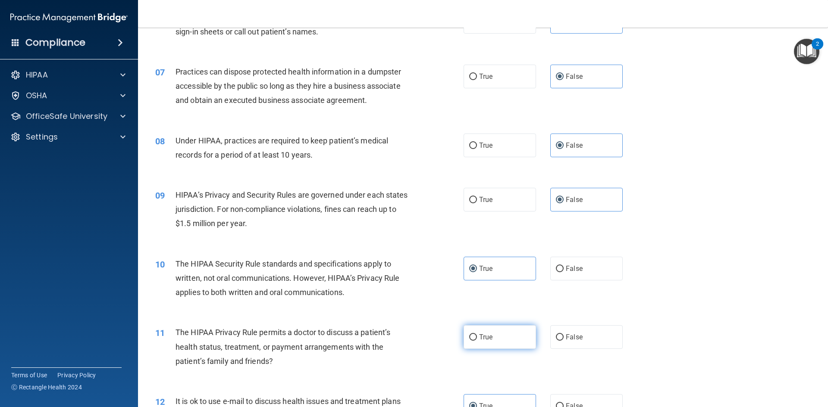
radio input "true"
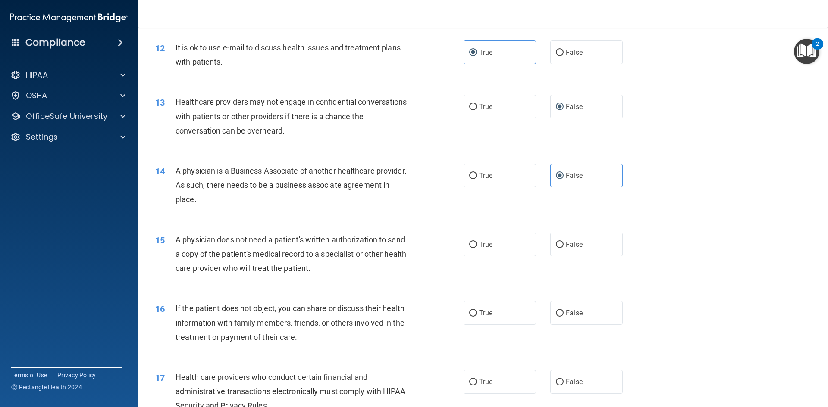
scroll to position [776, 0]
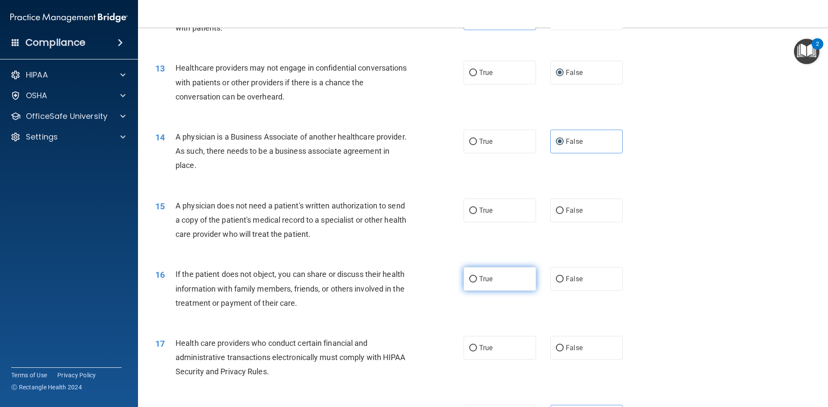
click at [525, 286] on label "True" at bounding box center [499, 279] width 72 height 24
click at [477, 283] on input "True" at bounding box center [473, 279] width 8 height 6
radio input "true"
click at [523, 209] on label "True" at bounding box center [499, 211] width 72 height 24
click at [477, 209] on input "True" at bounding box center [473, 211] width 8 height 6
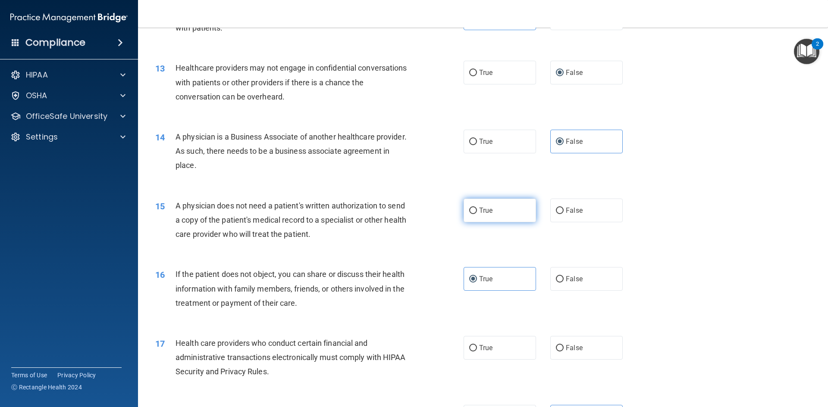
radio input "true"
click at [484, 352] on span "True" at bounding box center [485, 348] width 13 height 8
click at [477, 352] on input "True" at bounding box center [473, 348] width 8 height 6
radio input "true"
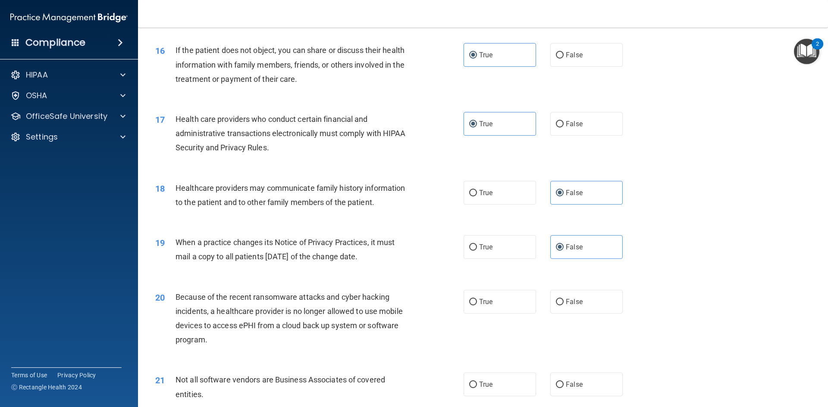
scroll to position [1034, 0]
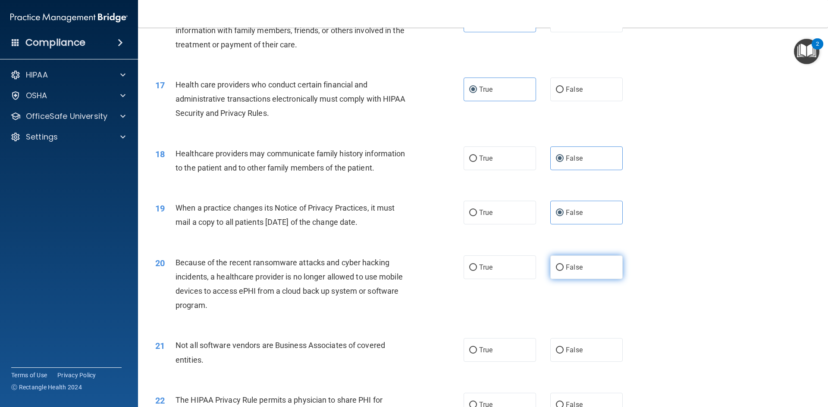
drag, startPoint x: 586, startPoint y: 273, endPoint x: 505, endPoint y: 353, distance: 113.4
click at [584, 275] on label "False" at bounding box center [586, 268] width 72 height 24
click at [563, 271] on input "False" at bounding box center [560, 268] width 8 height 6
radio input "true"
click at [496, 358] on label "True" at bounding box center [499, 350] width 72 height 24
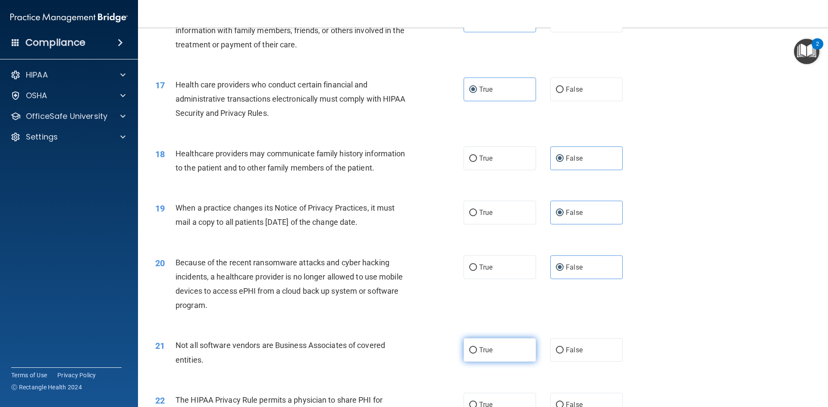
click at [477, 354] on input "True" at bounding box center [473, 350] width 8 height 6
radio input "true"
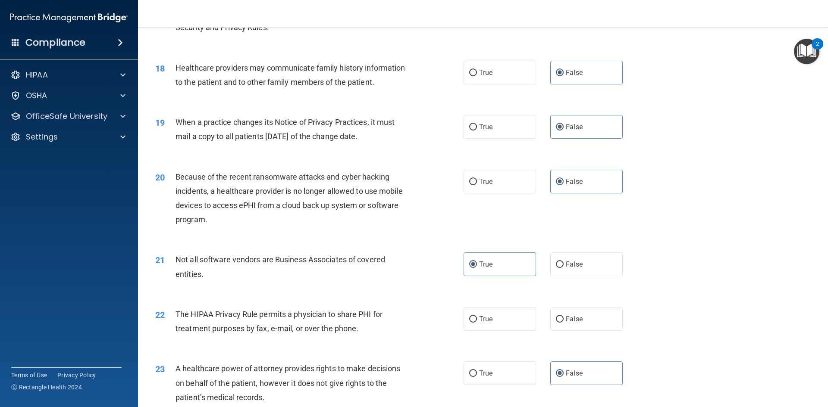
scroll to position [1121, 0]
click at [481, 319] on span "True" at bounding box center [485, 319] width 13 height 8
click at [477, 319] on input "True" at bounding box center [473, 319] width 8 height 6
radio input "true"
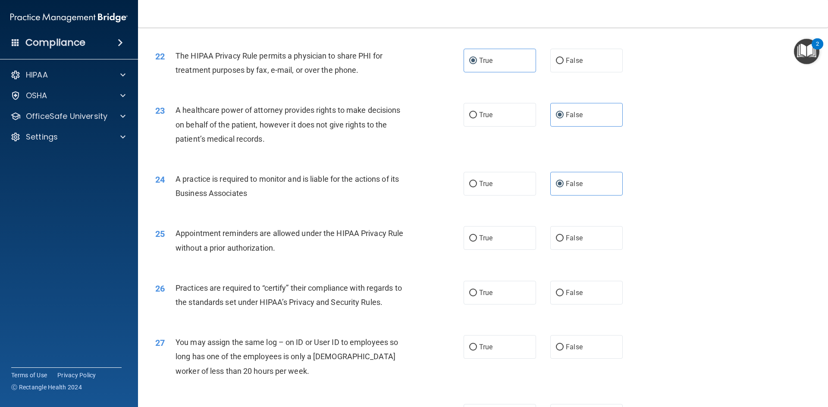
scroll to position [1379, 0]
click at [480, 242] on label "True" at bounding box center [499, 238] width 72 height 24
click at [477, 241] on input "True" at bounding box center [473, 238] width 8 height 6
radio input "true"
click at [566, 284] on label "False" at bounding box center [586, 293] width 72 height 24
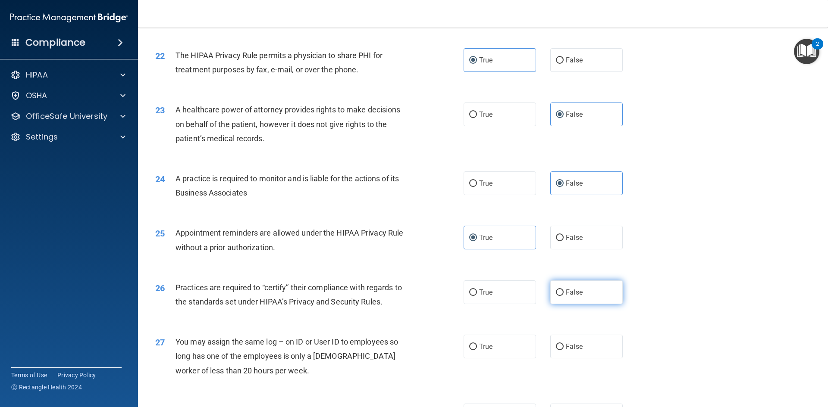
click at [563, 290] on input "False" at bounding box center [560, 293] width 8 height 6
radio input "true"
click at [556, 344] on input "False" at bounding box center [560, 347] width 8 height 6
radio input "true"
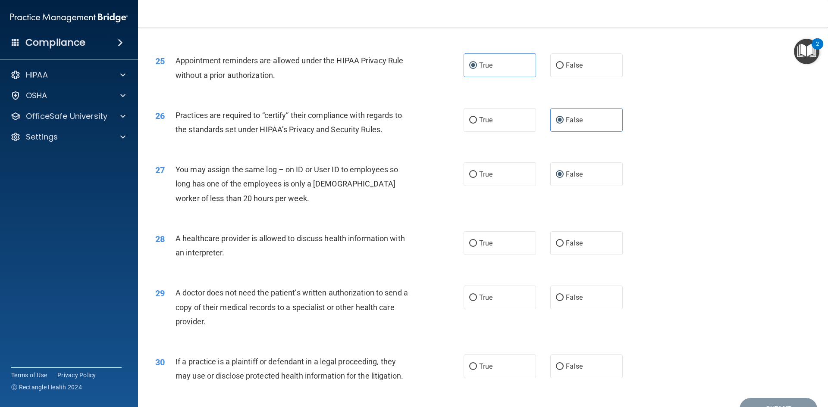
scroll to position [1595, 0]
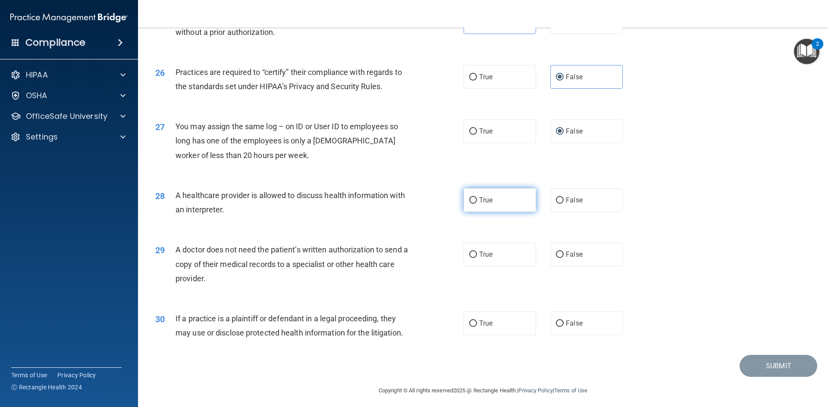
click at [492, 206] on label "True" at bounding box center [499, 200] width 72 height 24
click at [477, 204] on input "True" at bounding box center [473, 200] width 8 height 6
radio input "true"
drag, startPoint x: 503, startPoint y: 254, endPoint x: 509, endPoint y: 294, distance: 40.8
click at [503, 256] on label "True" at bounding box center [499, 255] width 72 height 24
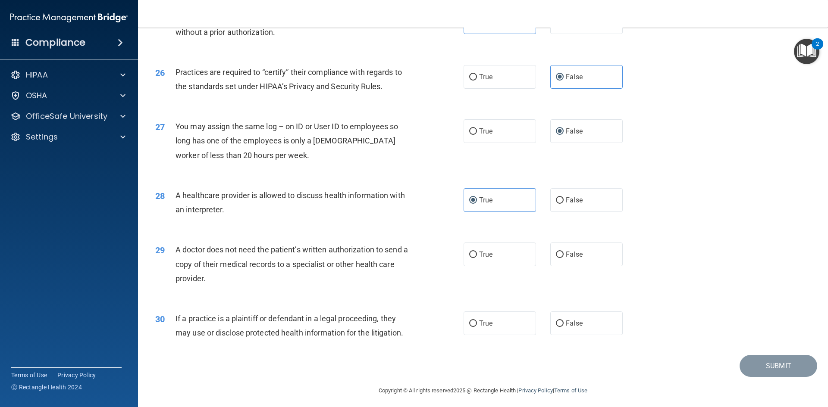
click at [477, 256] on input "True" at bounding box center [473, 255] width 8 height 6
radio input "true"
click at [511, 321] on label "True" at bounding box center [499, 324] width 72 height 24
click at [477, 321] on input "True" at bounding box center [473, 324] width 8 height 6
radio input "true"
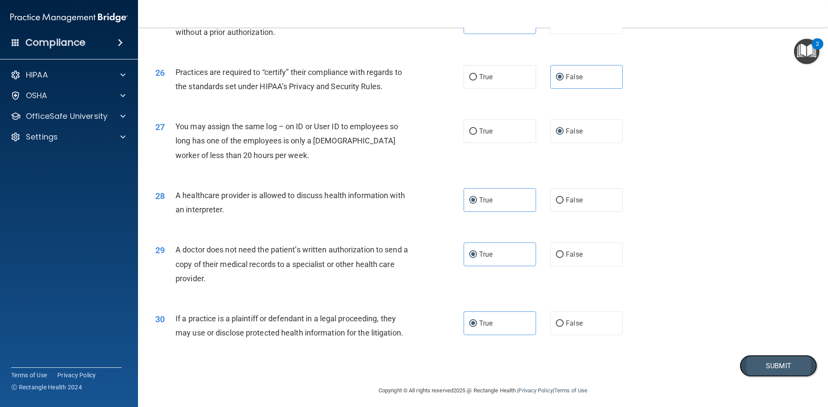
drag, startPoint x: 746, startPoint y: 370, endPoint x: 754, endPoint y: 369, distance: 8.2
click at [746, 370] on button "Submit" at bounding box center [778, 366] width 78 height 22
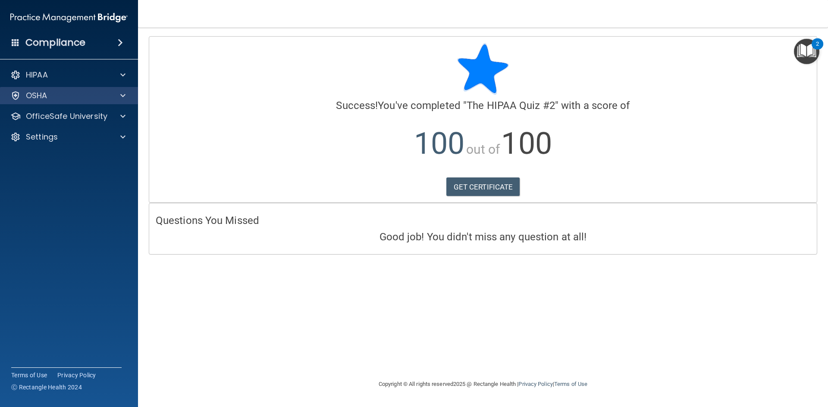
click at [109, 88] on div "OSHA" at bounding box center [69, 95] width 138 height 17
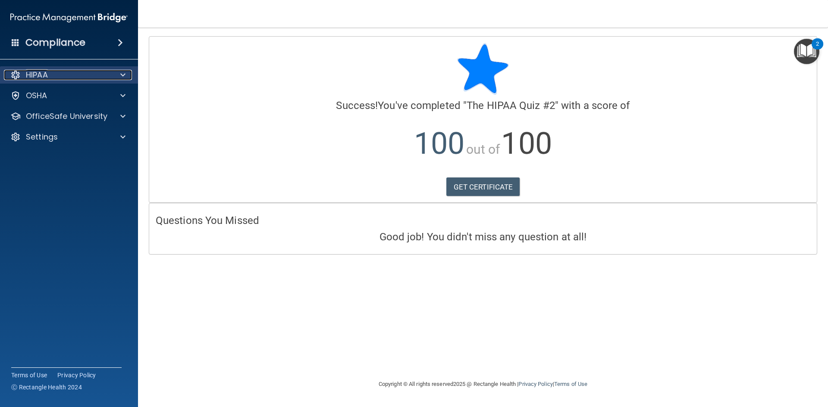
click at [111, 73] on div at bounding box center [122, 75] width 22 height 10
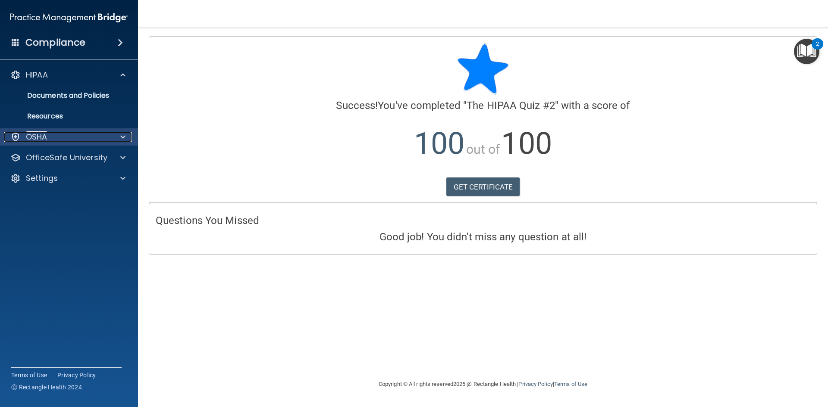
click at [88, 135] on div "OSHA" at bounding box center [57, 137] width 107 height 10
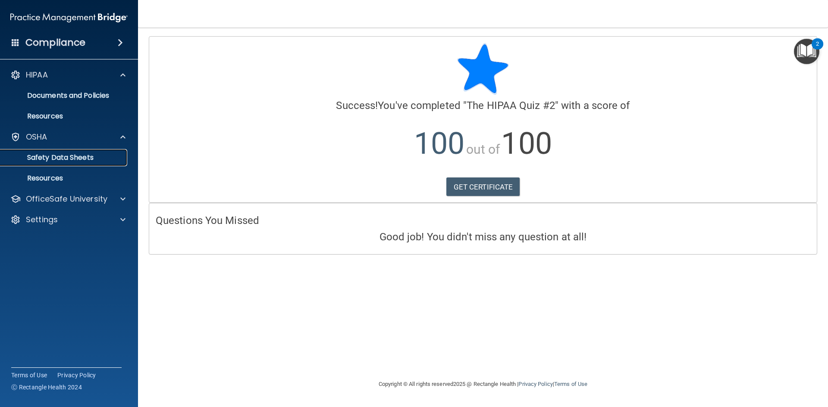
click at [113, 161] on p "Safety Data Sheets" at bounding box center [65, 157] width 118 height 9
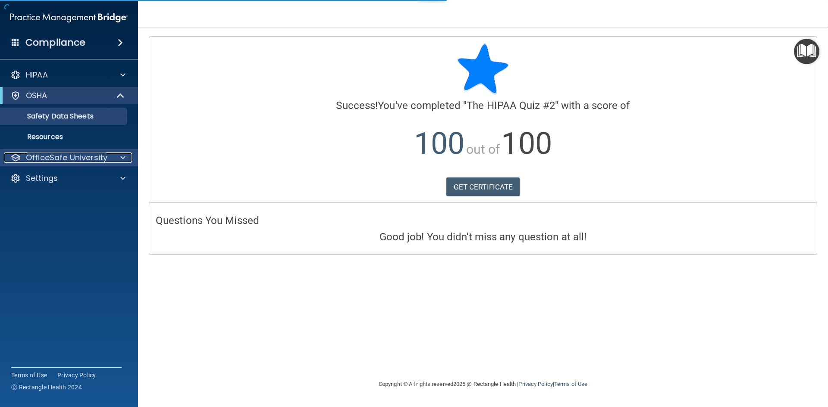
click at [106, 159] on p "OfficeSafe University" at bounding box center [66, 158] width 81 height 10
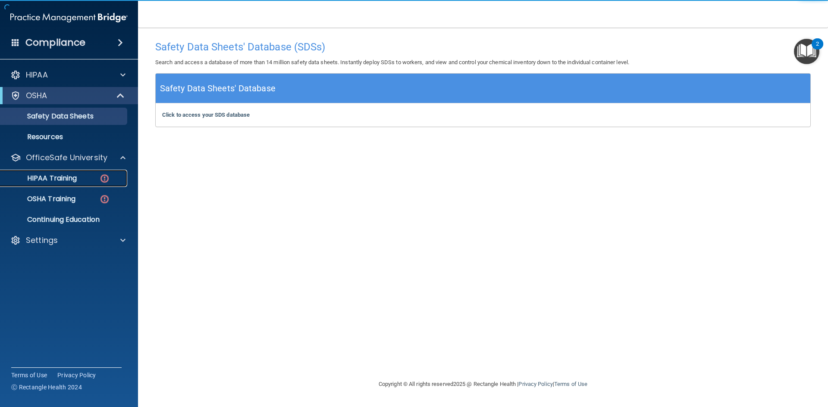
click at [106, 175] on img at bounding box center [104, 178] width 11 height 11
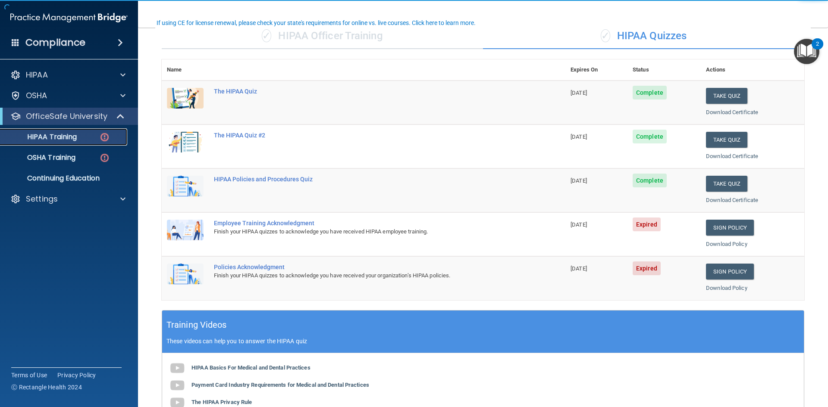
scroll to position [86, 0]
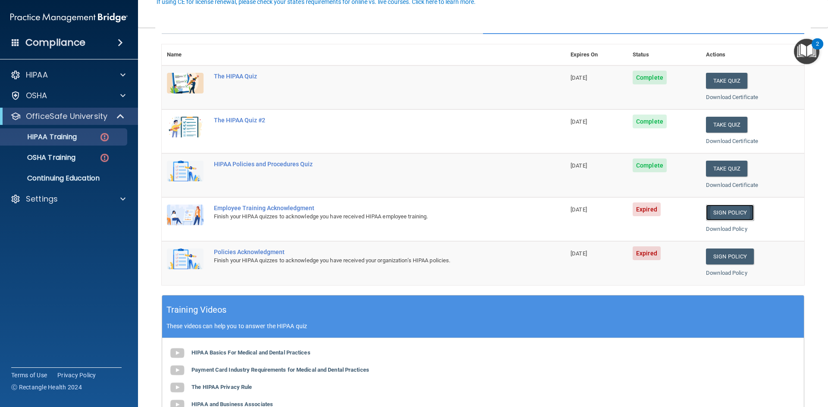
click at [731, 215] on link "Sign Policy" at bounding box center [730, 213] width 48 height 16
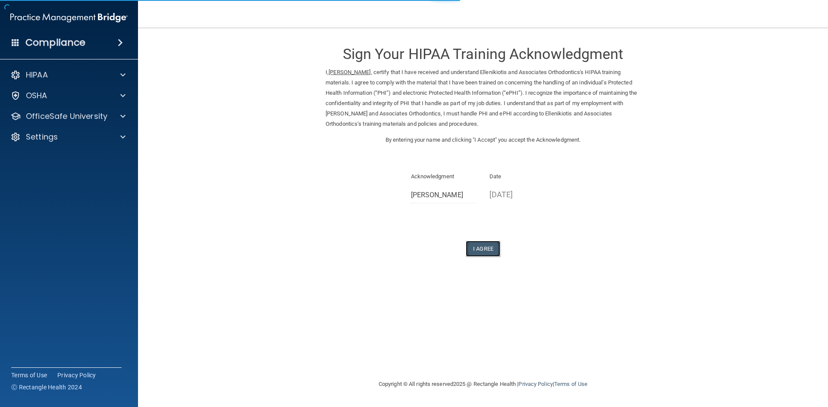
click at [483, 244] on button "I Agree" at bounding box center [482, 249] width 34 height 16
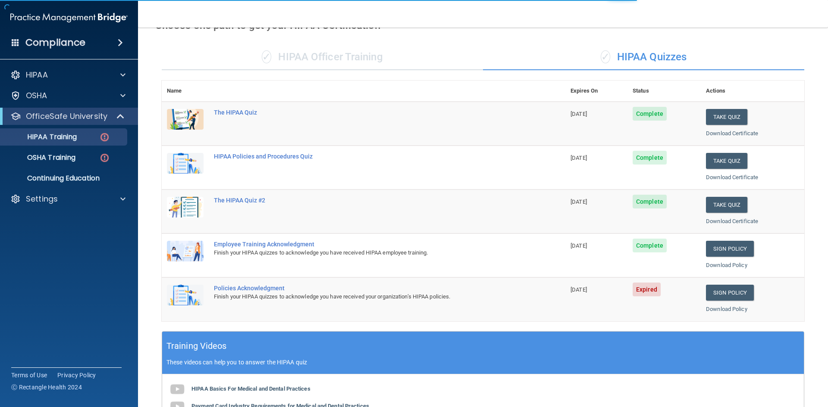
scroll to position [129, 0]
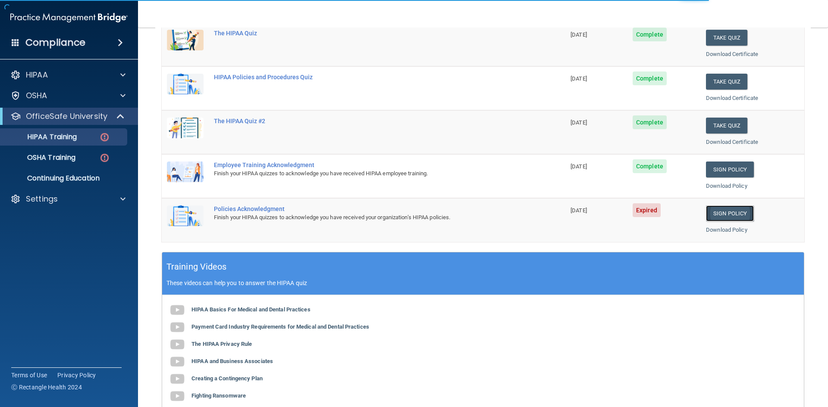
click at [730, 219] on link "Sign Policy" at bounding box center [730, 214] width 48 height 16
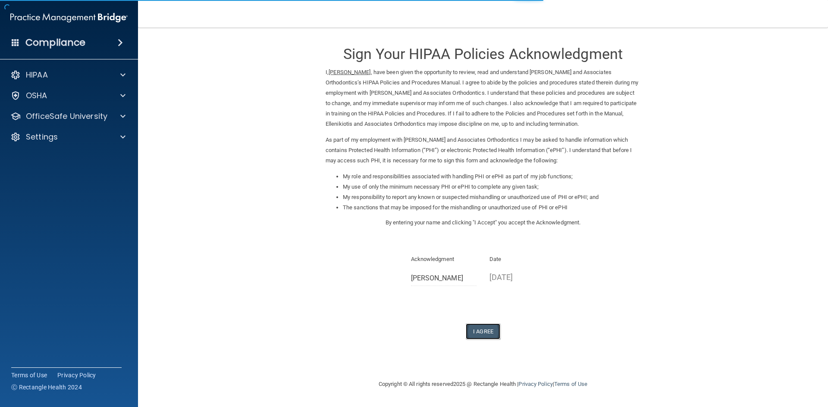
click at [483, 331] on button "I Agree" at bounding box center [482, 332] width 34 height 16
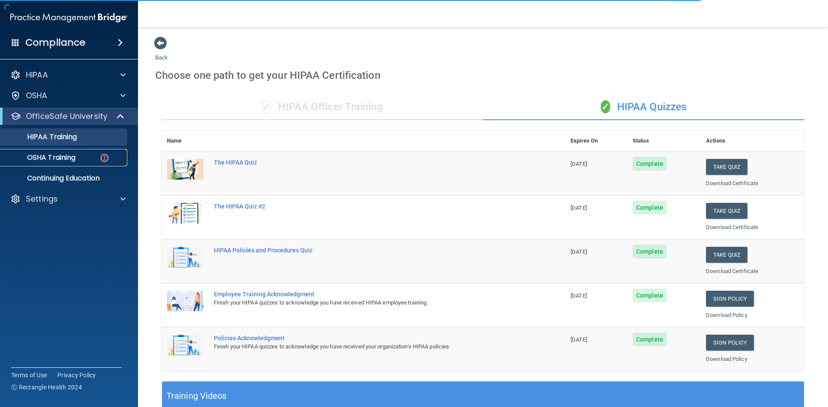
click at [96, 155] on div "OSHA Training" at bounding box center [65, 157] width 118 height 9
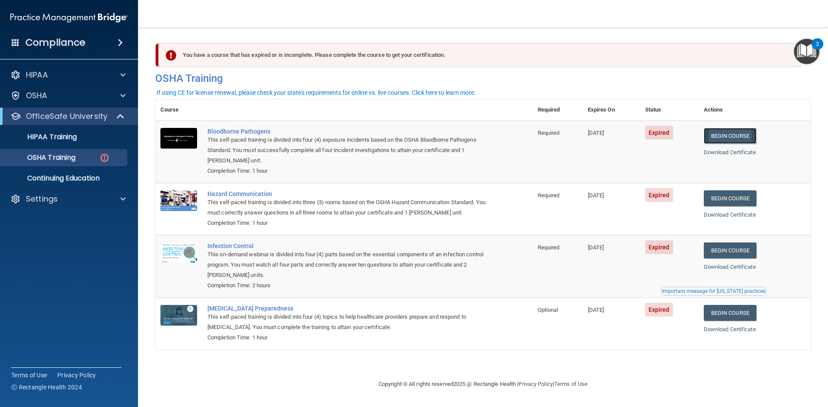
click at [756, 134] on link "Begin Course" at bounding box center [729, 136] width 53 height 16
click at [740, 197] on link "Begin Course" at bounding box center [729, 198] width 53 height 16
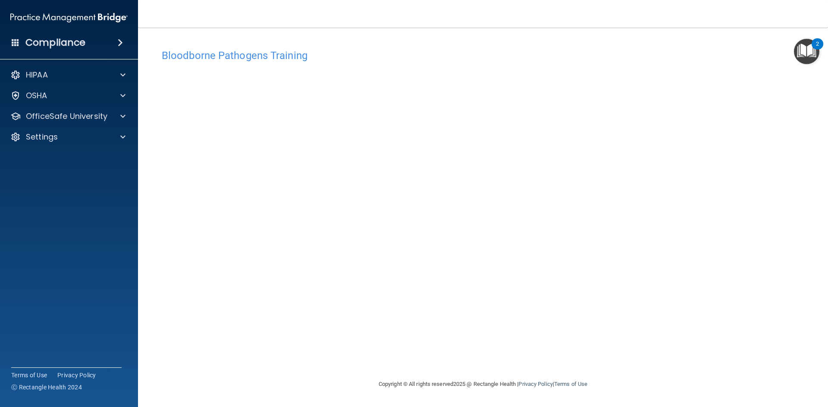
click at [492, 337] on div "Bloodborne Pathogens Training This course doesn’t expire until [DATE]. Are you …" at bounding box center [482, 212] width 655 height 334
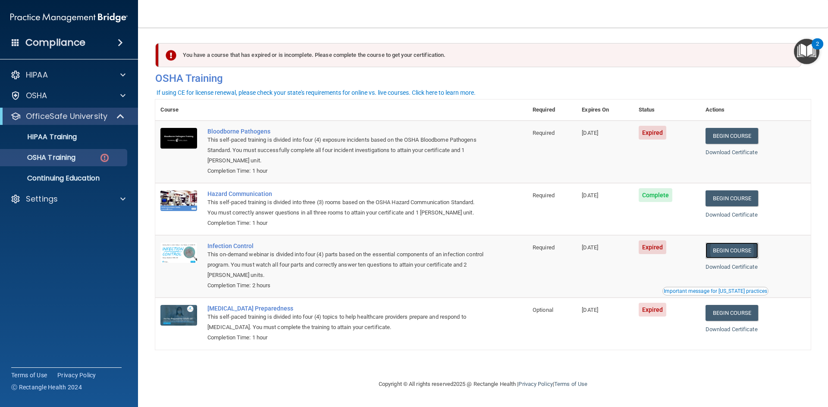
click at [738, 257] on link "Begin Course" at bounding box center [731, 251] width 53 height 16
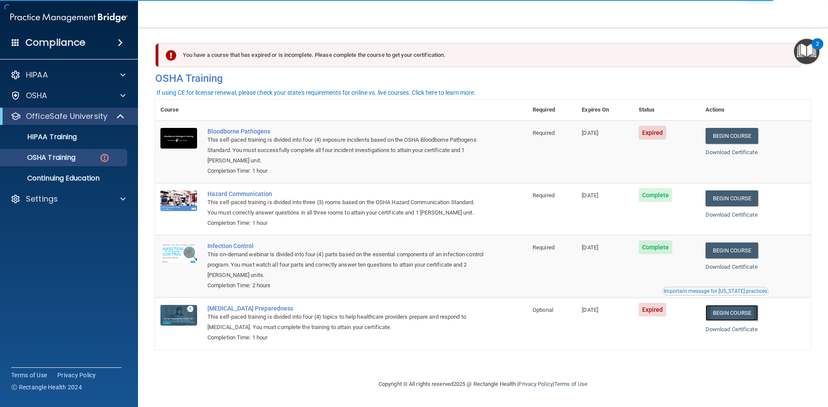
click at [733, 320] on link "Begin Course" at bounding box center [731, 313] width 53 height 16
click at [730, 140] on link "Begin Course" at bounding box center [731, 136] width 53 height 16
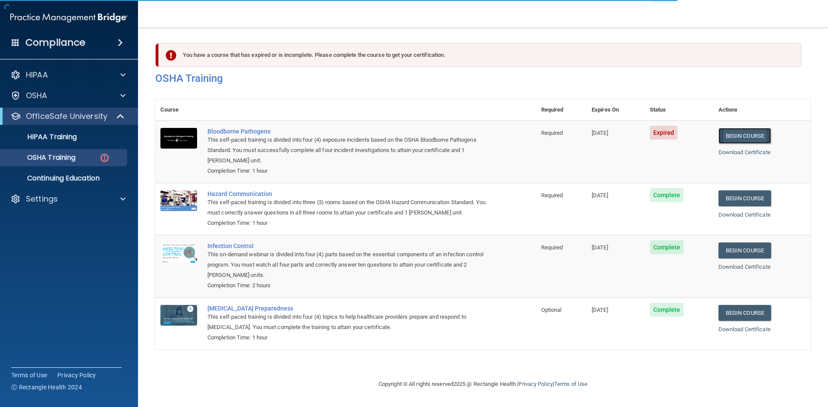
click at [725, 138] on link "Begin Course" at bounding box center [744, 136] width 53 height 16
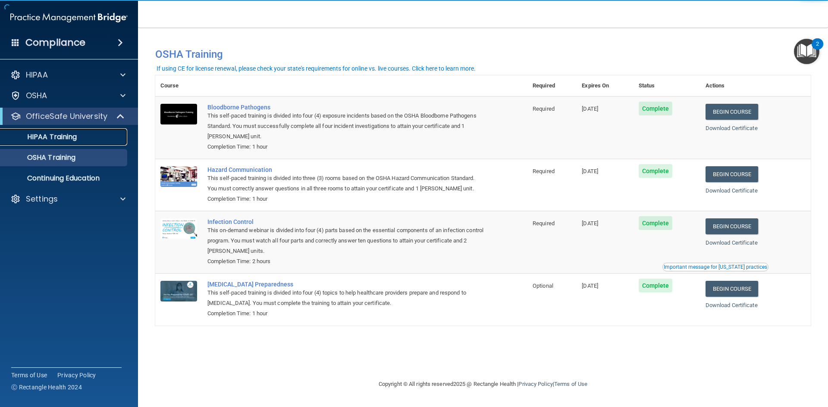
click at [115, 134] on div "HIPAA Training" at bounding box center [65, 137] width 118 height 9
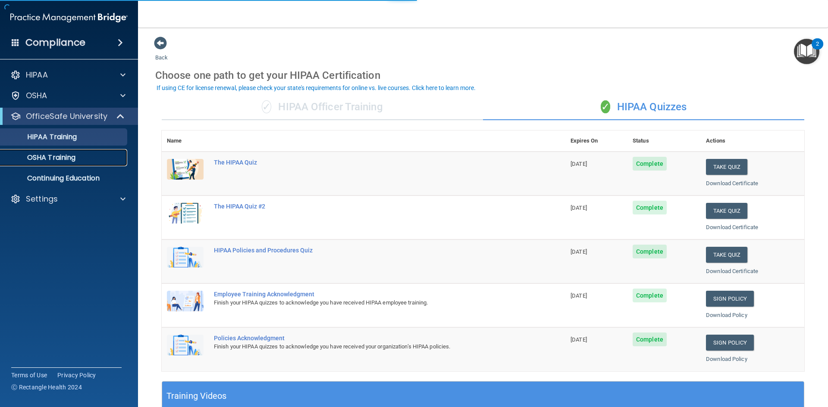
click at [92, 153] on link "OSHA Training" at bounding box center [59, 157] width 136 height 17
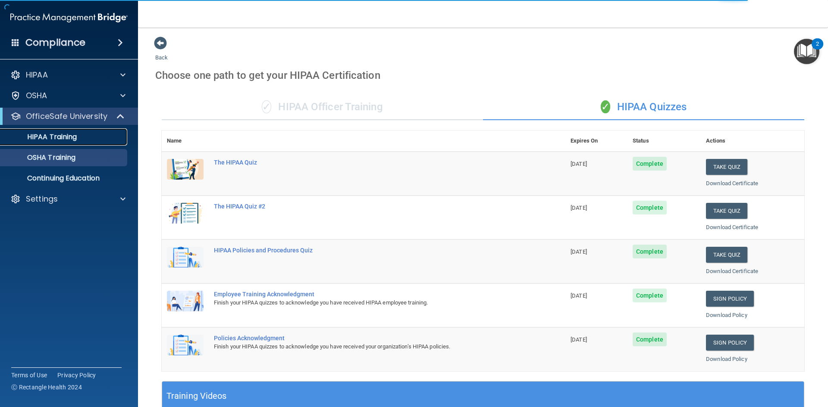
click at [97, 138] on div "HIPAA Training" at bounding box center [65, 137] width 118 height 9
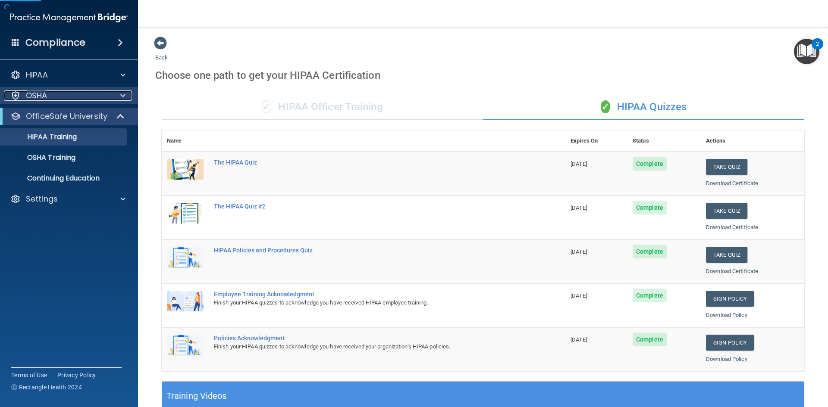
click at [101, 97] on div "OSHA" at bounding box center [57, 96] width 107 height 10
